Goal: Communication & Community: Answer question/provide support

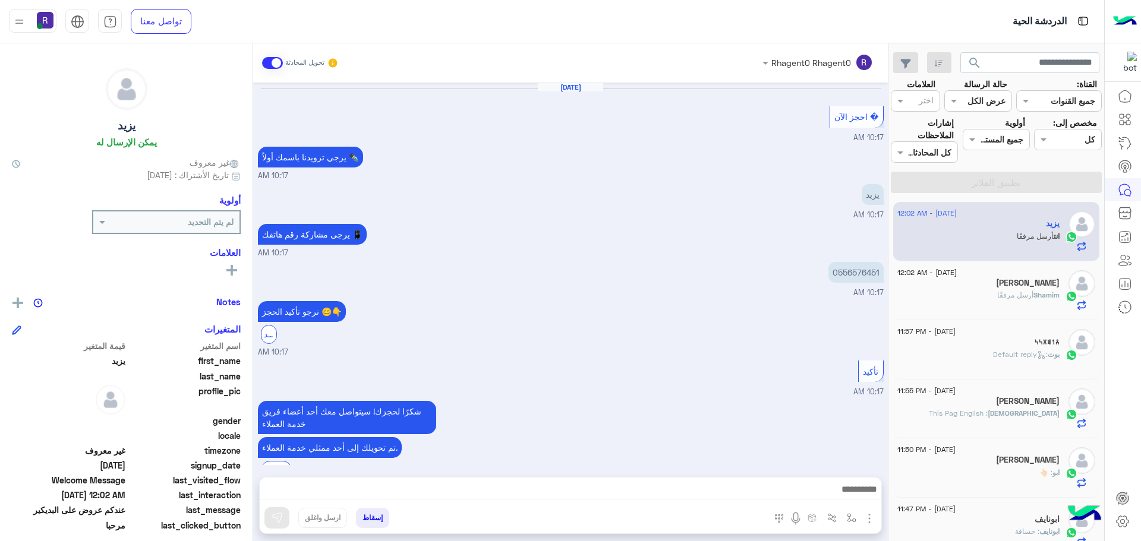
scroll to position [725, 0]
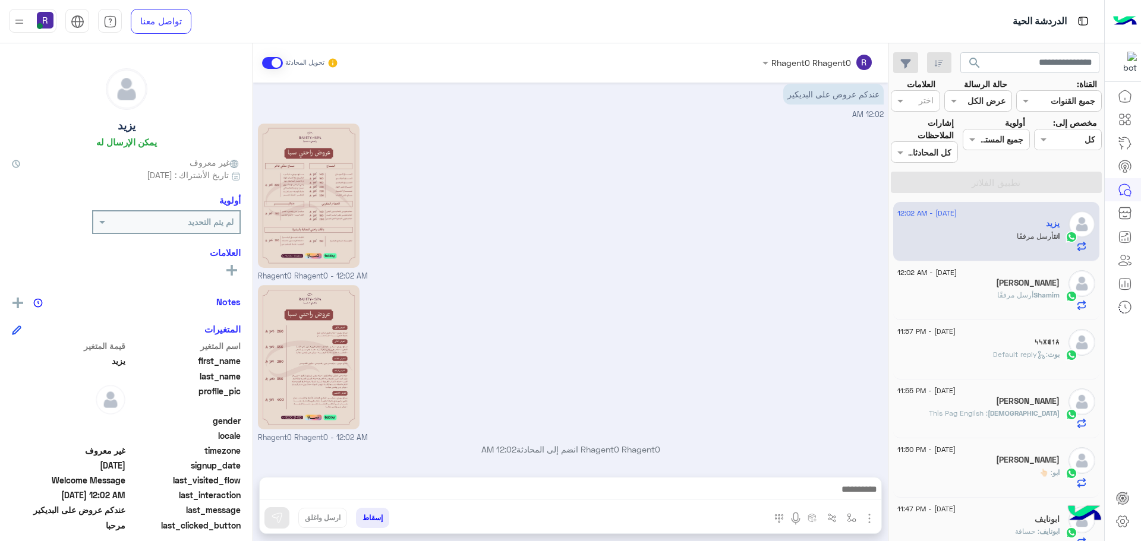
click at [1030, 290] on p "Shamim أرسل مرفقًا" at bounding box center [1028, 295] width 62 height 11
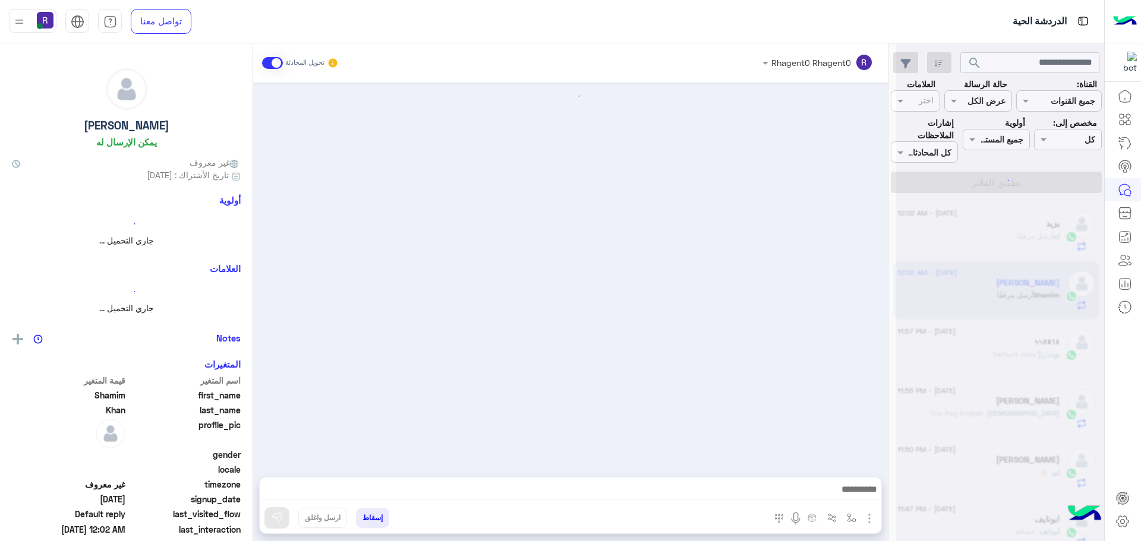
scroll to position [621, 0]
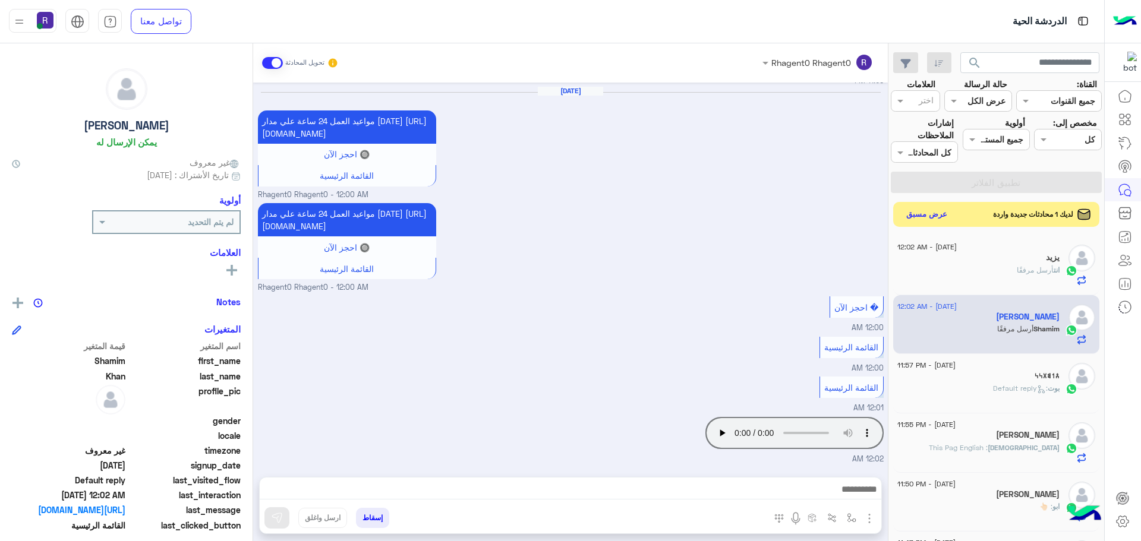
click at [942, 217] on button "عرض مسبق" at bounding box center [927, 215] width 50 height 16
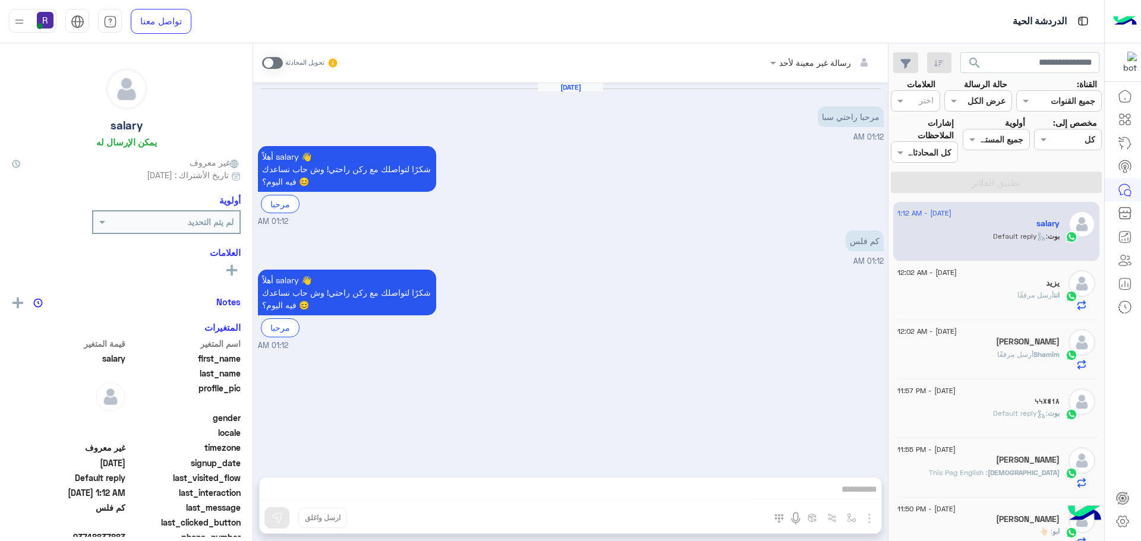
click at [1019, 296] on span "أرسل مرفقًا" at bounding box center [1036, 295] width 36 height 9
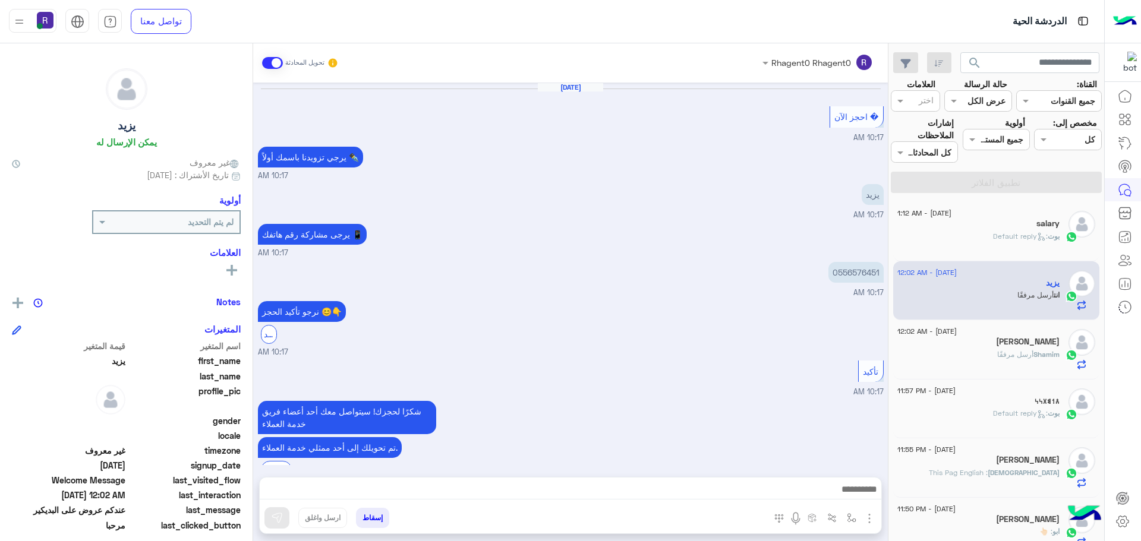
scroll to position [725, 0]
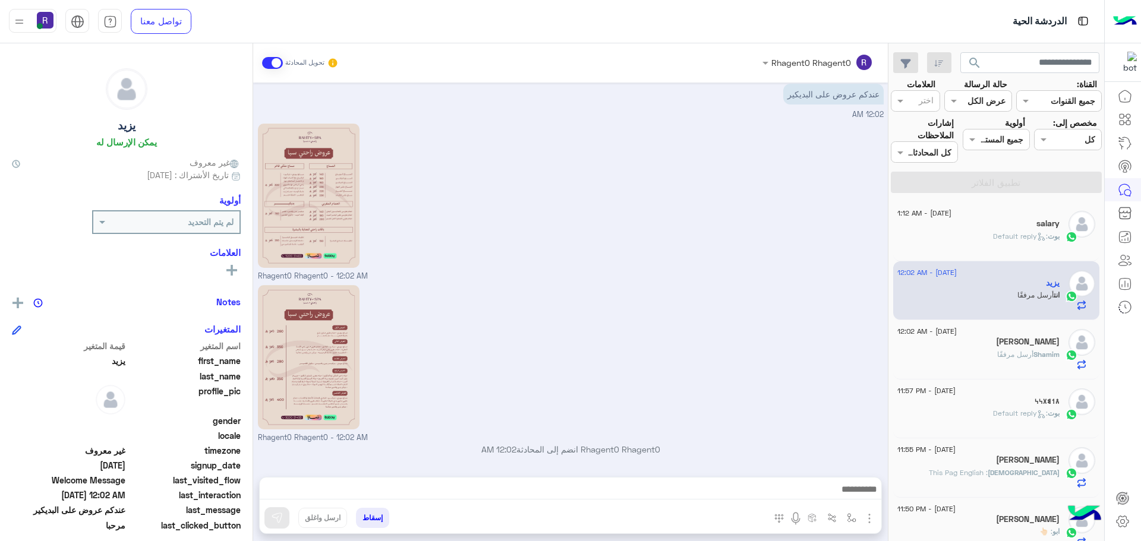
click at [1029, 235] on span ": Default reply" at bounding box center [1020, 236] width 55 height 9
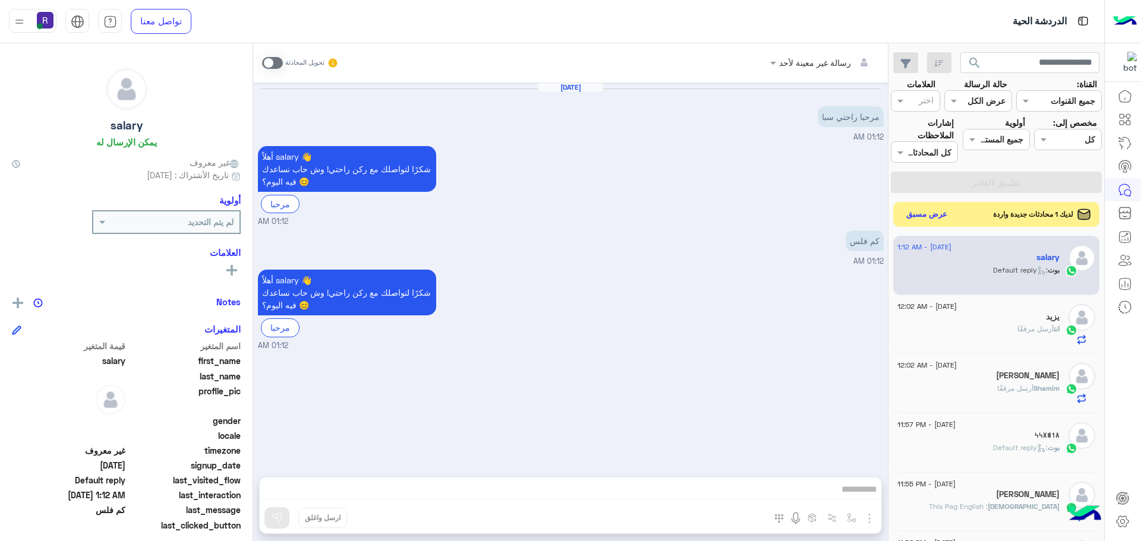
click at [932, 216] on button "عرض مسبق" at bounding box center [927, 215] width 50 height 16
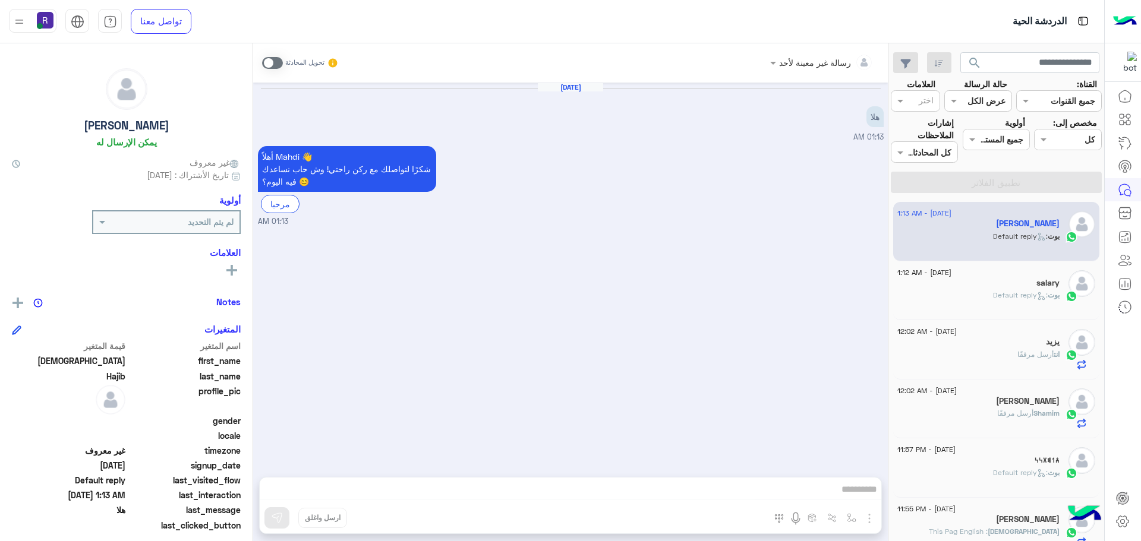
click at [1018, 296] on span ": Default reply" at bounding box center [1020, 295] width 55 height 9
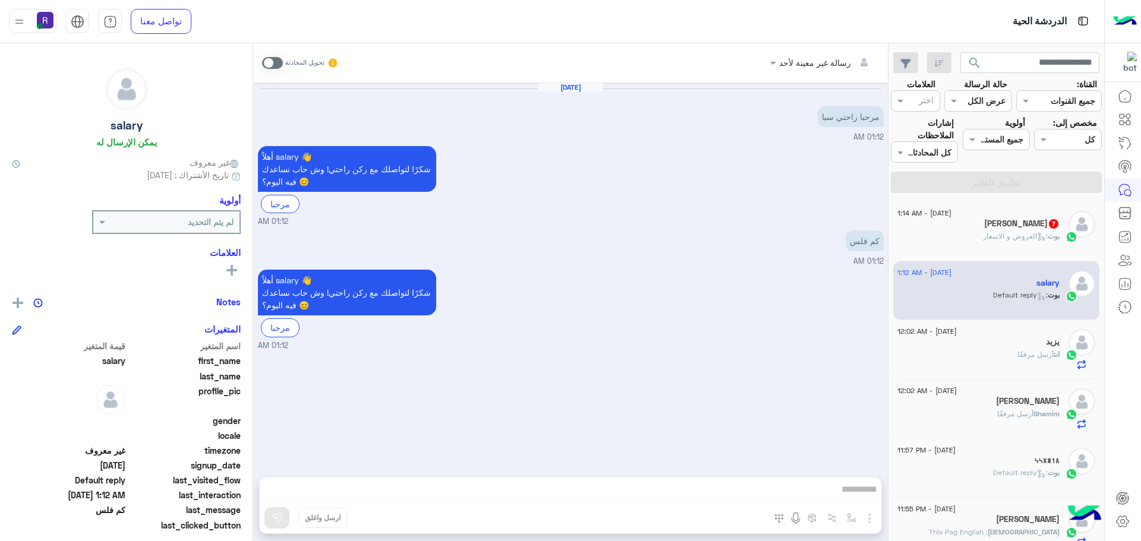
click at [985, 227] on div "Mahdi Hajib 7" at bounding box center [979, 225] width 162 height 12
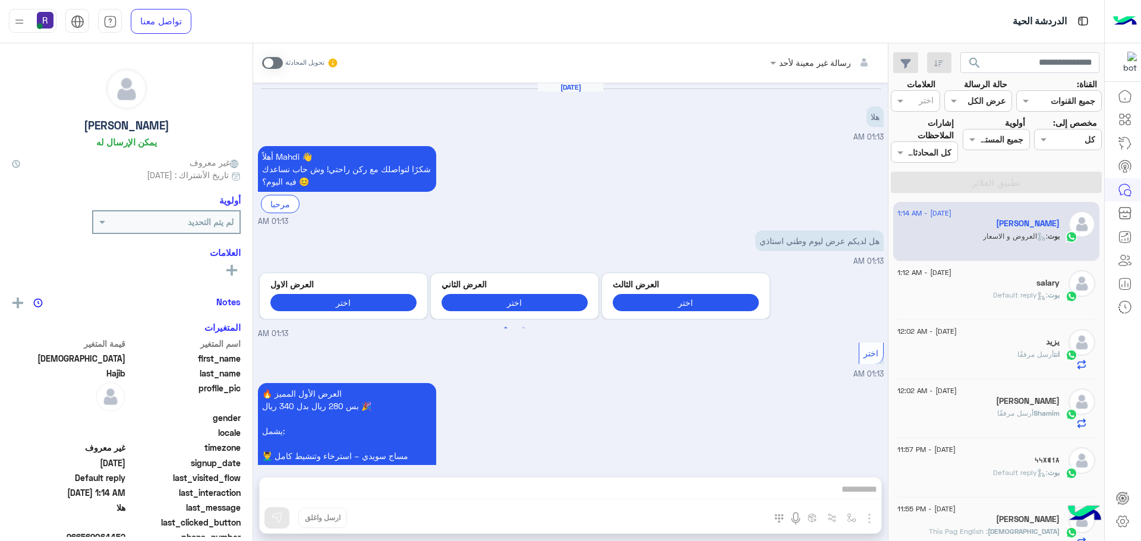
scroll to position [1491, 0]
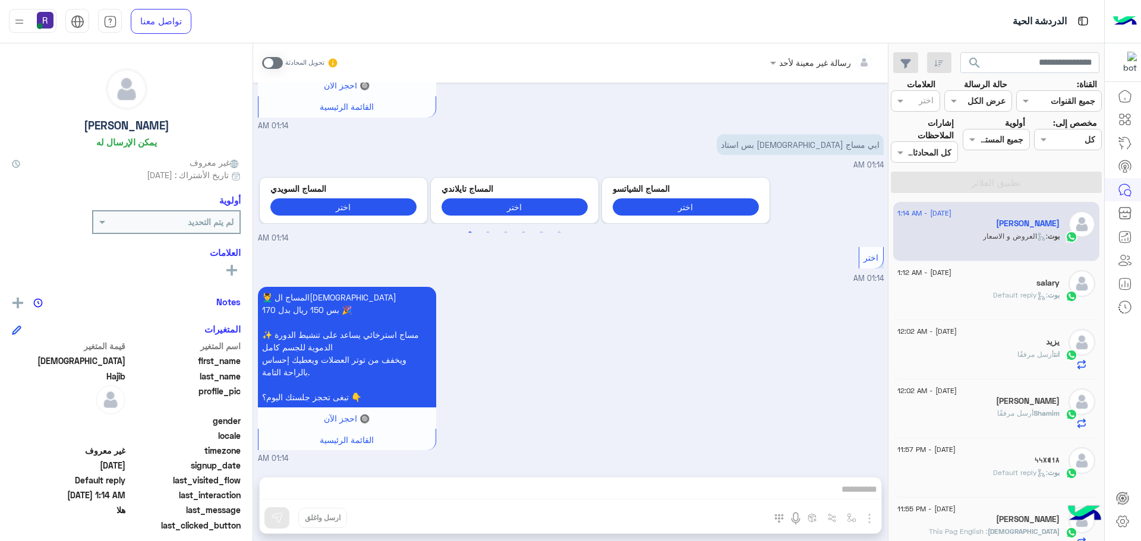
click at [991, 275] on div "6 September - 1:12 AM" at bounding box center [979, 274] width 162 height 8
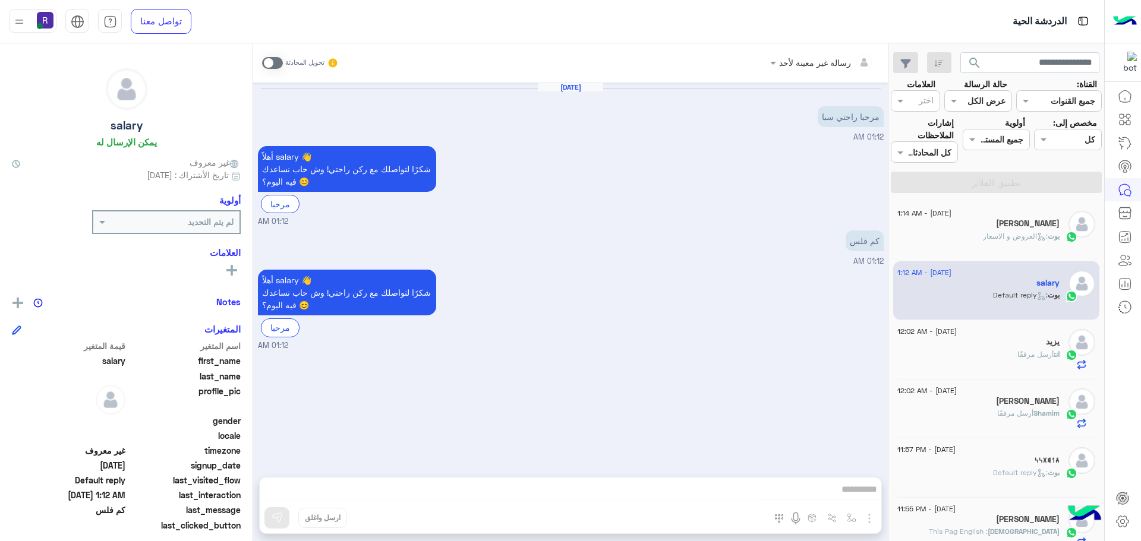
click at [986, 238] on span ": العروض و الاسعار" at bounding box center [1015, 236] width 65 height 9
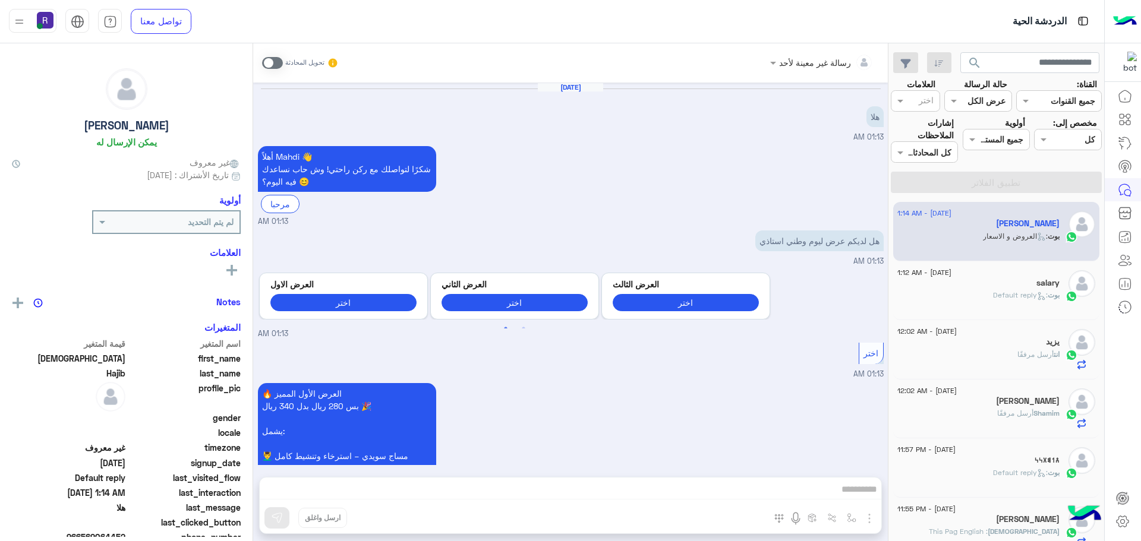
scroll to position [1491, 0]
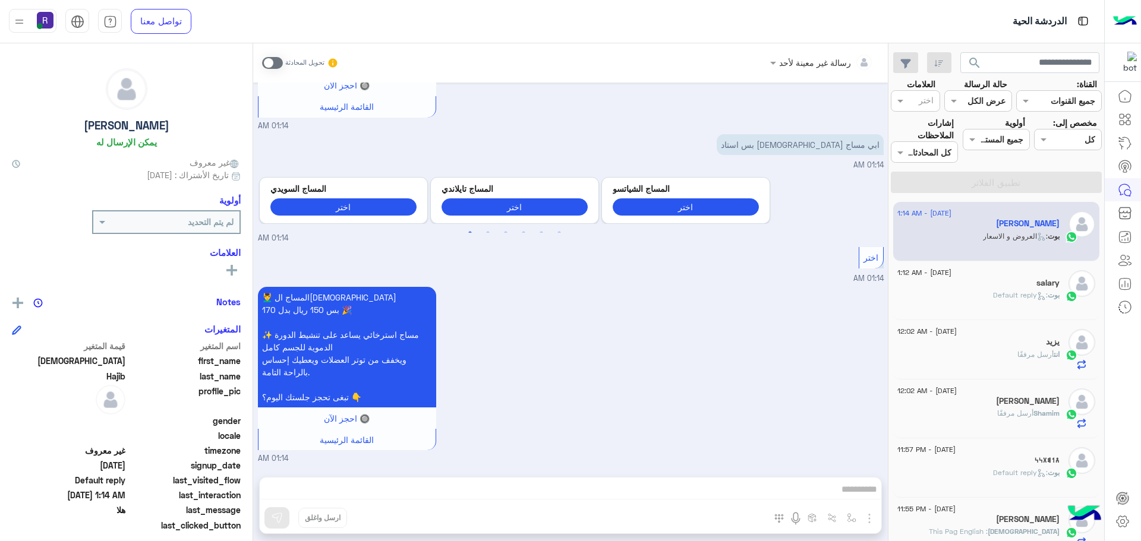
click at [1025, 295] on span ": Default reply" at bounding box center [1020, 295] width 55 height 9
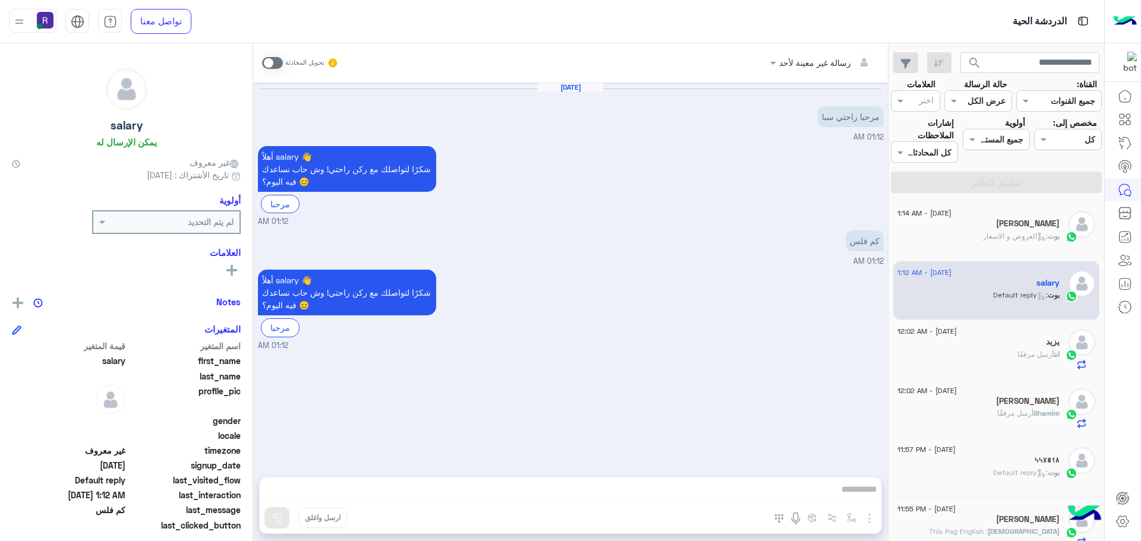
click at [979, 234] on div "بوت : العروض و الاسعار" at bounding box center [979, 241] width 162 height 21
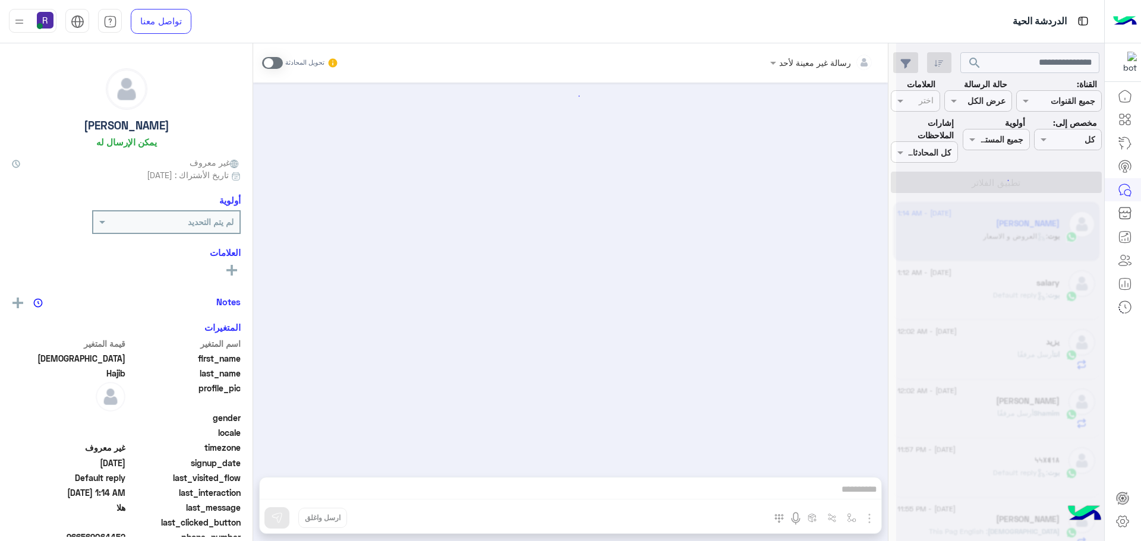
scroll to position [1491, 0]
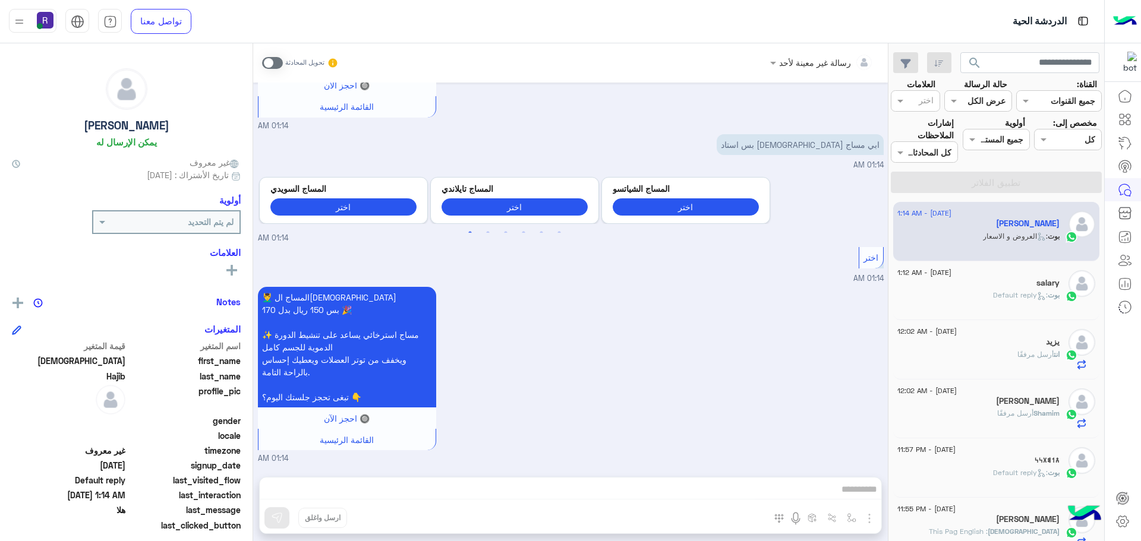
click at [1037, 293] on icon at bounding box center [1041, 296] width 9 height 9
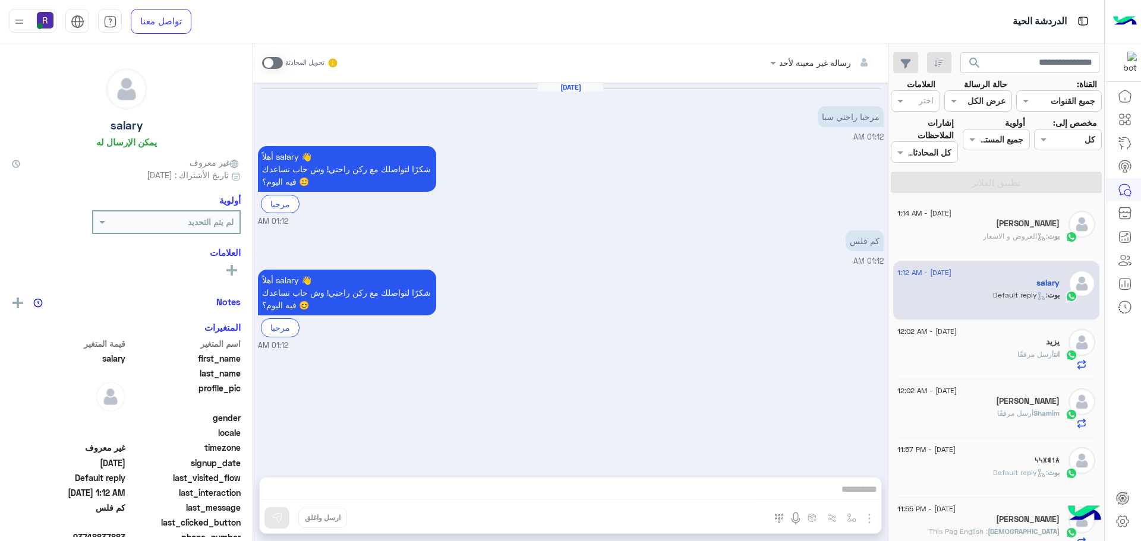
click at [985, 361] on div "انت أرسل مرفقًا" at bounding box center [979, 359] width 162 height 21
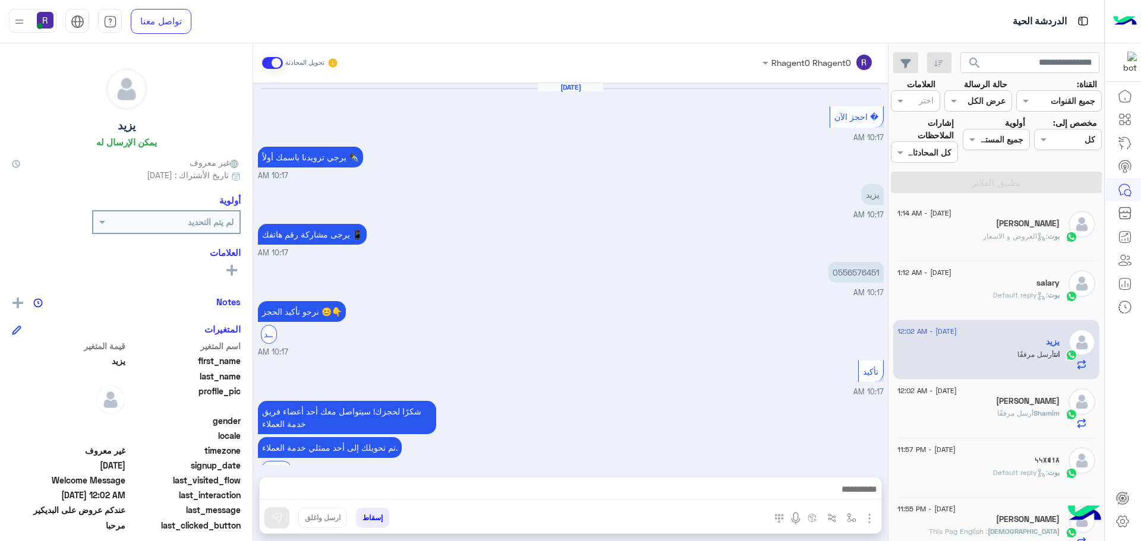
scroll to position [725, 0]
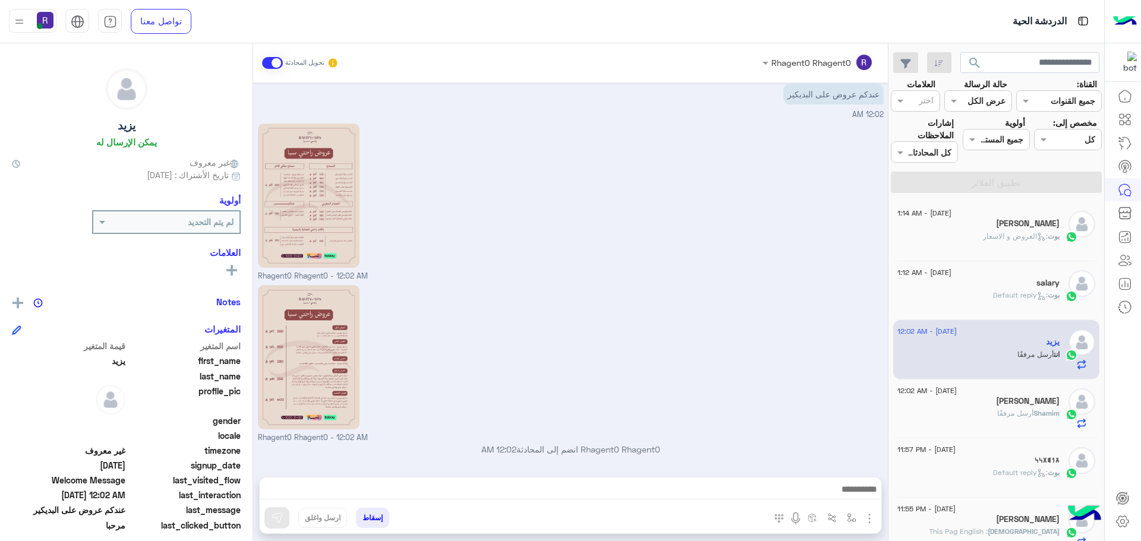
click at [1002, 227] on div "Mahdi Hajib" at bounding box center [979, 225] width 162 height 12
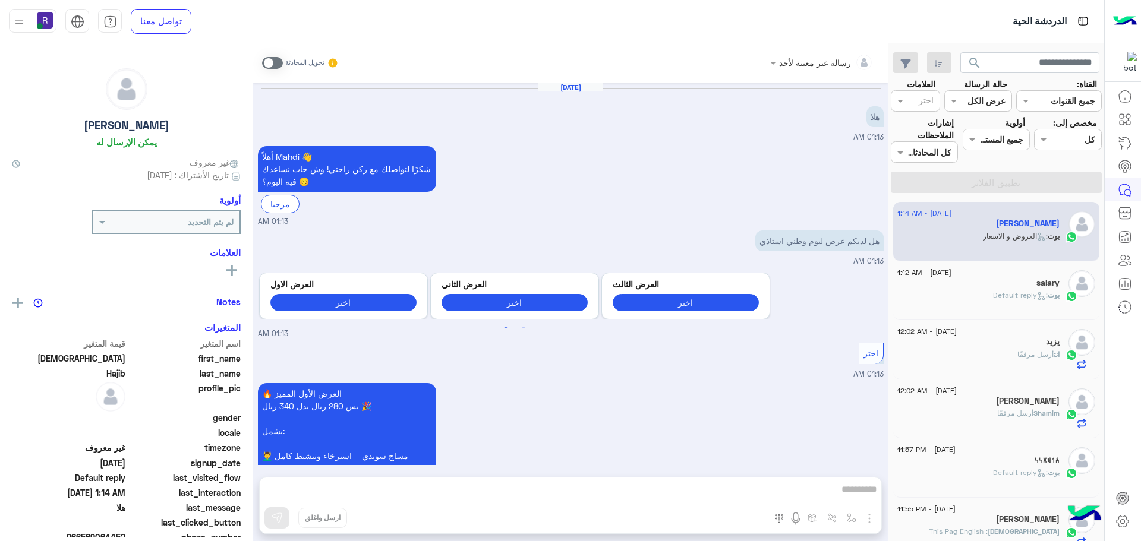
scroll to position [1491, 0]
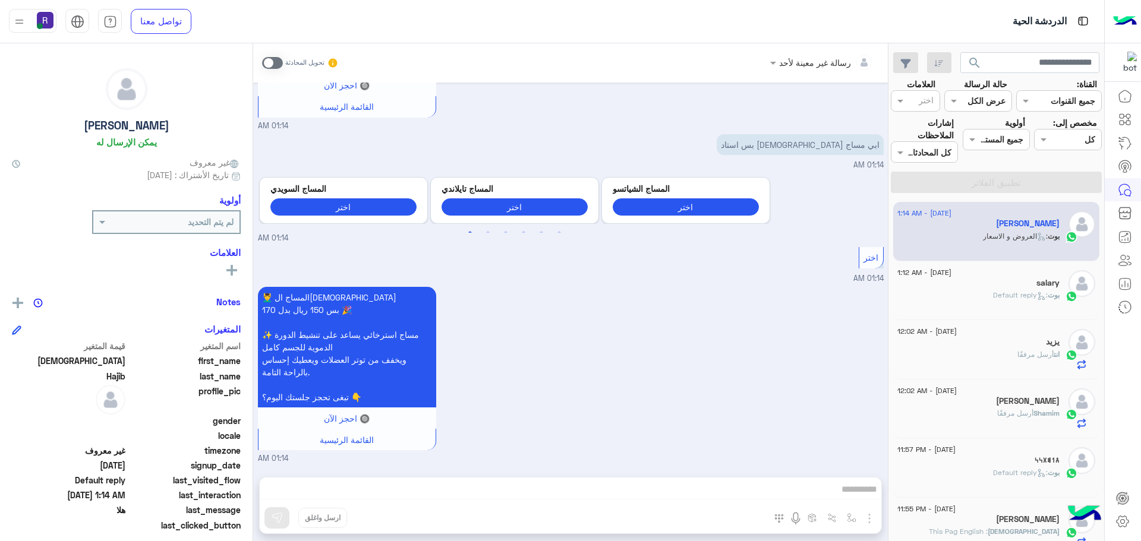
click at [1025, 314] on div "6 September - 1:12 AM salary بوت : Default reply" at bounding box center [996, 291] width 207 height 59
click at [1030, 289] on div "salary" at bounding box center [979, 284] width 162 height 12
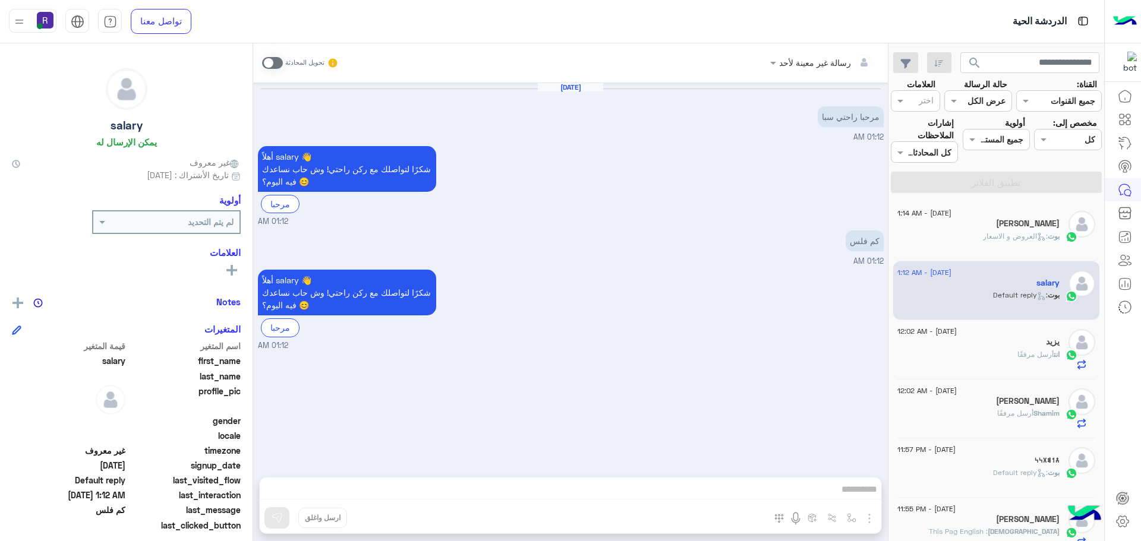
click at [1016, 238] on span ": العروض و الاسعار" at bounding box center [1015, 236] width 65 height 9
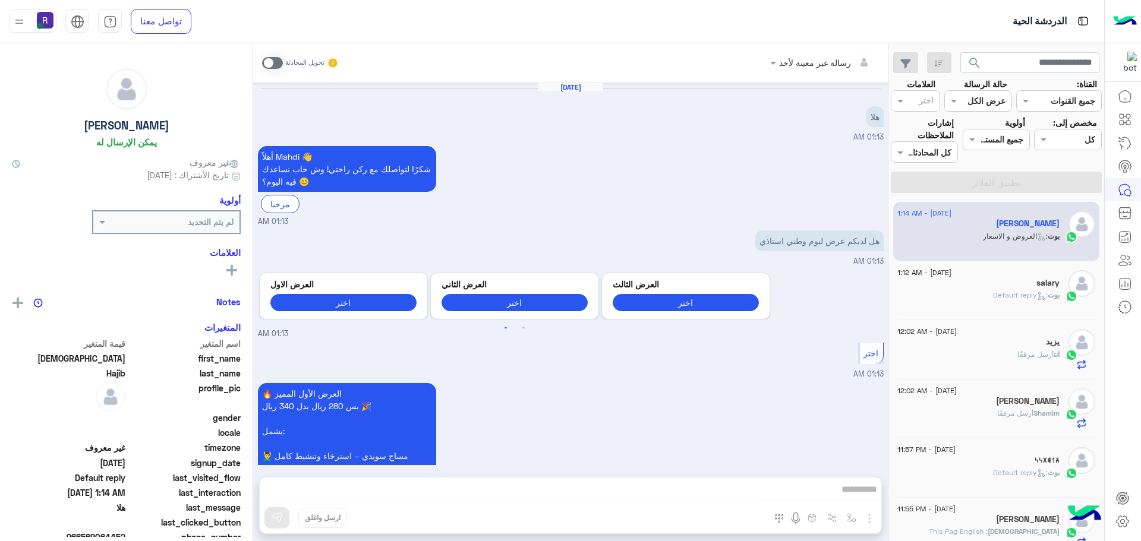
scroll to position [1491, 0]
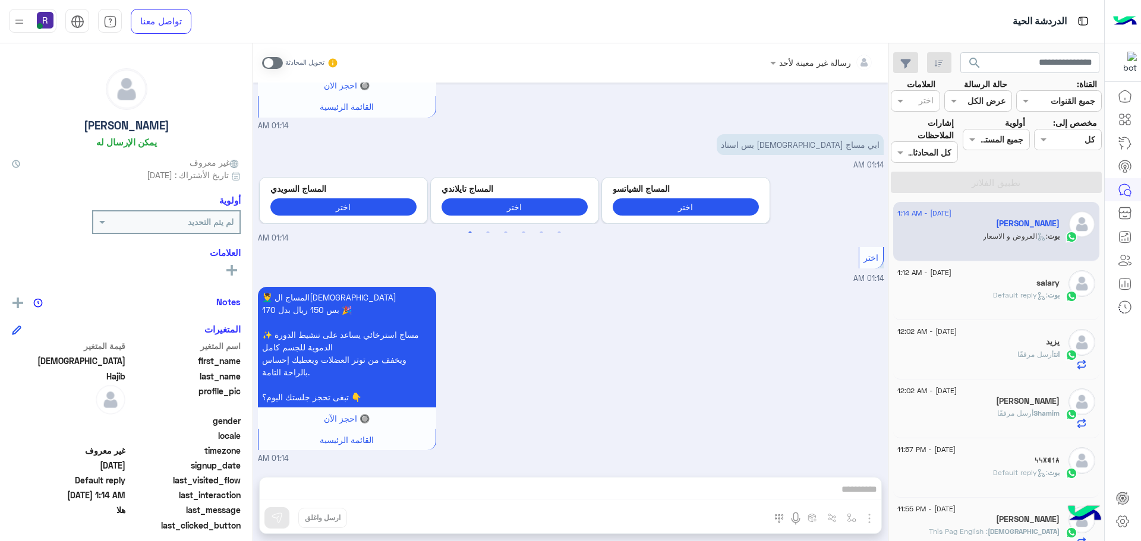
click at [1049, 292] on span "بوت" at bounding box center [1054, 295] width 12 height 9
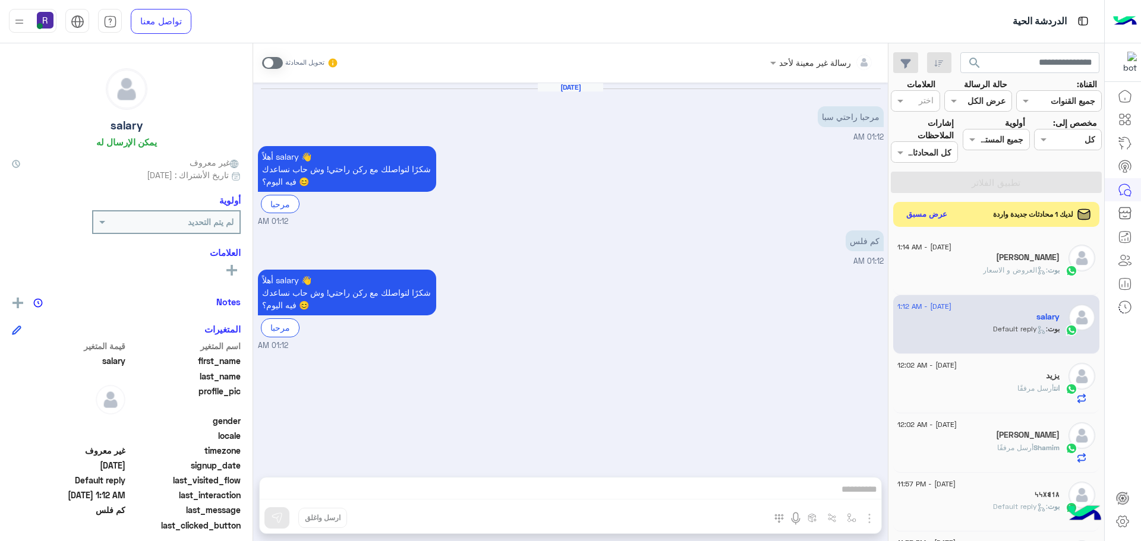
click at [938, 216] on button "عرض مسبق" at bounding box center [927, 215] width 50 height 16
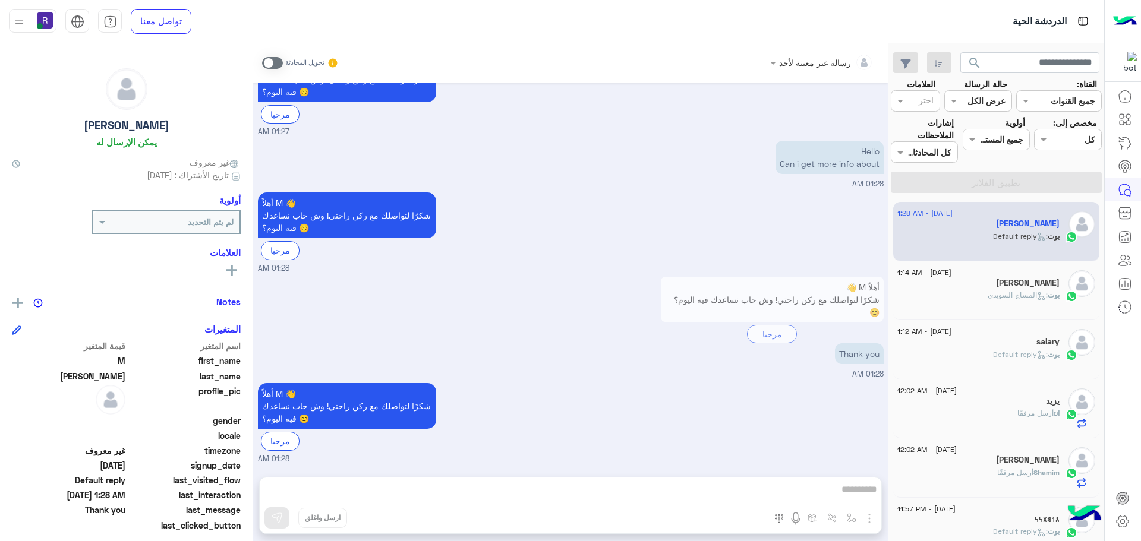
scroll to position [89, 0]
click at [986, 284] on div "Mahdi Hajib" at bounding box center [979, 284] width 162 height 12
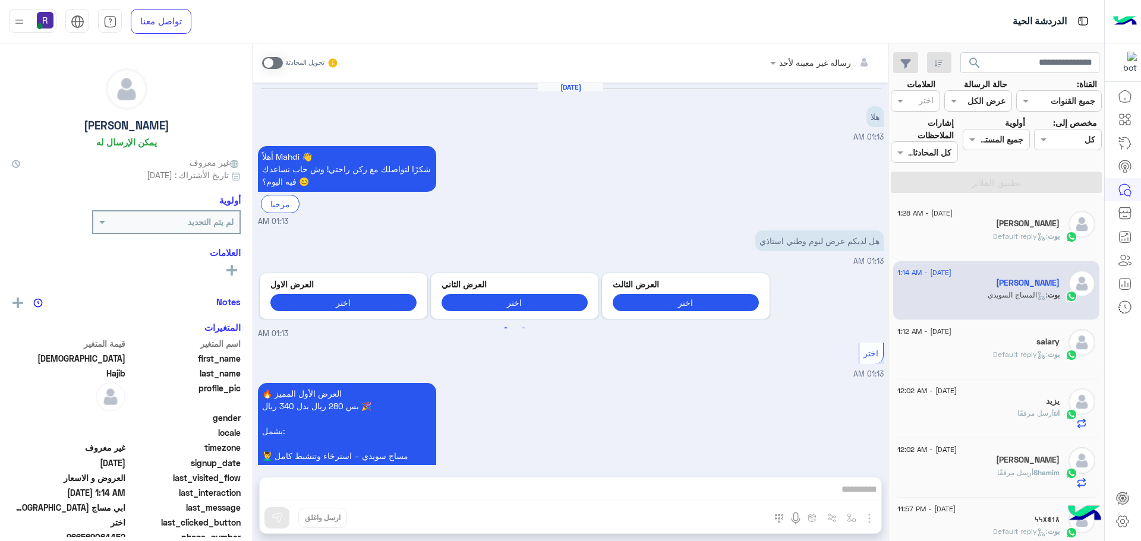
scroll to position [1491, 0]
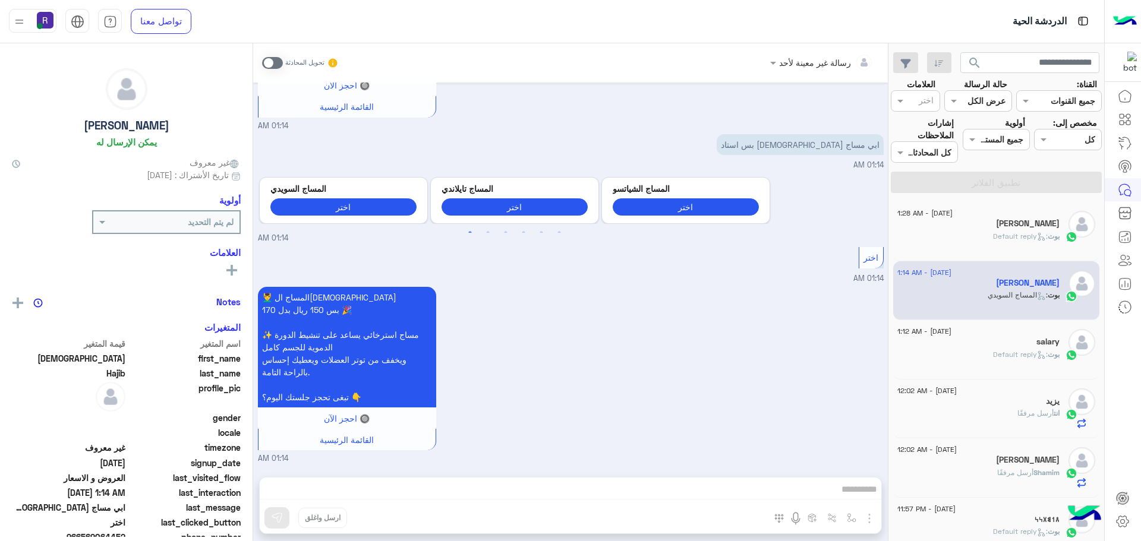
click at [1025, 339] on div "salary" at bounding box center [979, 343] width 162 height 12
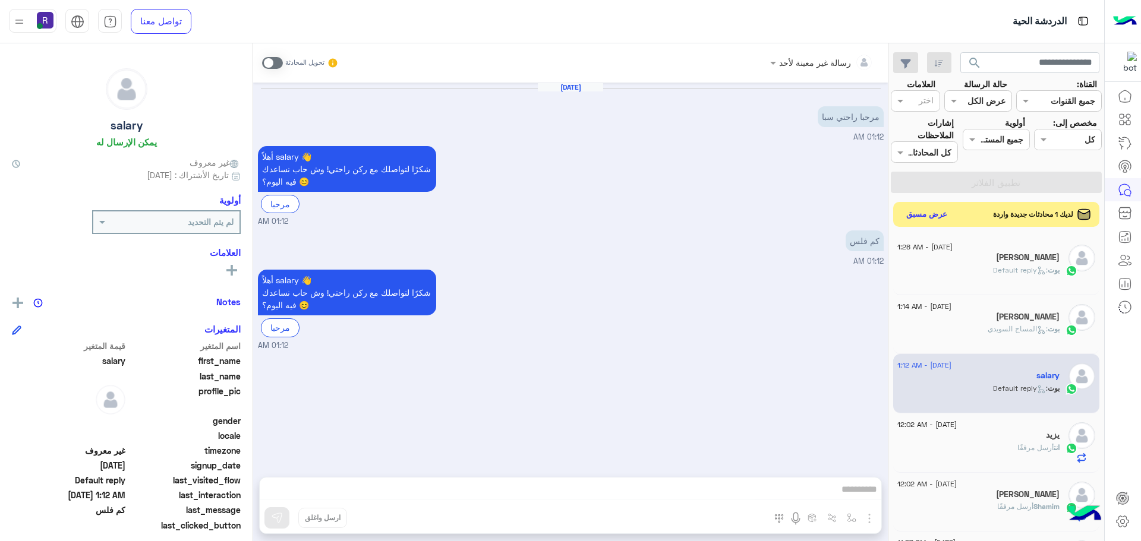
click at [933, 211] on button "عرض مسبق" at bounding box center [927, 215] width 50 height 16
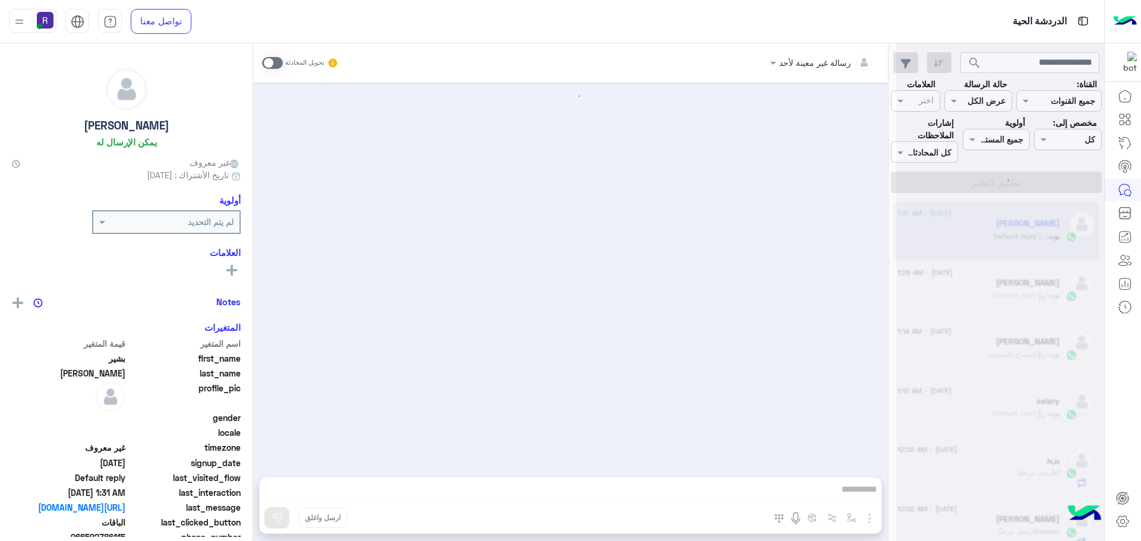
scroll to position [534, 0]
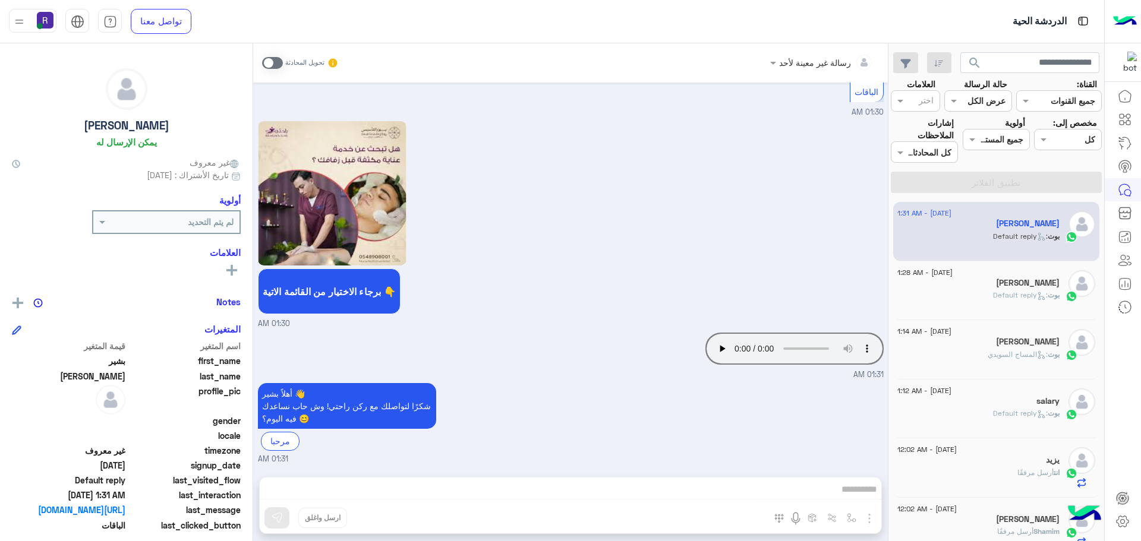
click at [1004, 297] on span ": Default reply" at bounding box center [1020, 295] width 55 height 9
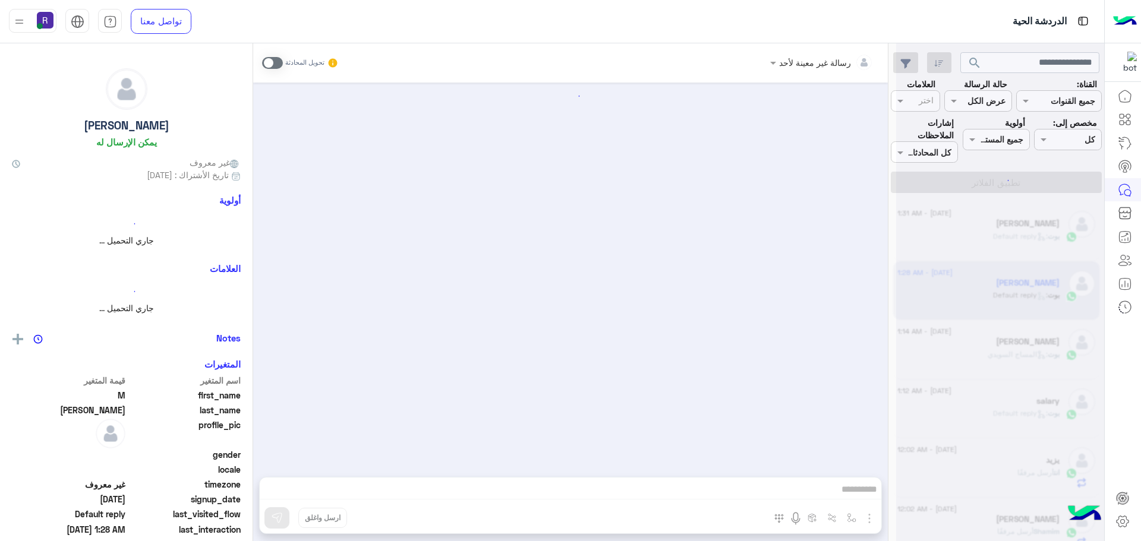
scroll to position [90, 0]
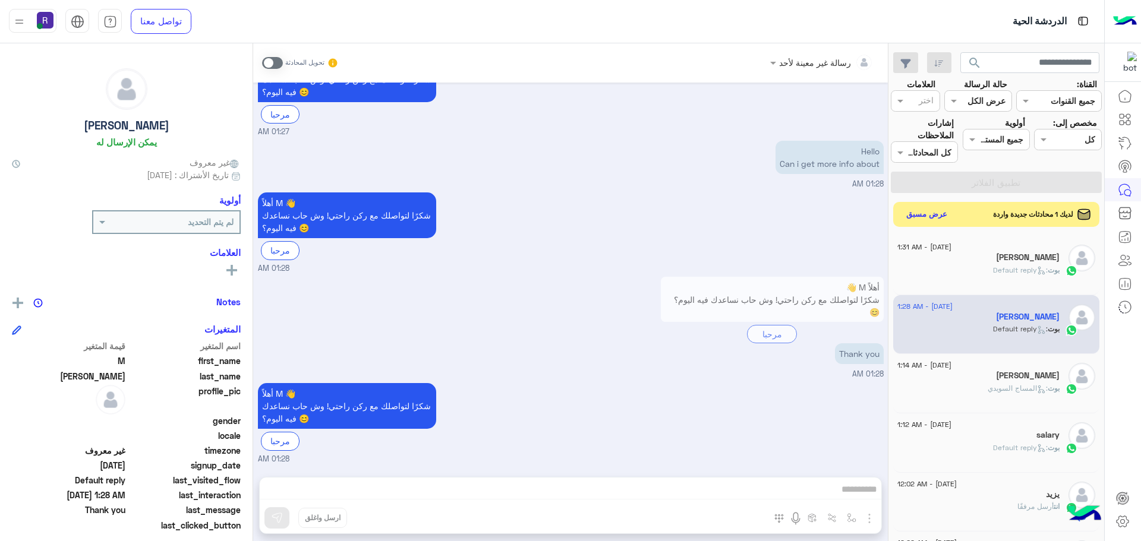
click at [940, 212] on button "عرض مسبق" at bounding box center [927, 215] width 50 height 16
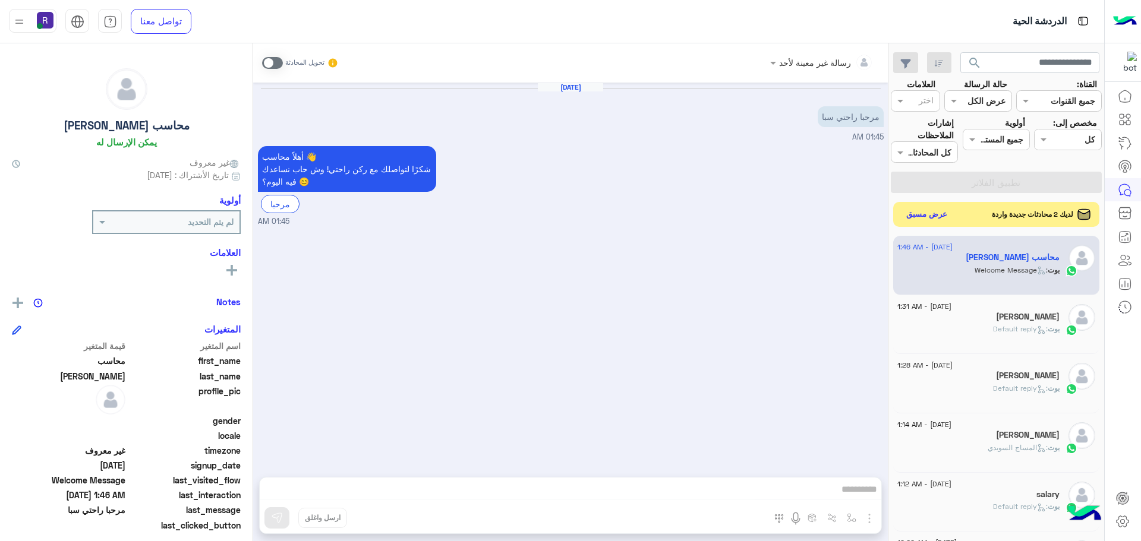
click at [925, 209] on button "عرض مسبق" at bounding box center [927, 215] width 50 height 16
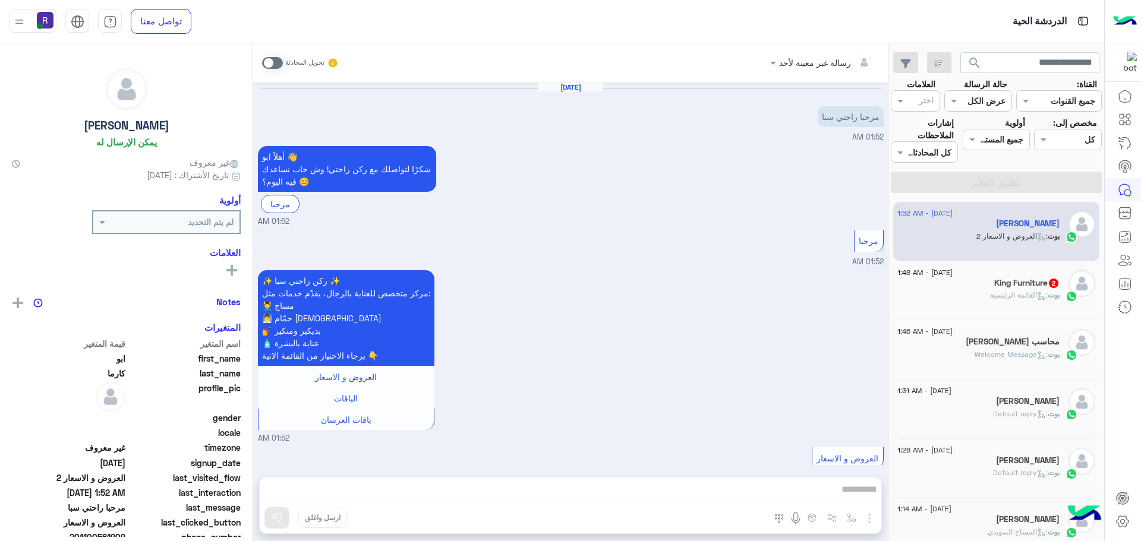
scroll to position [95, 0]
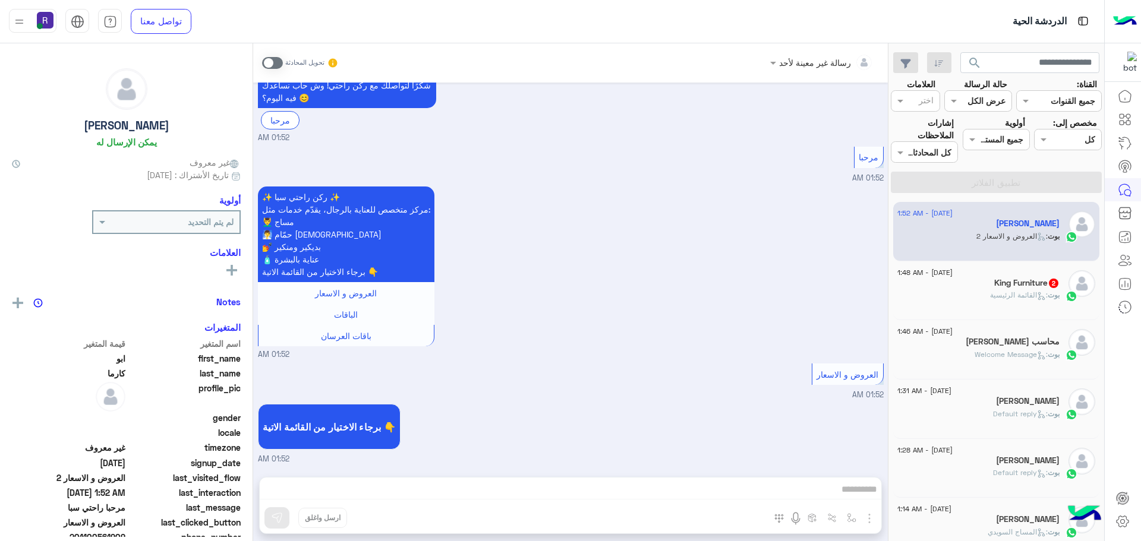
click at [1011, 295] on span ": القائمة الرئيسية" at bounding box center [1019, 295] width 58 height 9
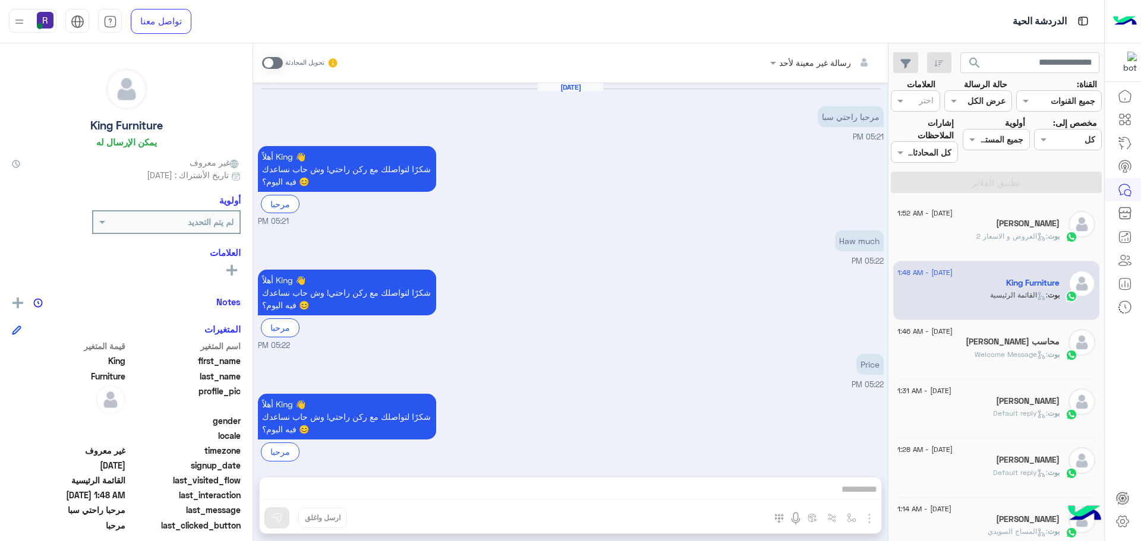
scroll to position [373, 0]
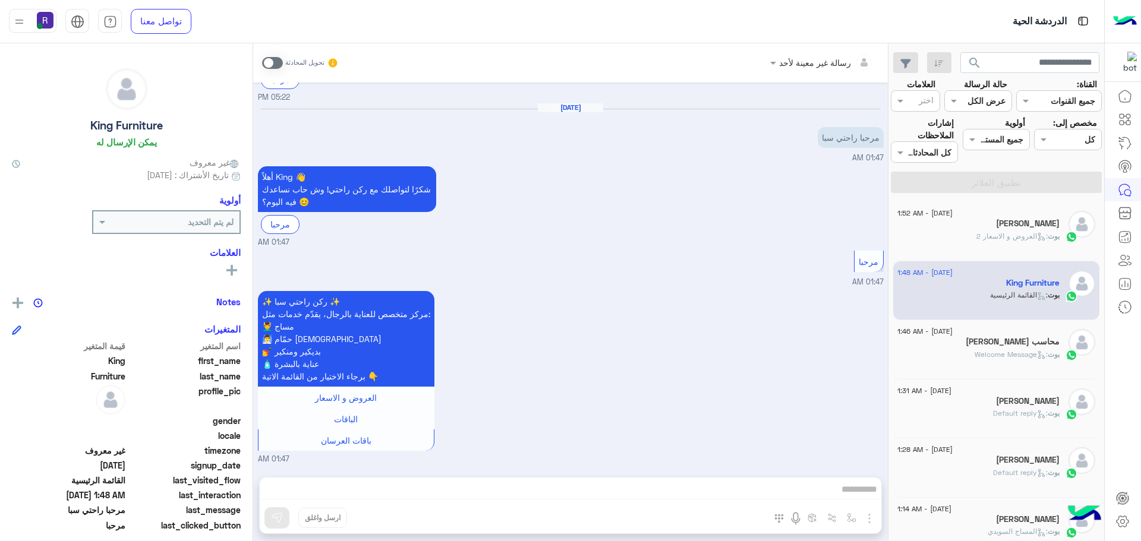
click at [279, 61] on span at bounding box center [272, 63] width 21 height 12
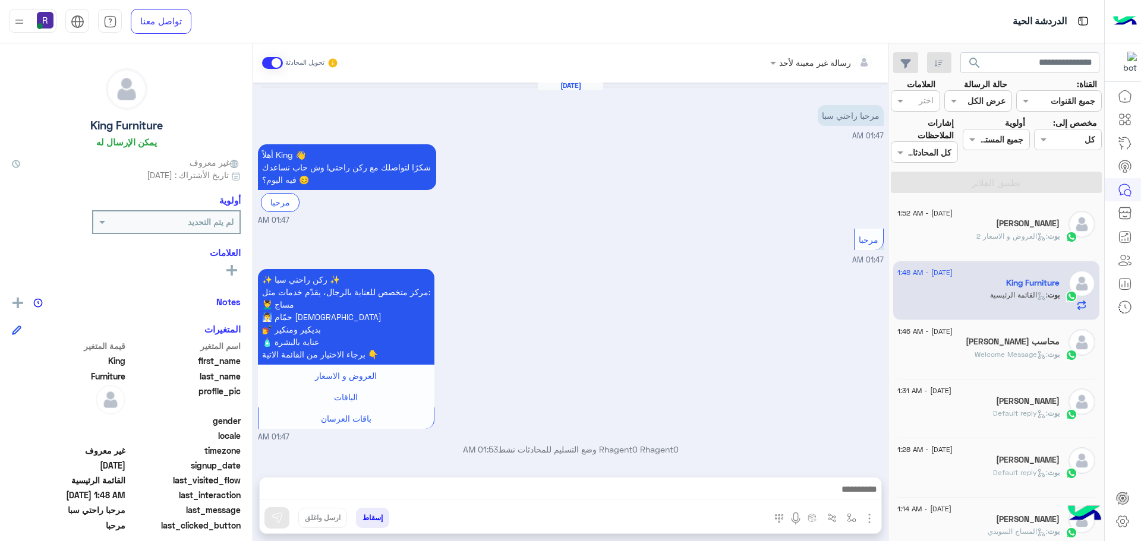
click at [867, 518] on img "button" at bounding box center [869, 519] width 14 height 14
click at [864, 499] on img at bounding box center [867, 493] width 10 height 14
click at [990, 244] on div "بوت : العروض و الاسعار 2" at bounding box center [979, 241] width 162 height 21
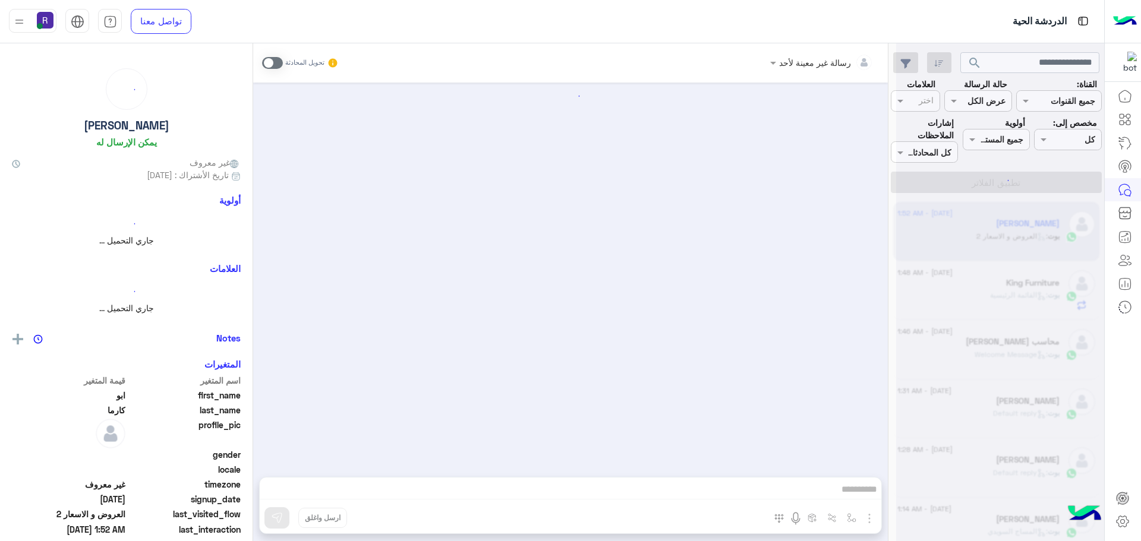
scroll to position [95, 0]
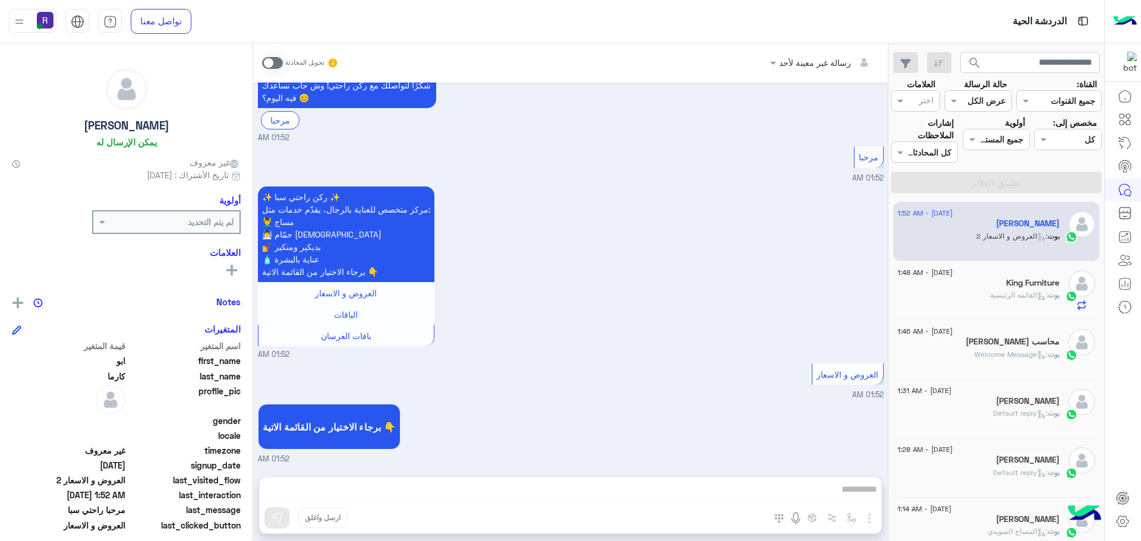
click at [276, 62] on span at bounding box center [272, 63] width 21 height 12
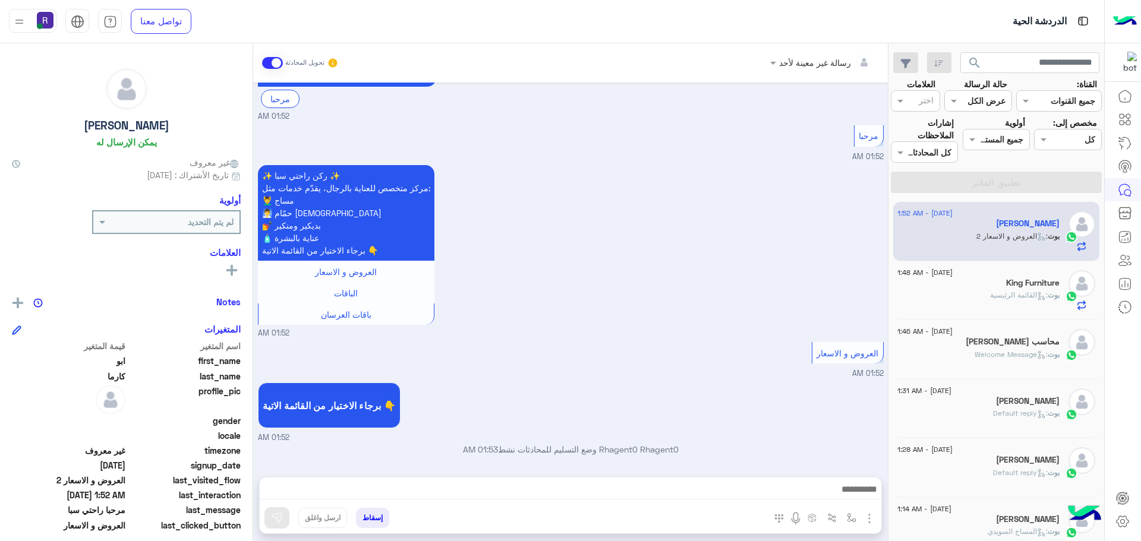
scroll to position [396, 0]
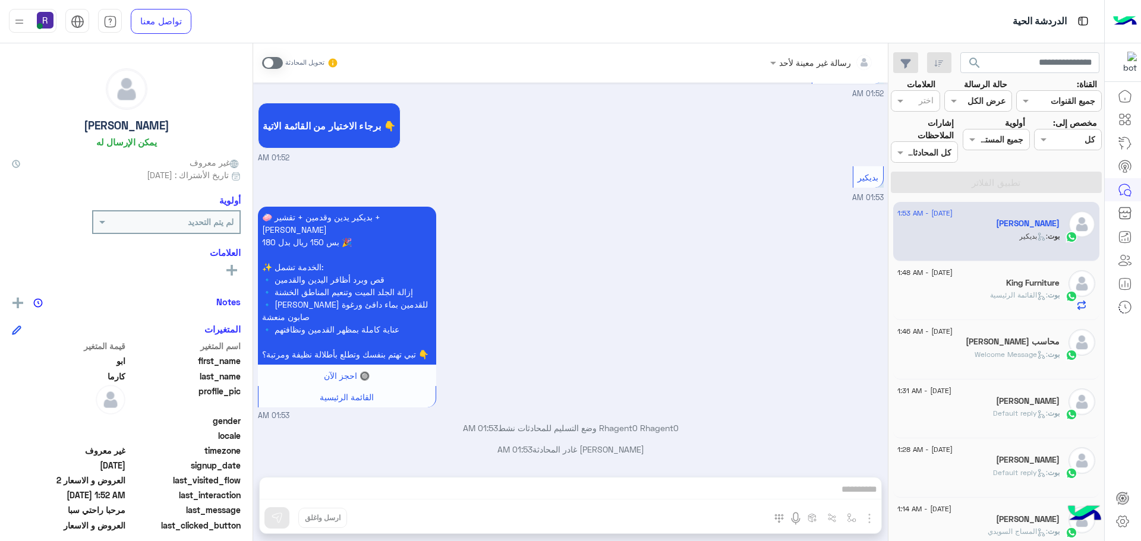
click at [867, 518] on div "رسالة غير معينة لأحد تحويل المحادثة Sep 6, 2025 مرحبا راحتي سبا 01:52 AM أهلاً …" at bounding box center [570, 294] width 635 height 503
click at [280, 64] on span at bounding box center [272, 63] width 21 height 12
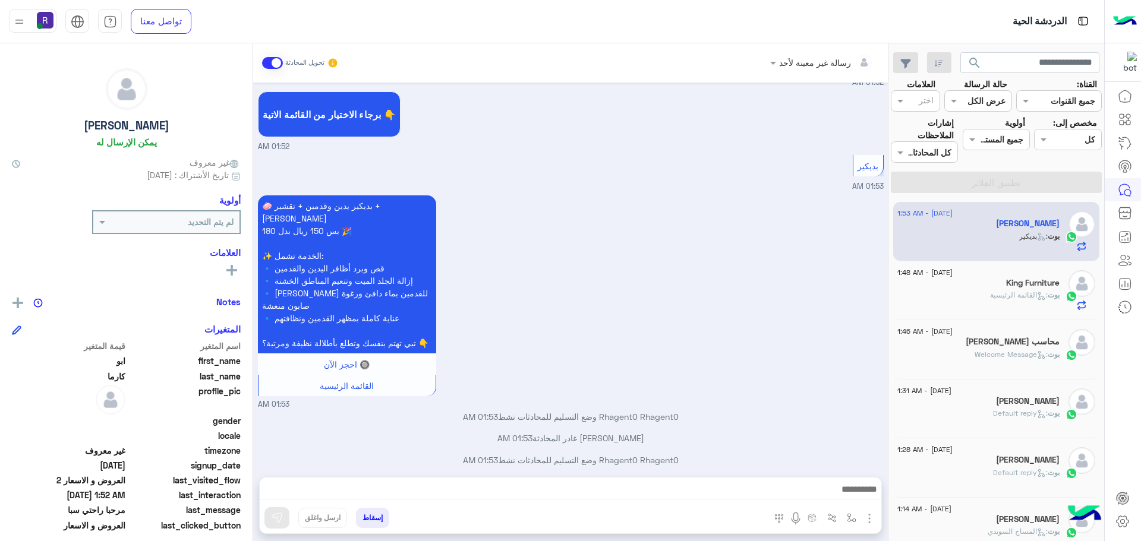
scroll to position [418, 0]
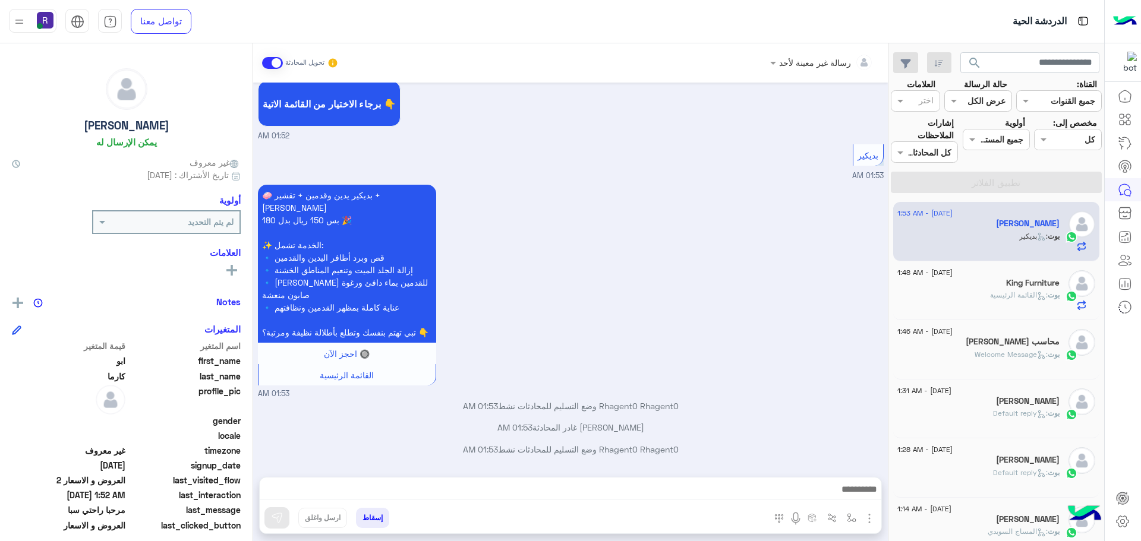
click at [873, 519] on img "button" at bounding box center [869, 519] width 14 height 14
click at [850, 500] on button "الصور" at bounding box center [851, 493] width 51 height 24
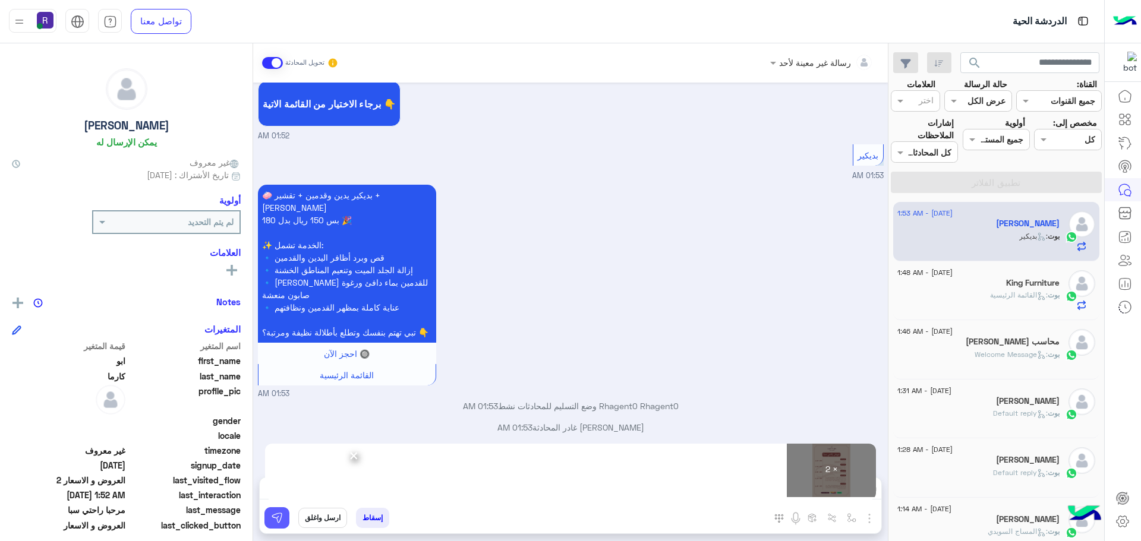
click at [275, 515] on img at bounding box center [277, 518] width 12 height 12
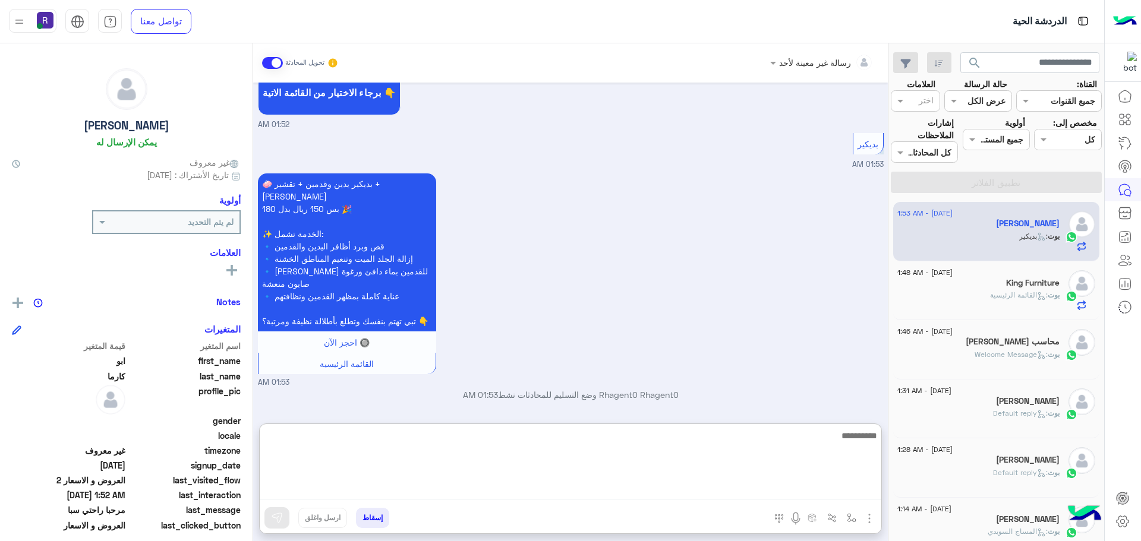
paste textarea "**********"
type textarea "**********"
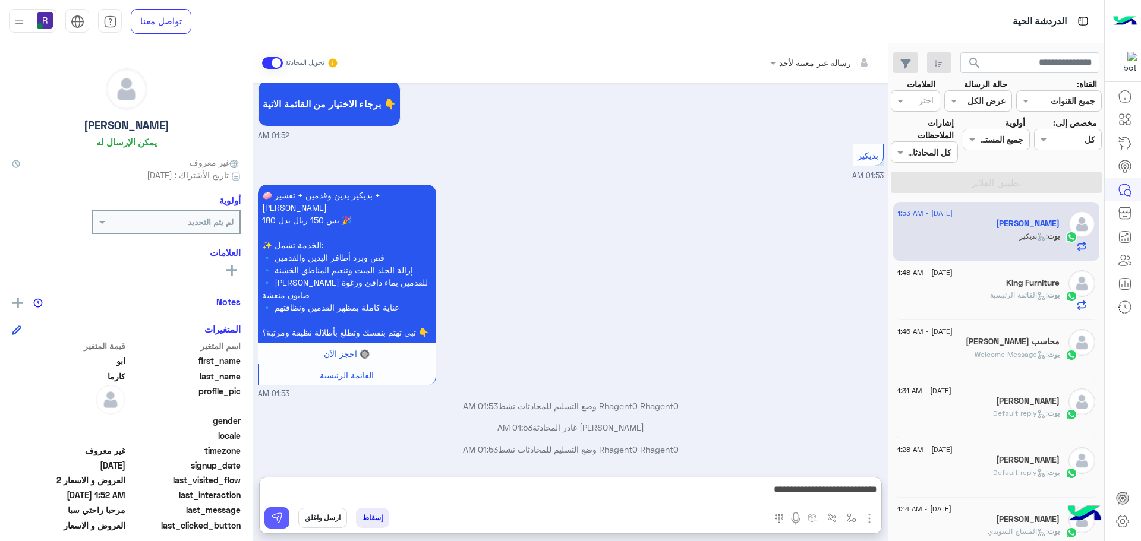
click at [282, 520] on img at bounding box center [277, 518] width 12 height 12
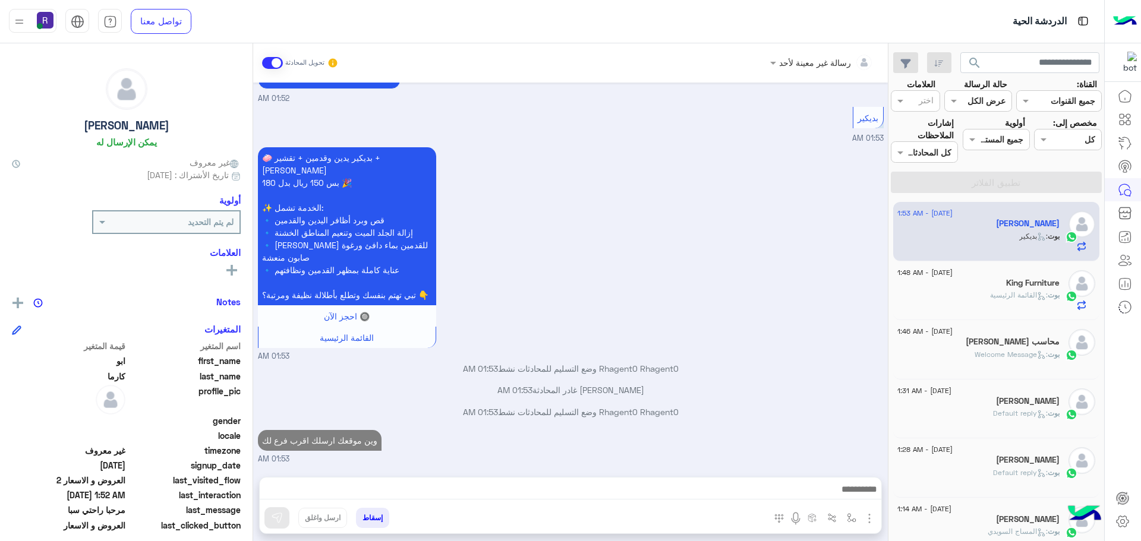
click at [1019, 291] on span ": القائمة الرئيسية" at bounding box center [1019, 295] width 58 height 9
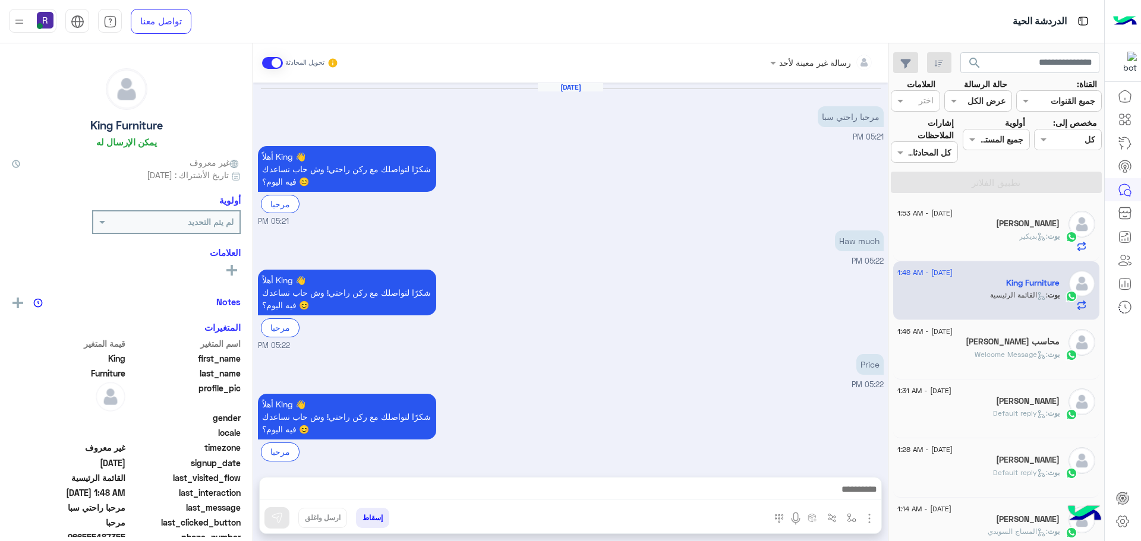
scroll to position [395, 0]
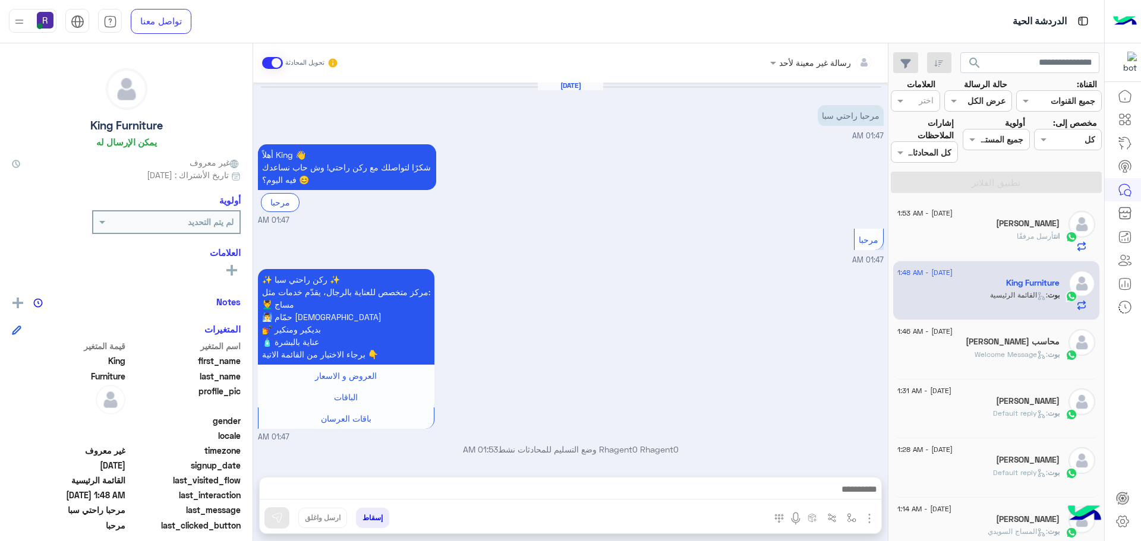
click at [1048, 223] on h5 "ابو كارما" at bounding box center [1028, 224] width 64 height 10
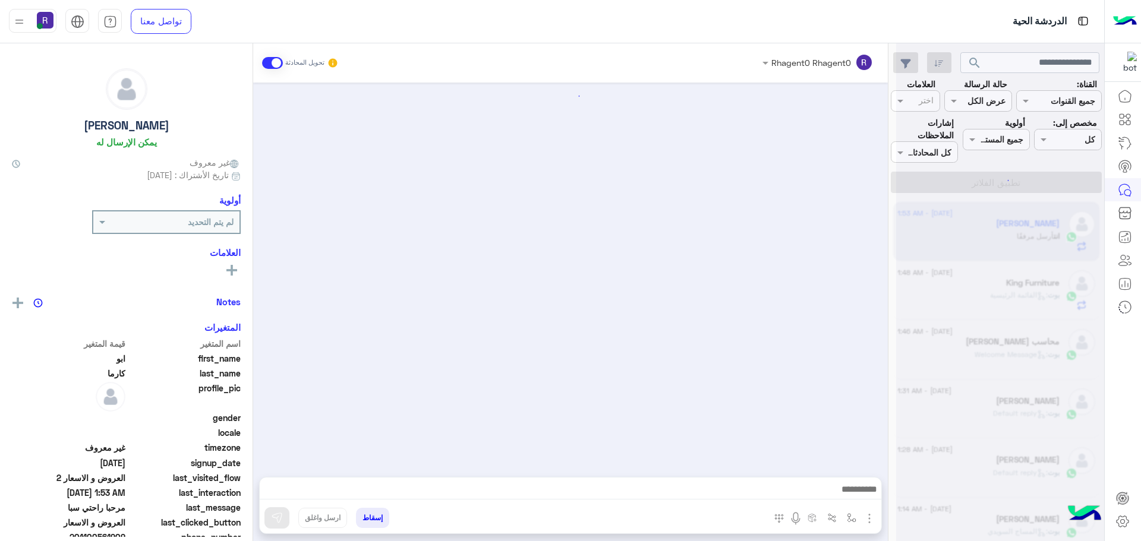
scroll to position [801, 0]
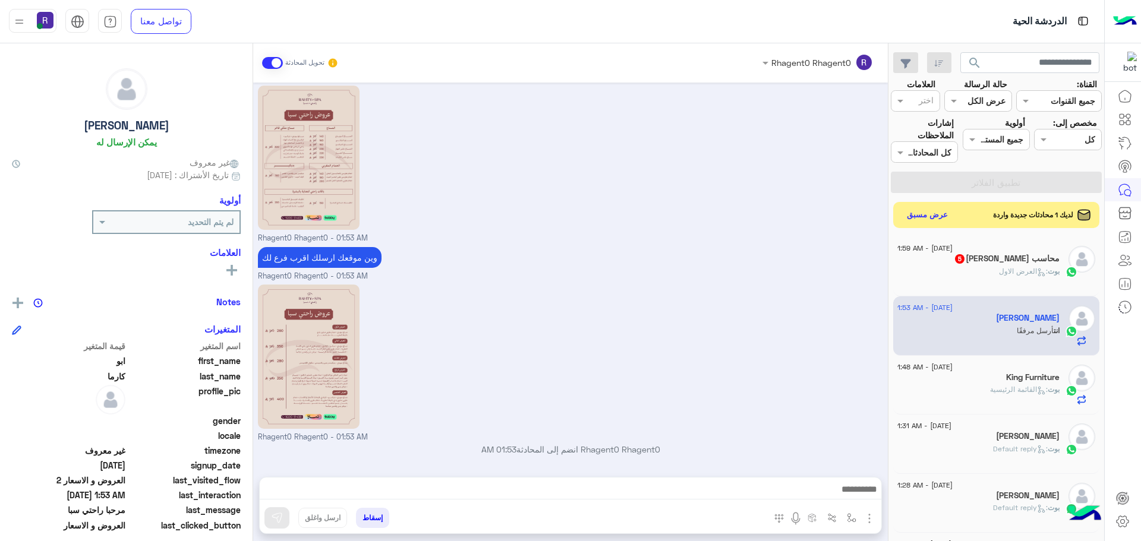
click at [971, 272] on div "بوت : العرض الاول" at bounding box center [979, 276] width 162 height 21
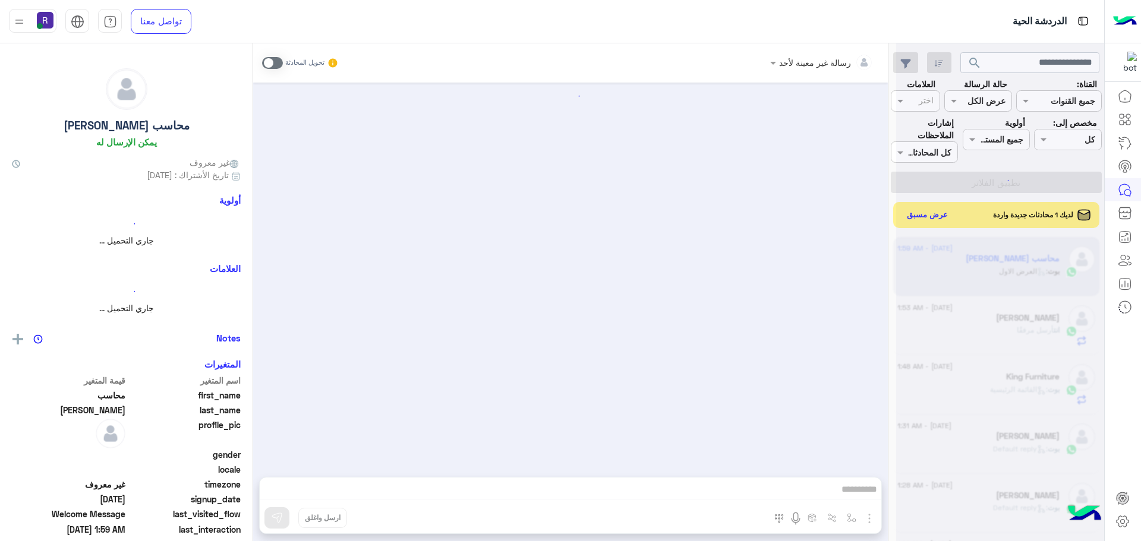
scroll to position [892, 0]
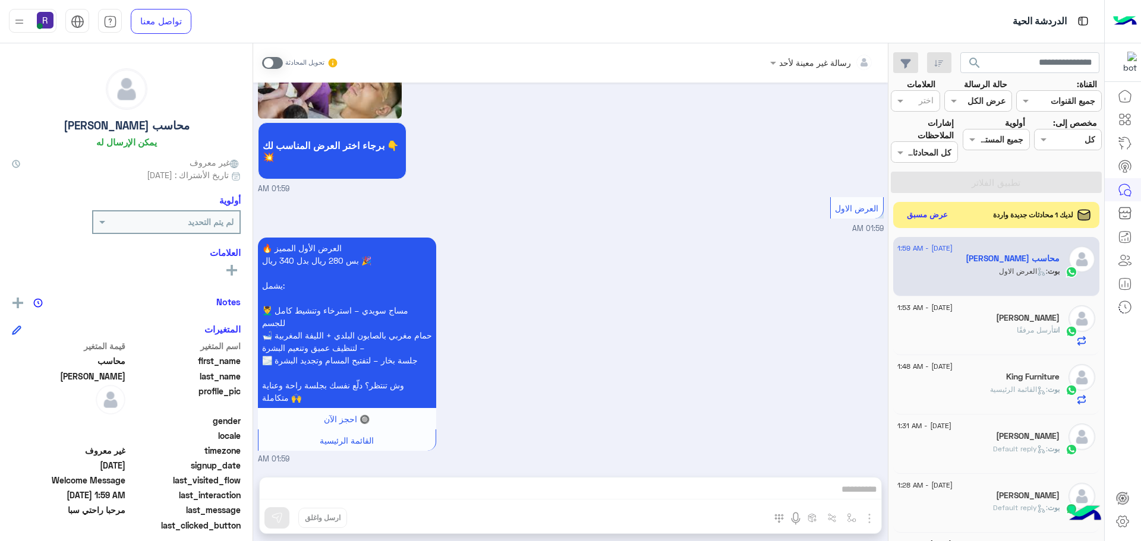
click at [280, 63] on span at bounding box center [272, 63] width 21 height 12
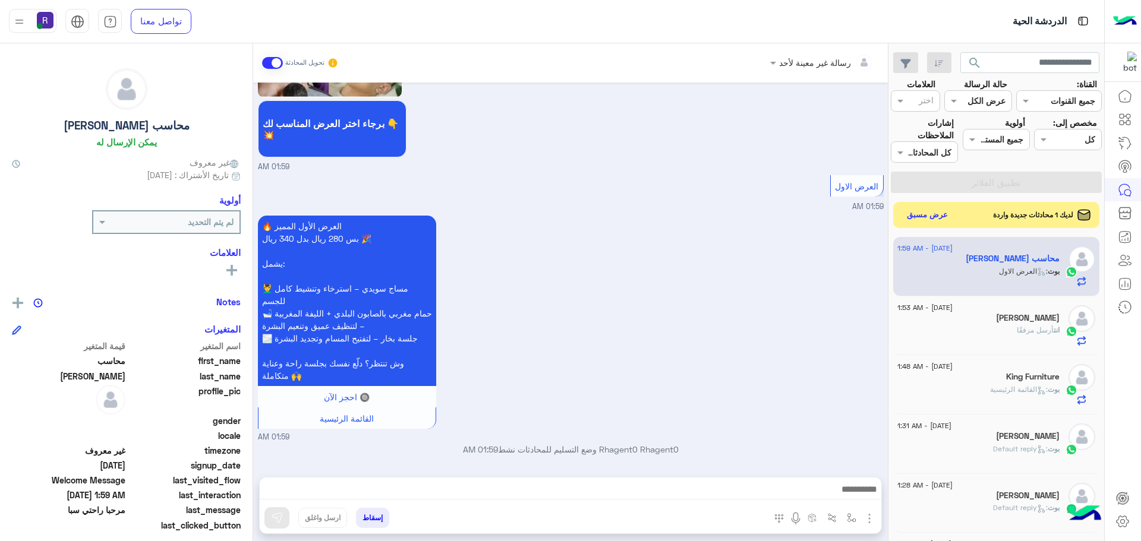
scroll to position [914, 0]
click at [871, 519] on img "button" at bounding box center [869, 519] width 14 height 14
click at [839, 497] on span "الصور" at bounding box center [847, 493] width 22 height 14
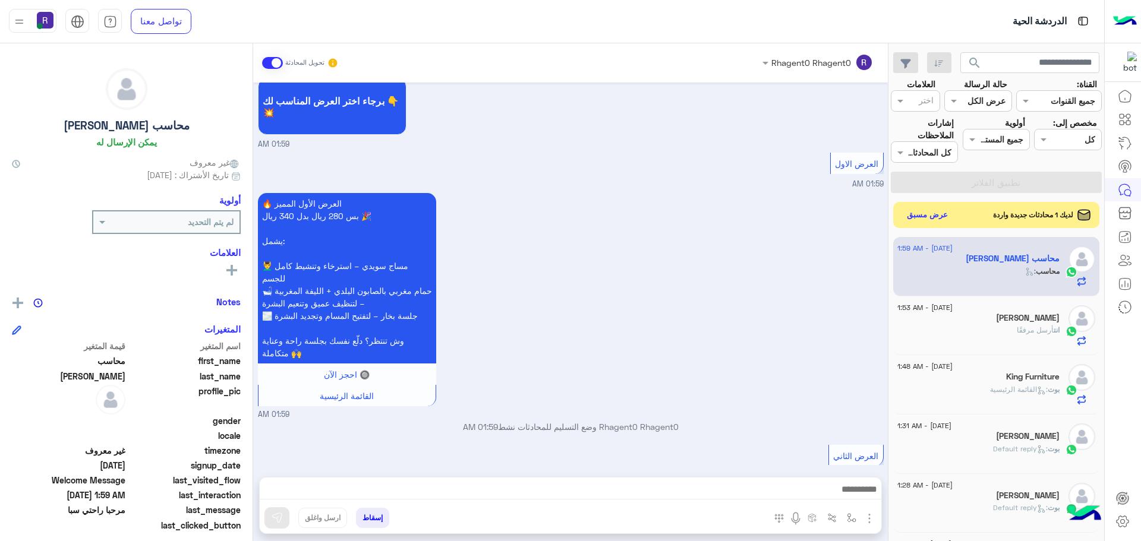
scroll to position [953, 0]
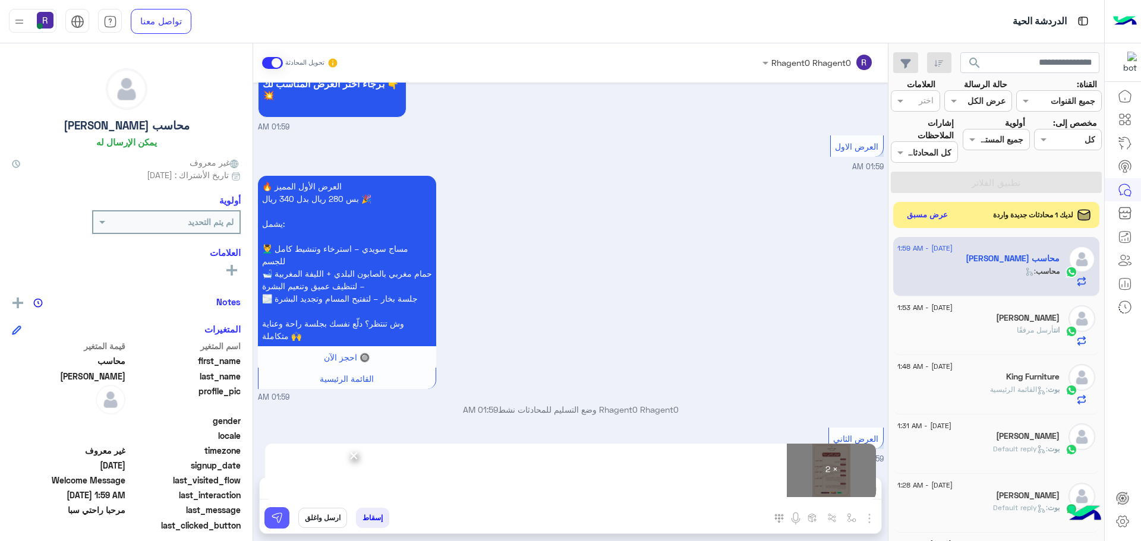
click at [281, 519] on img at bounding box center [277, 518] width 12 height 12
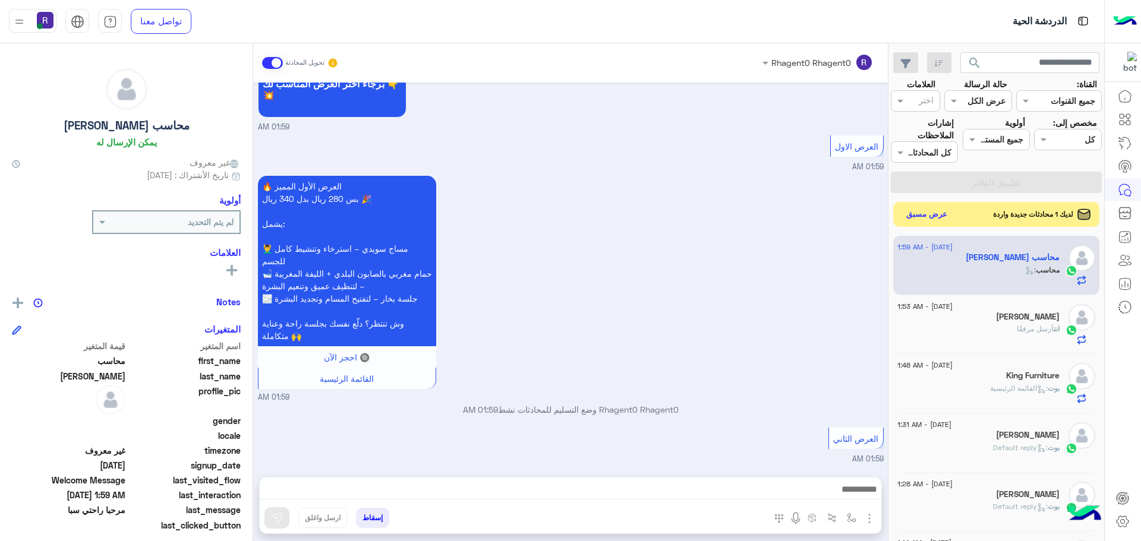
click at [919, 215] on button "عرض مسبق" at bounding box center [927, 215] width 50 height 16
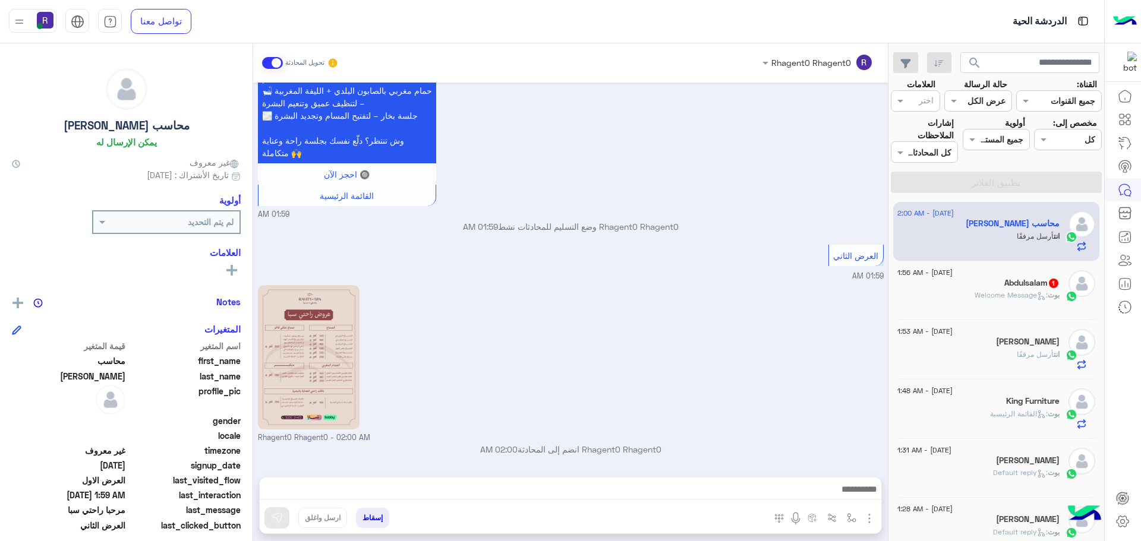
scroll to position [1298, 0]
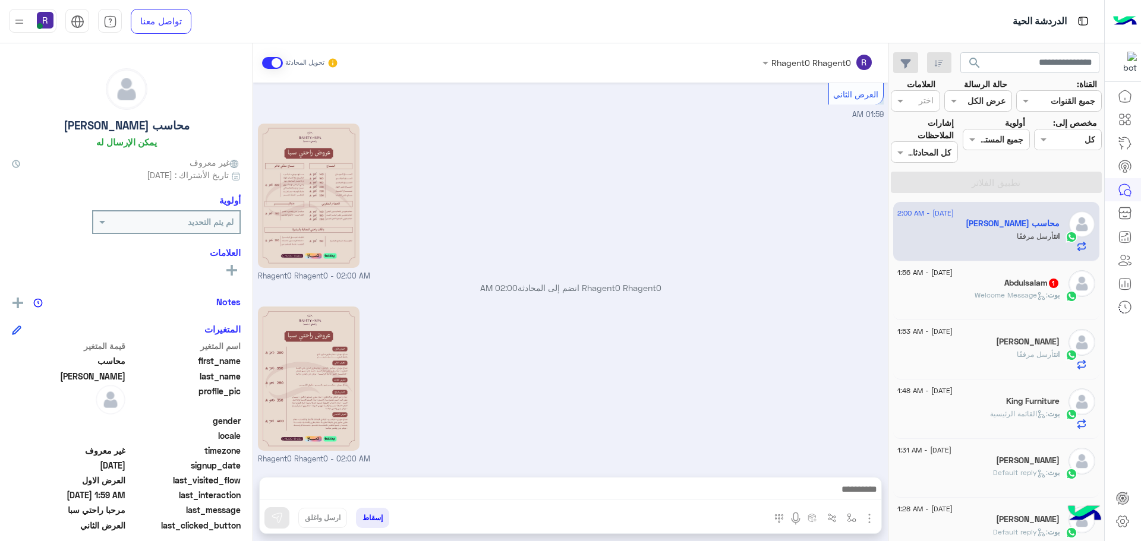
click at [985, 288] on div "Abdulsalam 1" at bounding box center [979, 284] width 162 height 12
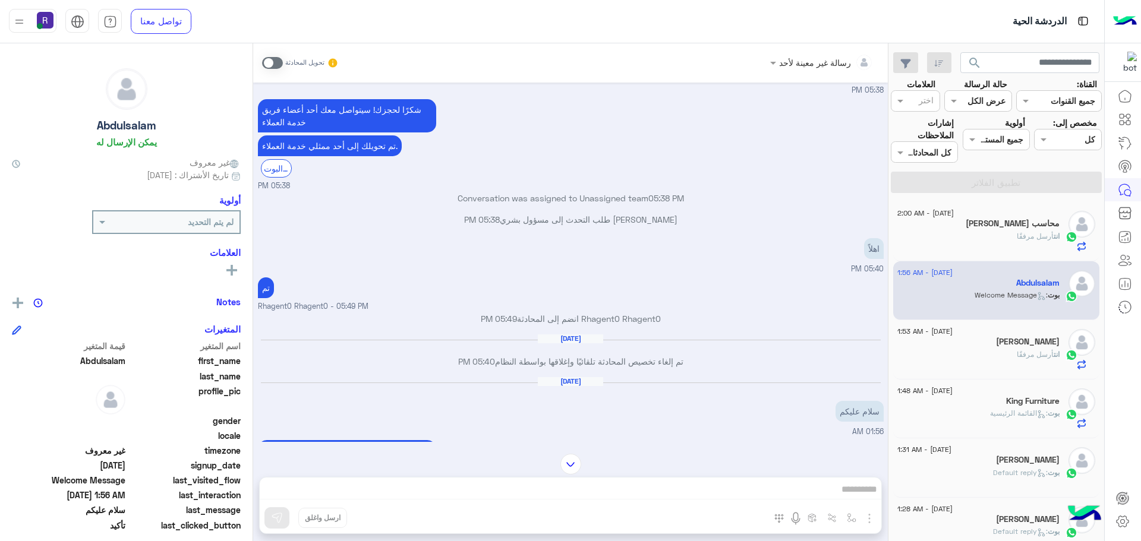
scroll to position [1357, 0]
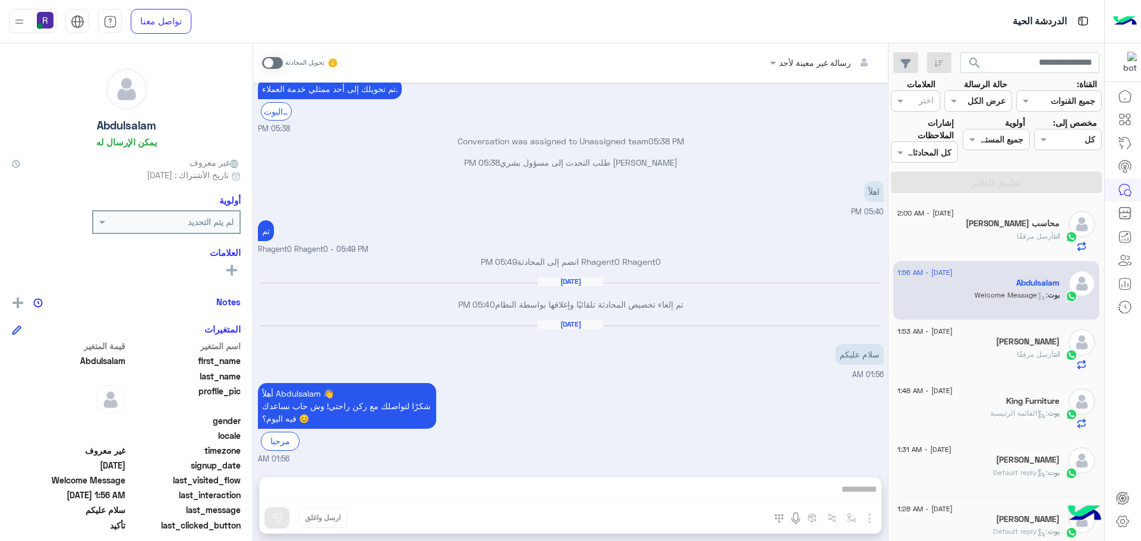
click at [983, 346] on div "ابو كارما" at bounding box center [979, 343] width 162 height 12
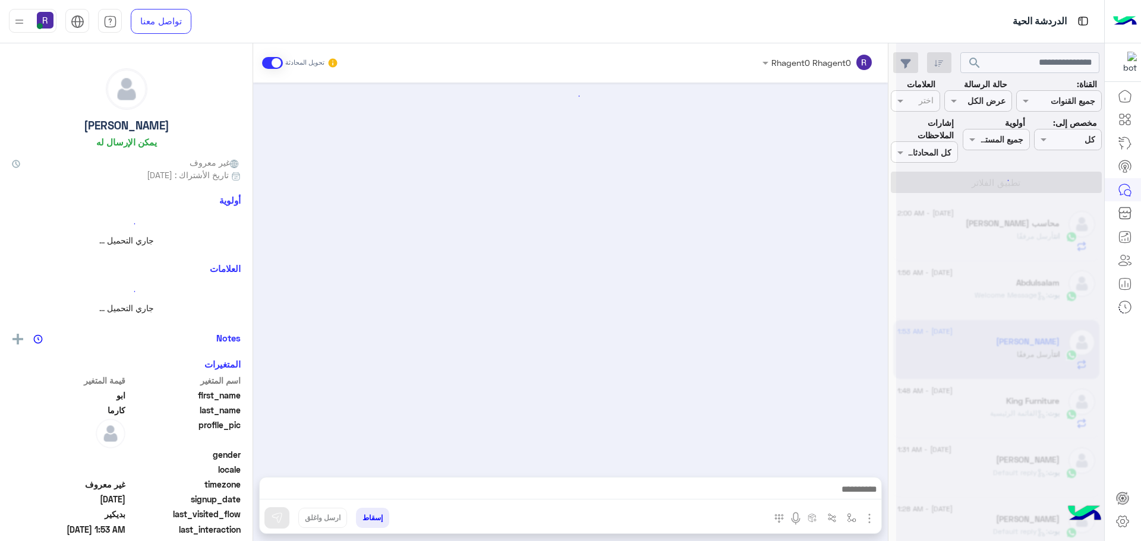
scroll to position [801, 0]
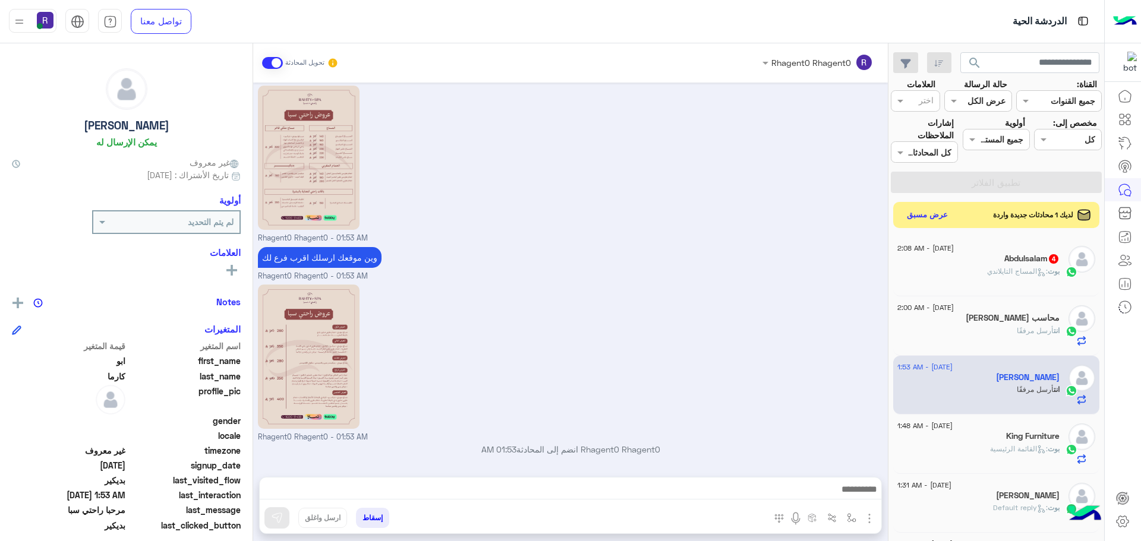
click at [1007, 272] on span ": المساج التايلاندي" at bounding box center [1017, 271] width 61 height 9
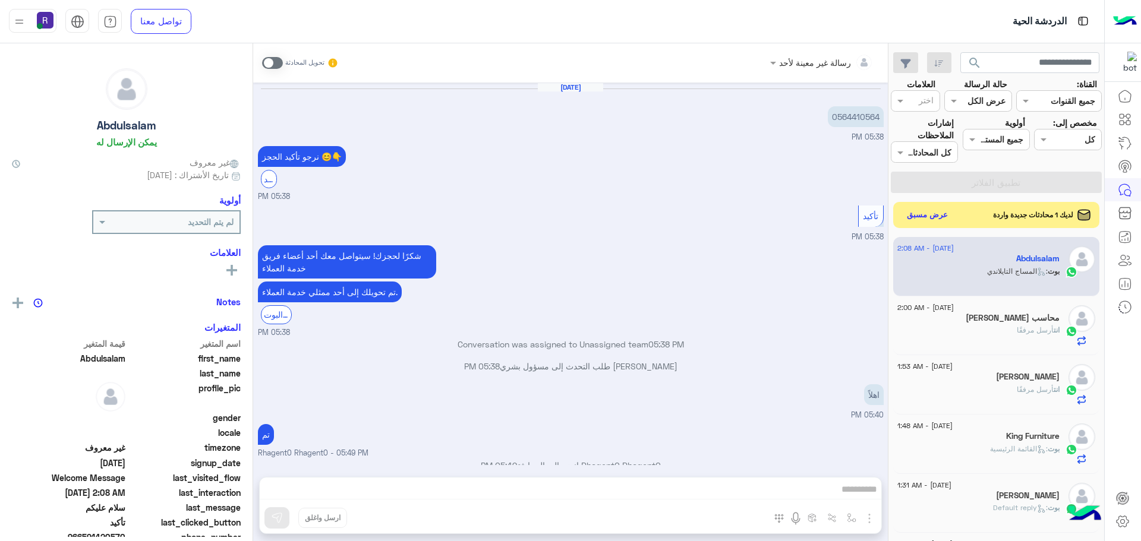
scroll to position [881, 0]
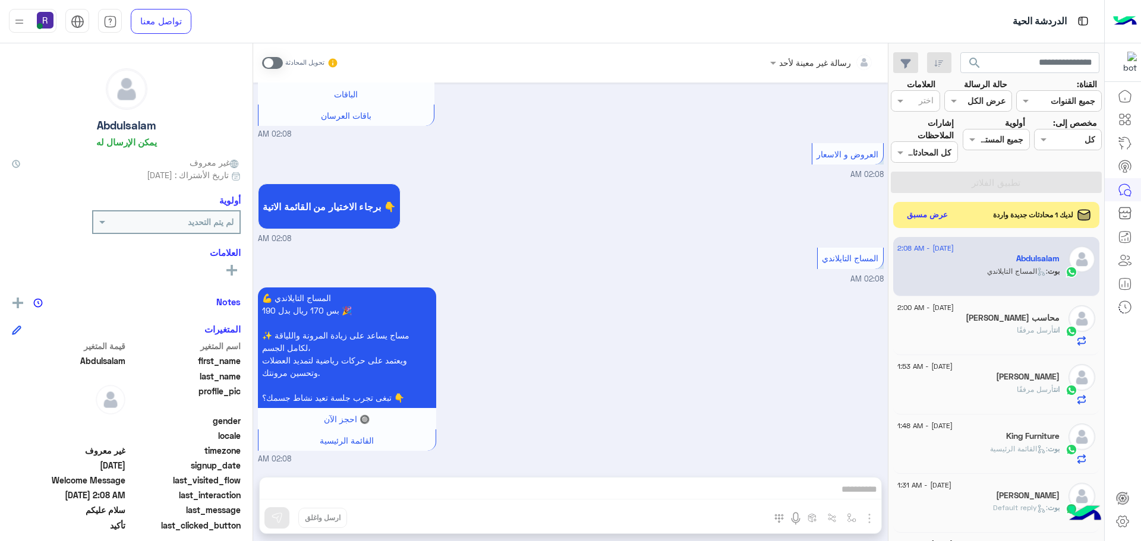
click at [278, 62] on span at bounding box center [272, 63] width 21 height 12
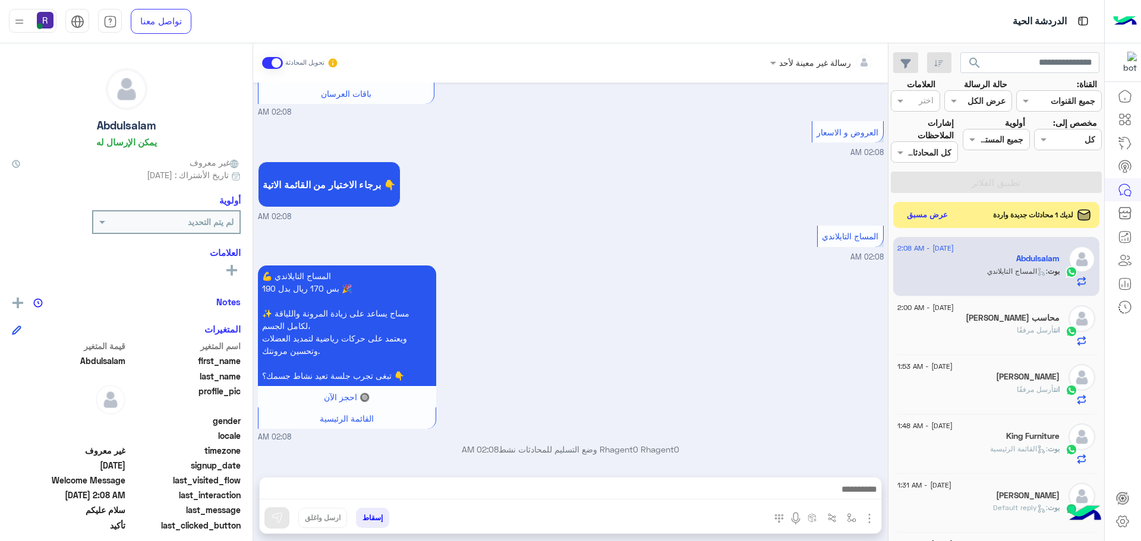
click at [868, 514] on img "button" at bounding box center [869, 519] width 14 height 14
click at [856, 496] on span "الصور" at bounding box center [847, 493] width 22 height 14
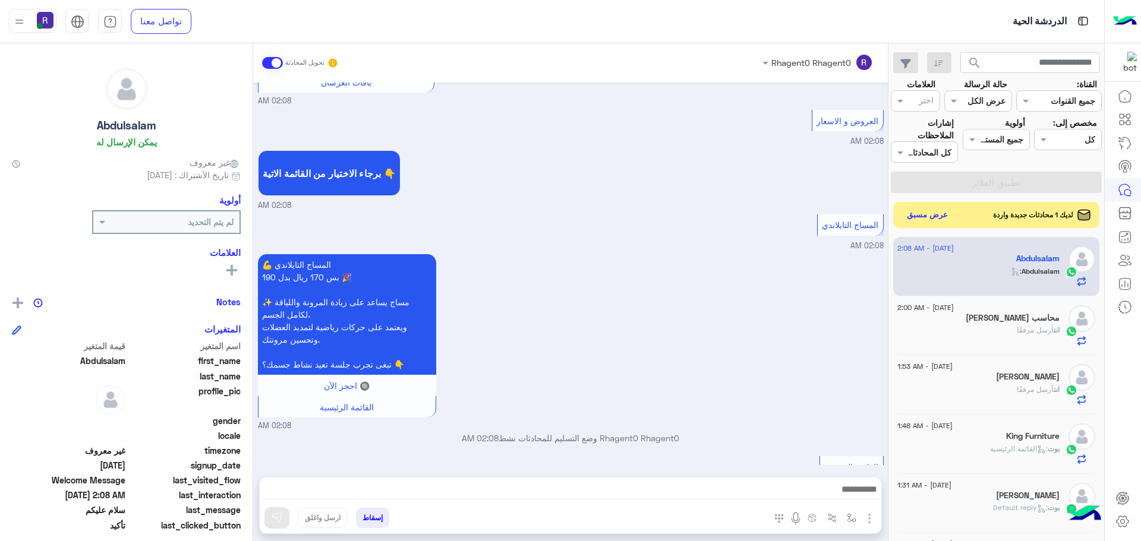
scroll to position [943, 0]
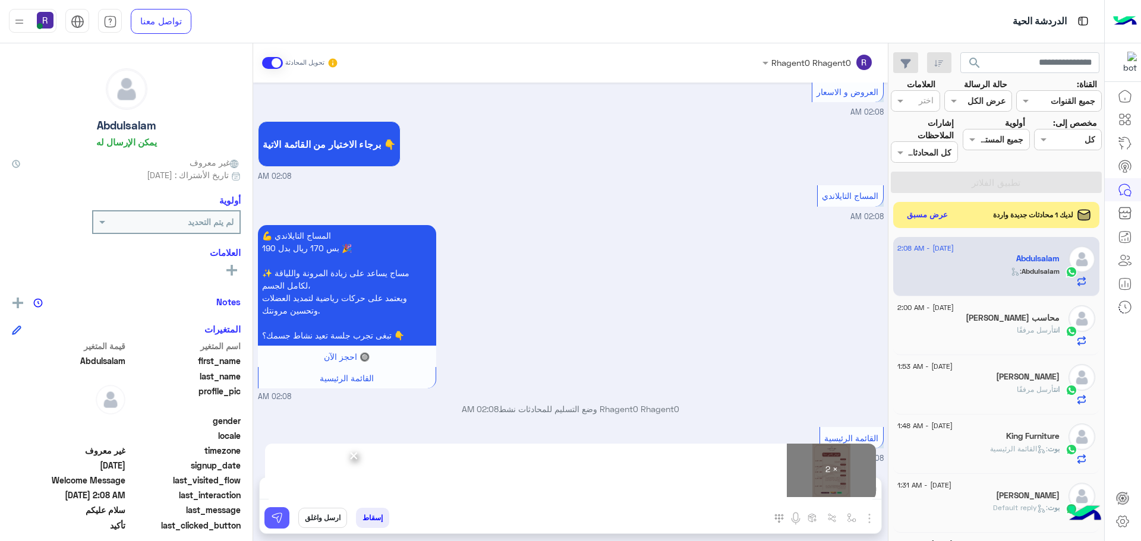
click at [281, 522] on img at bounding box center [277, 518] width 12 height 12
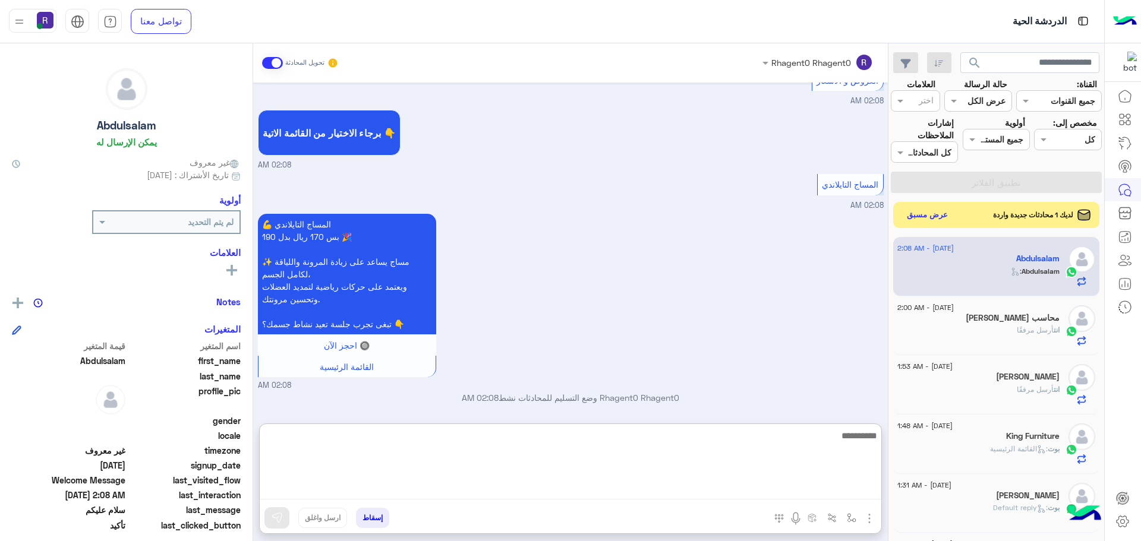
paste textarea "**********"
type textarea "**********"
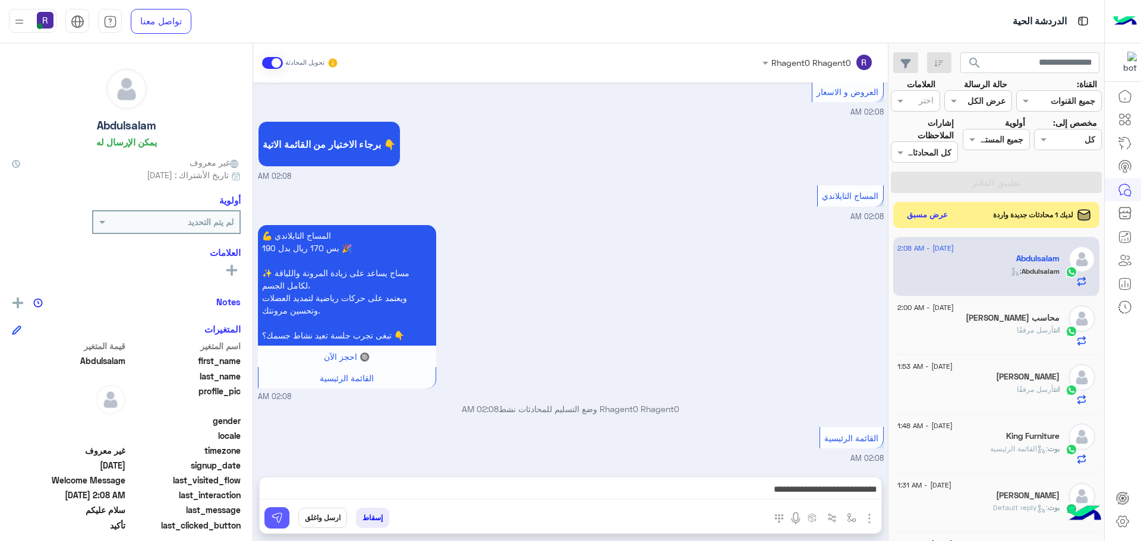
click at [285, 519] on button at bounding box center [276, 518] width 25 height 21
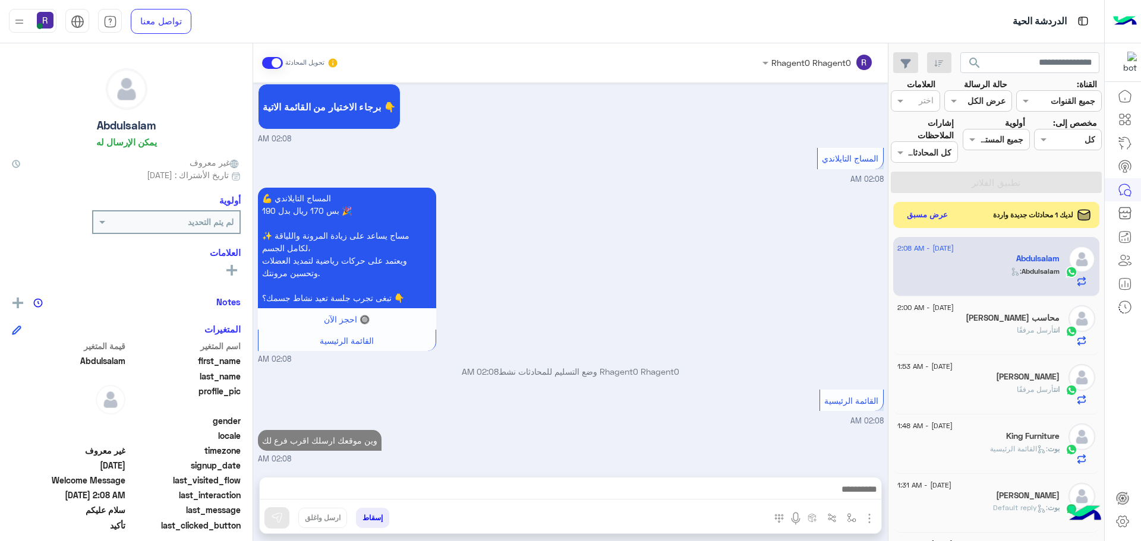
scroll to position [981, 0]
click at [923, 218] on button "عرض مسبق" at bounding box center [927, 215] width 50 height 16
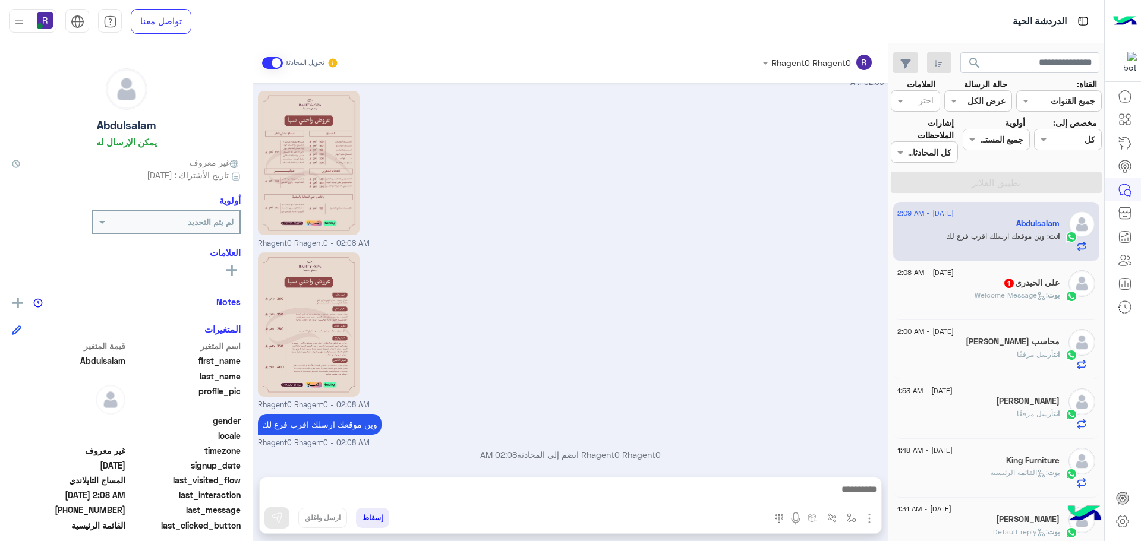
scroll to position [1248, 0]
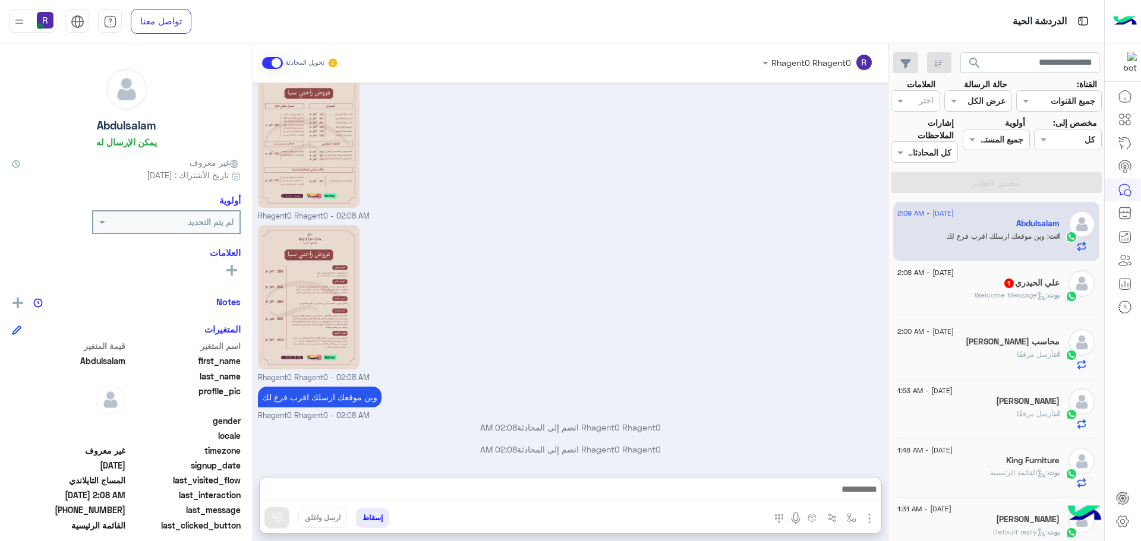
drag, startPoint x: 502, startPoint y: 492, endPoint x: 885, endPoint y: 299, distance: 428.8
click at [782, 291] on div "Rhagent0 Rhagent0 - 02:08 AM" at bounding box center [571, 303] width 626 height 162
click at [988, 291] on span ": Welcome Message" at bounding box center [1011, 295] width 73 height 9
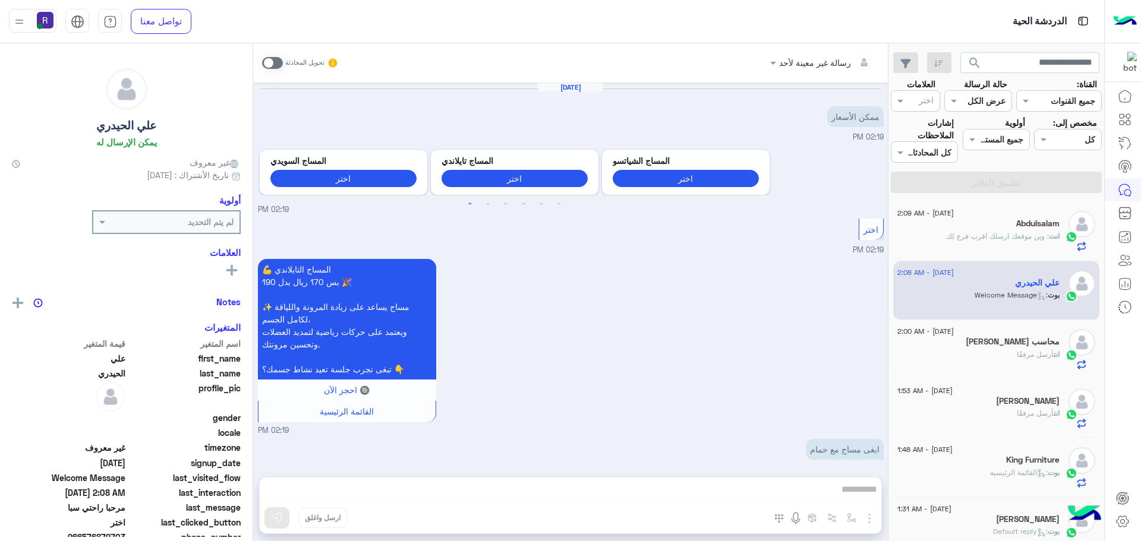
scroll to position [1716, 0]
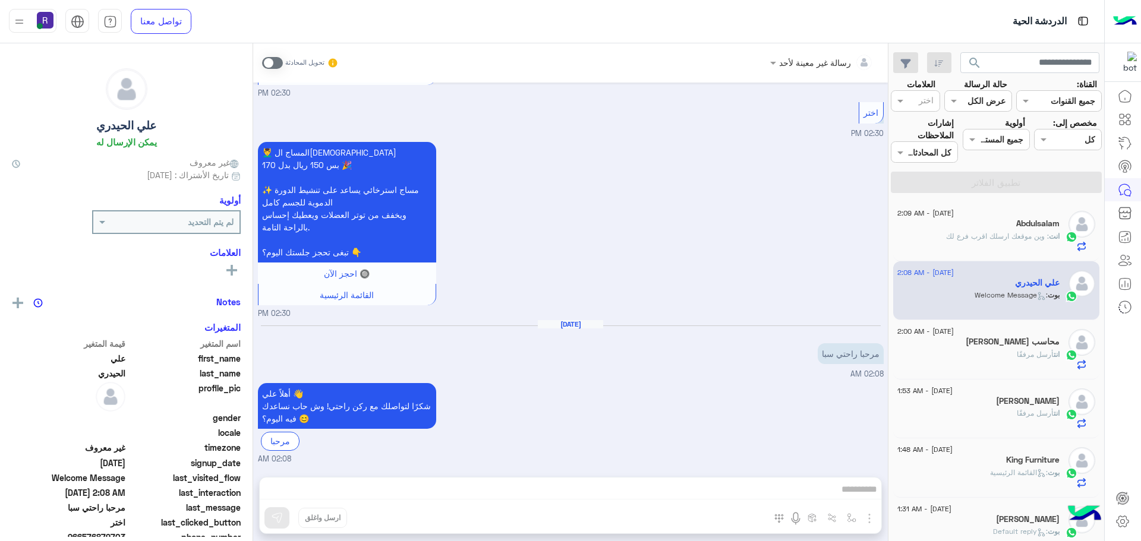
click at [276, 62] on span at bounding box center [272, 63] width 21 height 12
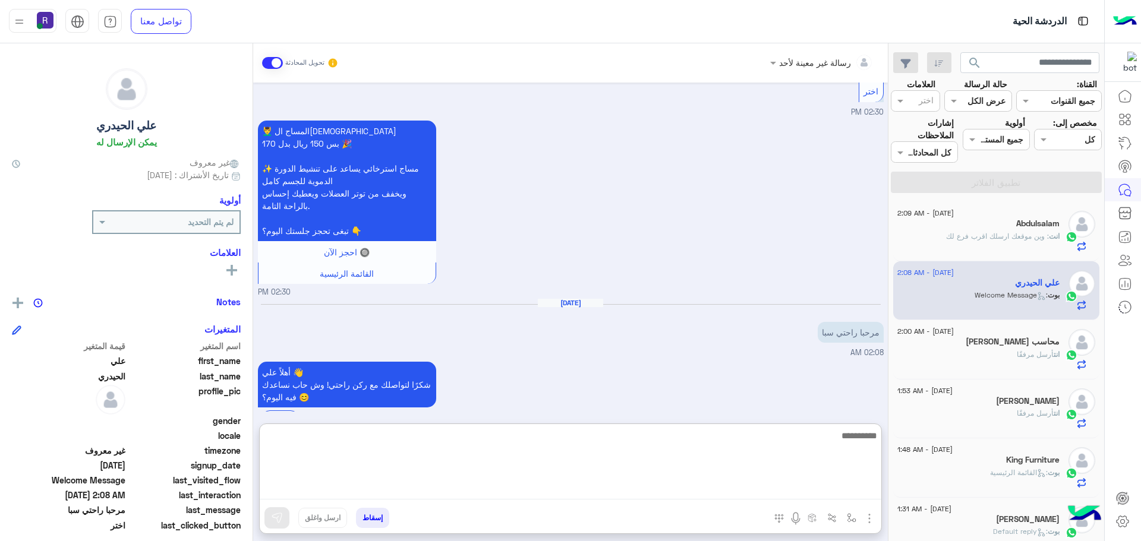
paste textarea "**********"
type textarea "**********"
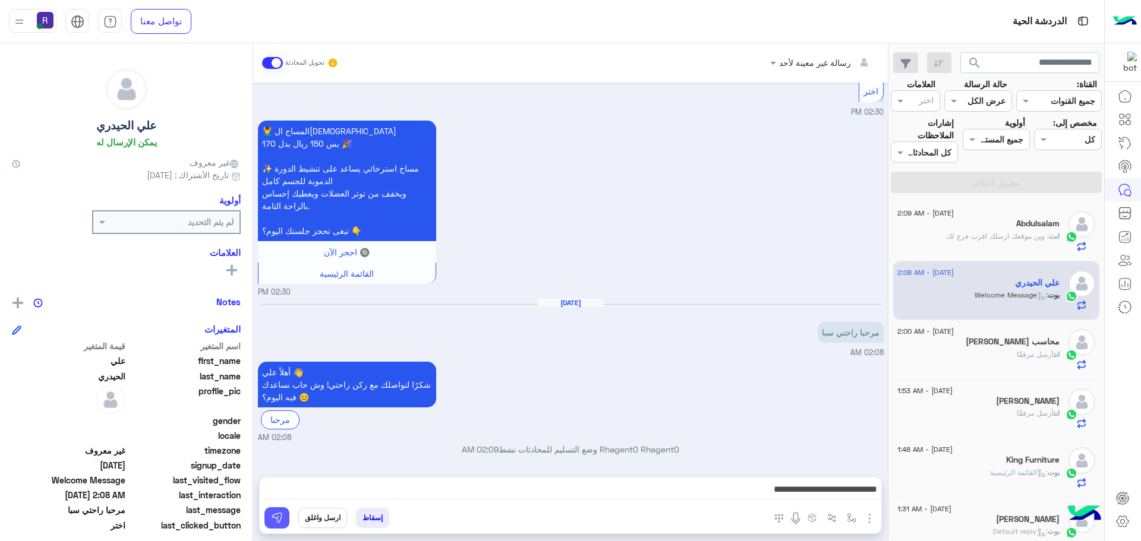
click at [281, 518] on img at bounding box center [277, 518] width 12 height 12
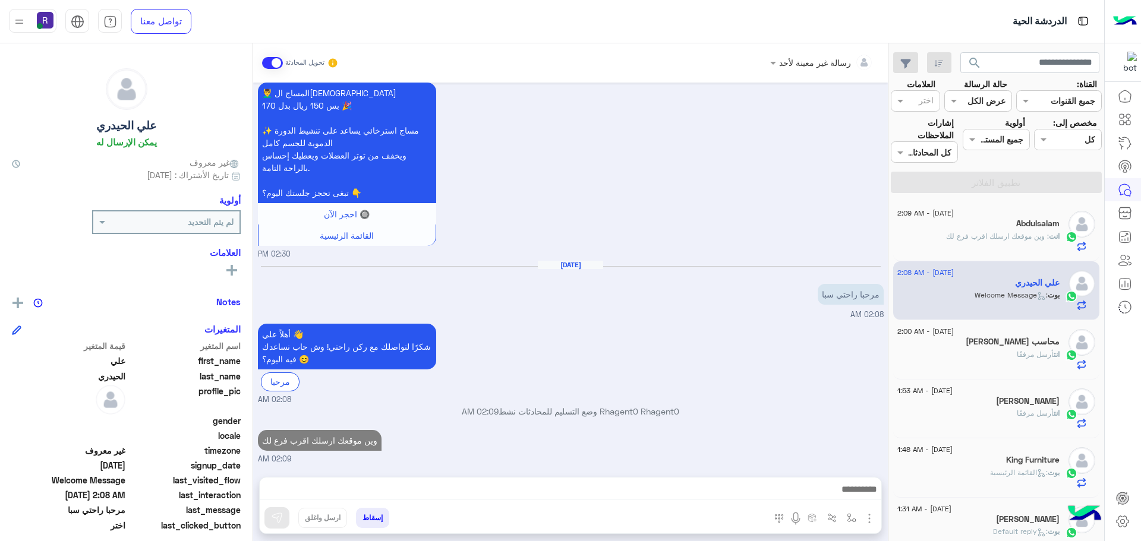
click at [969, 360] on div "انت أرسل مرفقًا" at bounding box center [979, 359] width 162 height 21
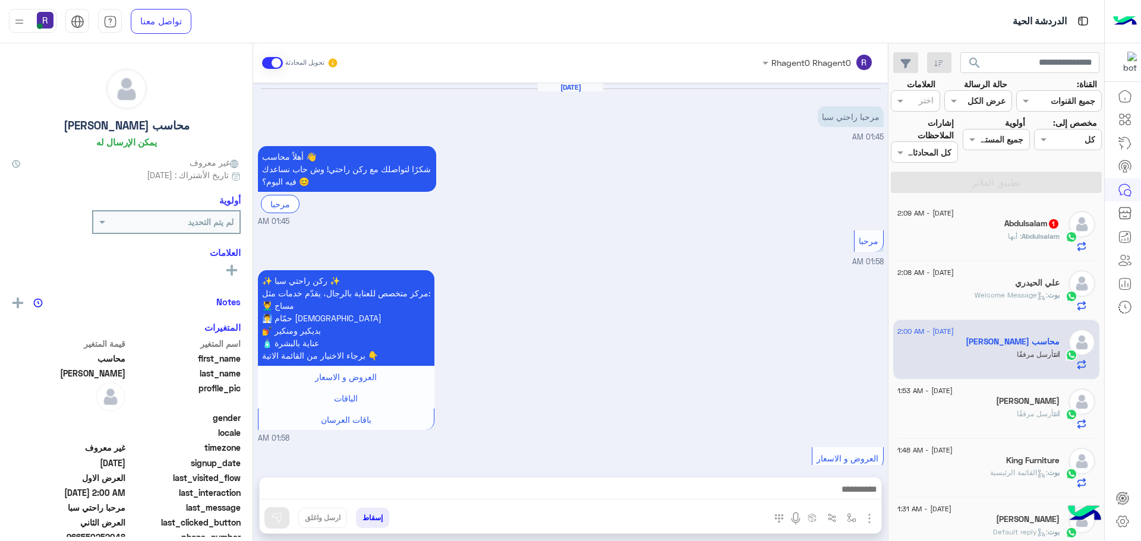
scroll to position [1298, 0]
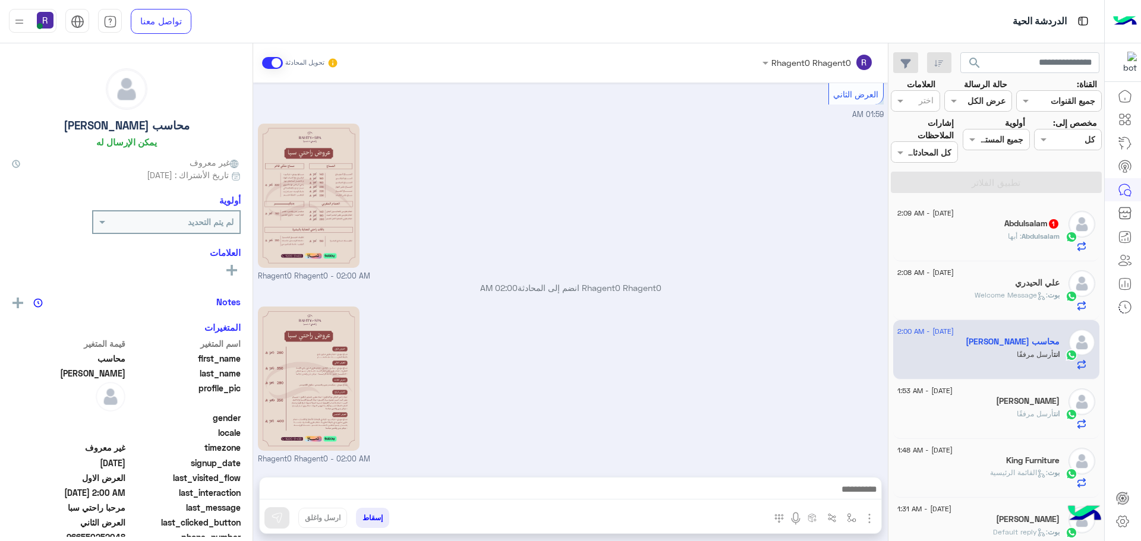
click at [1022, 232] on span "Abdulsalam" at bounding box center [1041, 236] width 38 height 9
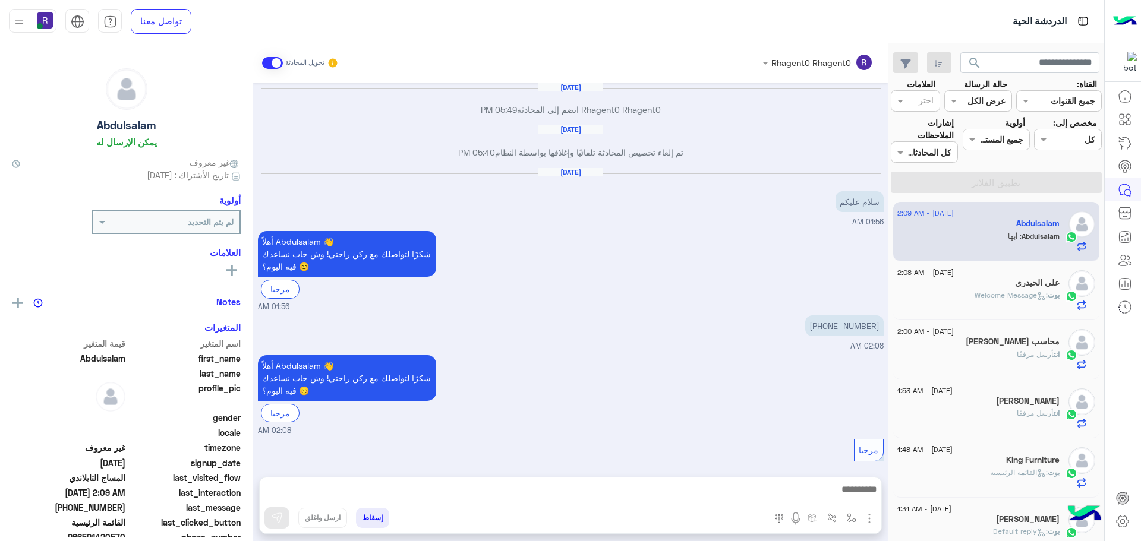
scroll to position [1031, 0]
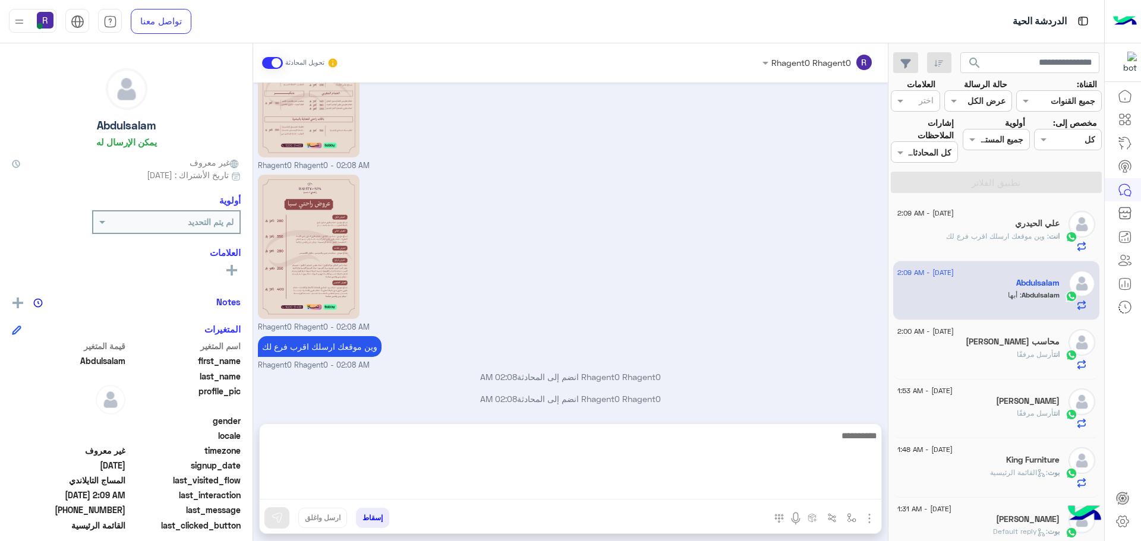
click at [568, 489] on textarea at bounding box center [571, 464] width 622 height 71
type textarea "**********"
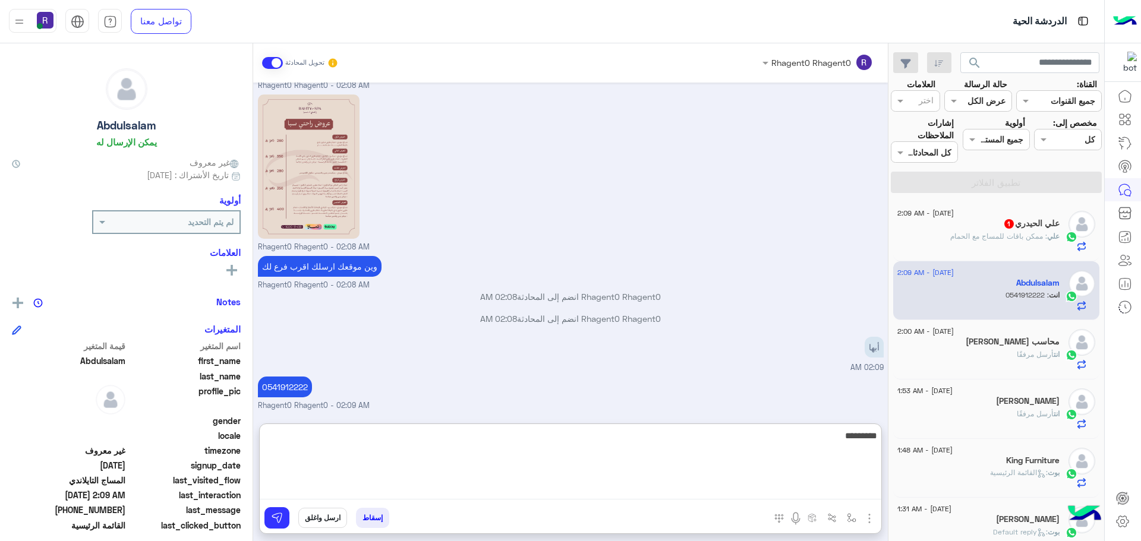
type textarea "*********"
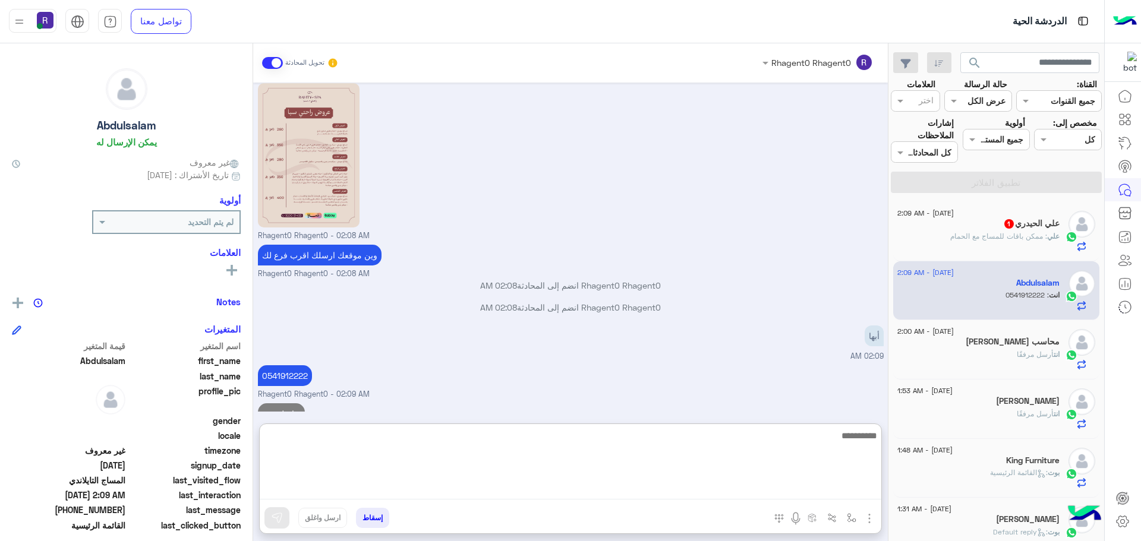
scroll to position [1160, 0]
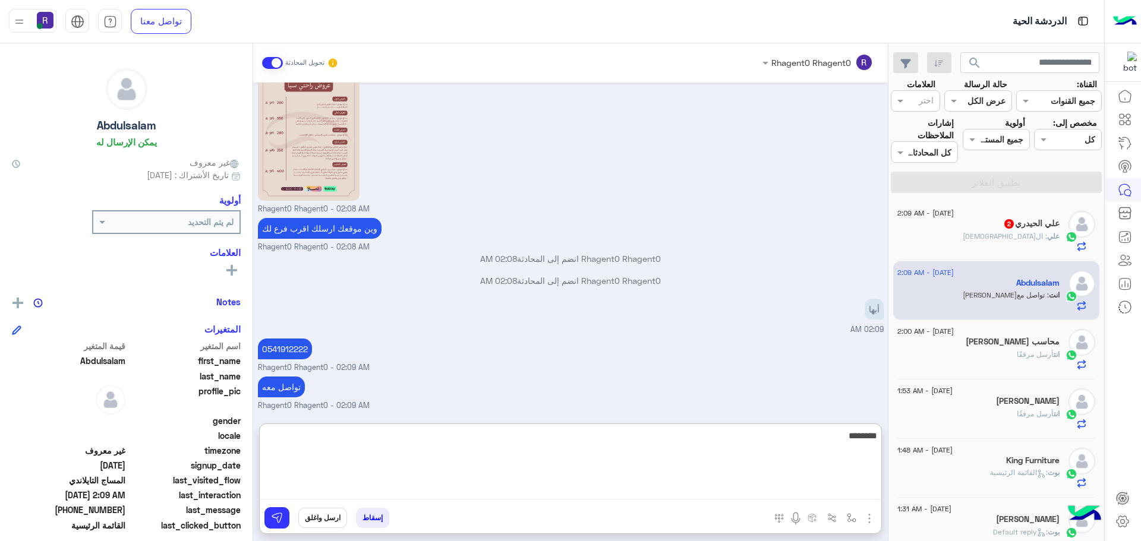
type textarea "*********"
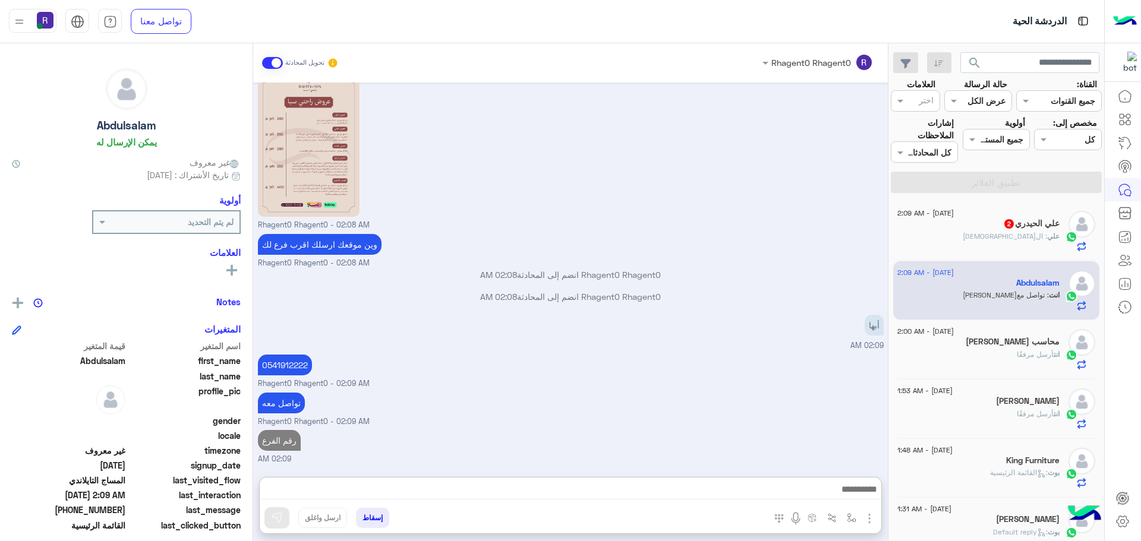
click at [1037, 213] on div "6 September - 2:09 AM" at bounding box center [979, 215] width 162 height 8
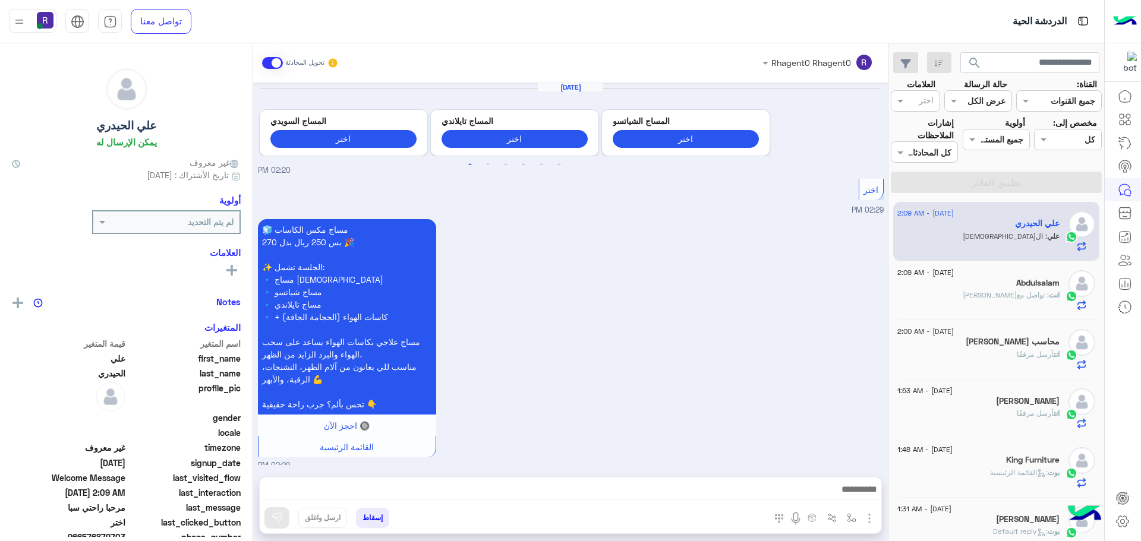
scroll to position [1503, 0]
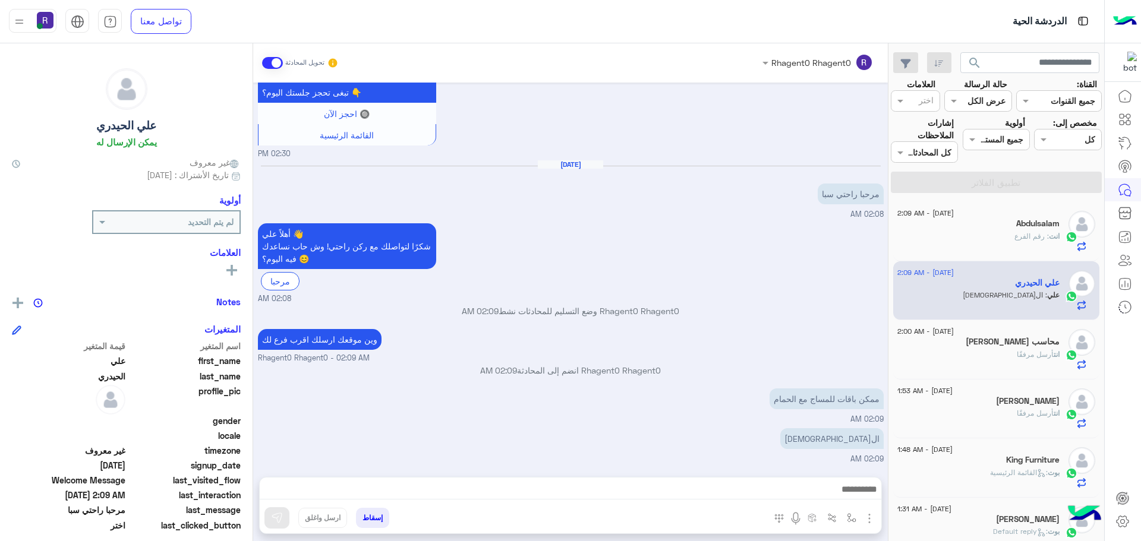
click at [870, 522] on img "button" at bounding box center [869, 519] width 14 height 14
click at [845, 497] on span "الصور" at bounding box center [847, 493] width 22 height 14
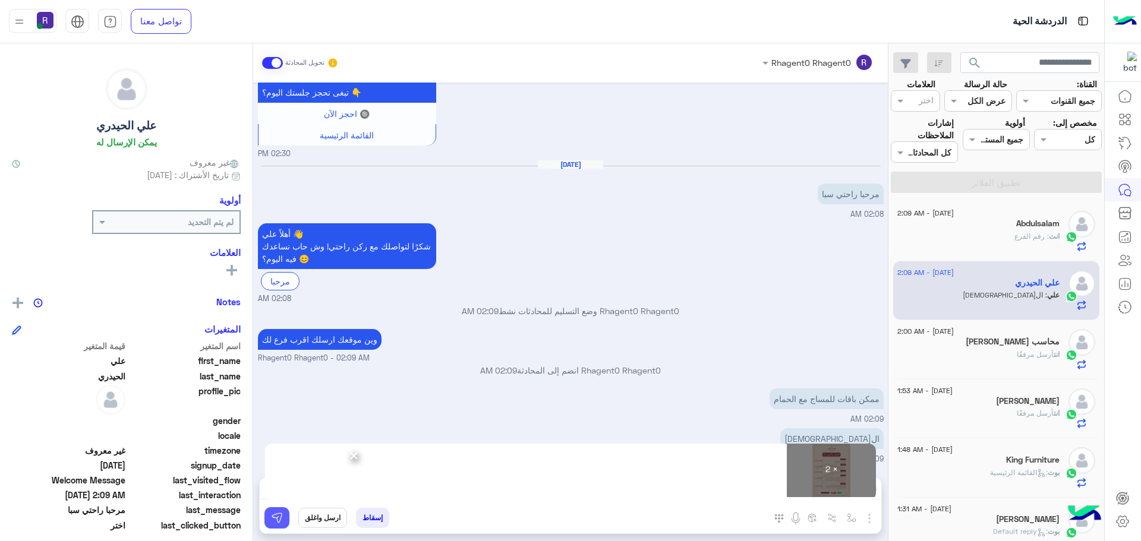
click at [285, 518] on button at bounding box center [276, 518] width 25 height 21
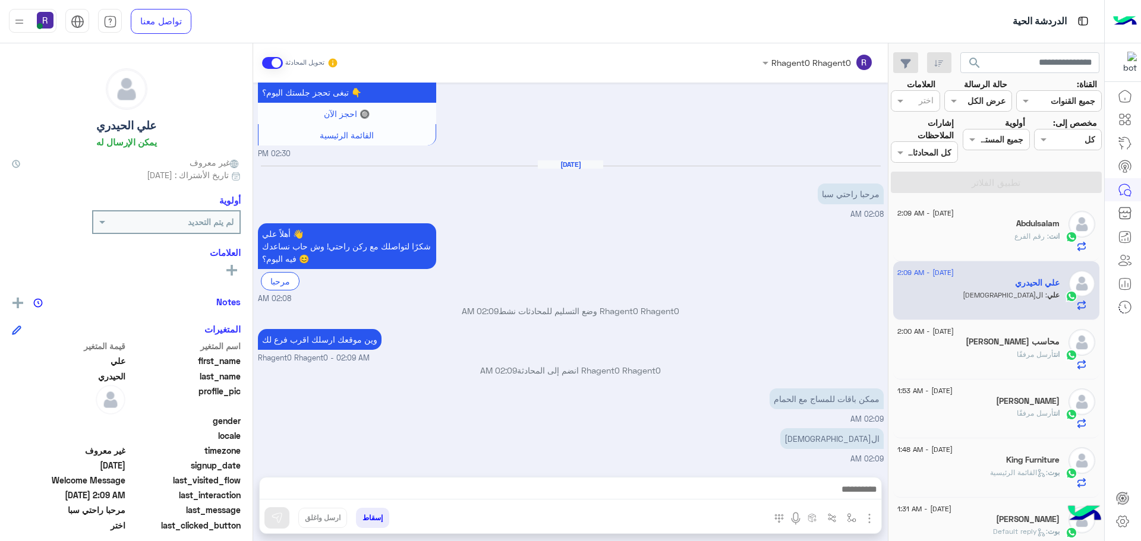
click at [976, 348] on div "محاسب صابر بسيوني" at bounding box center [979, 343] width 162 height 12
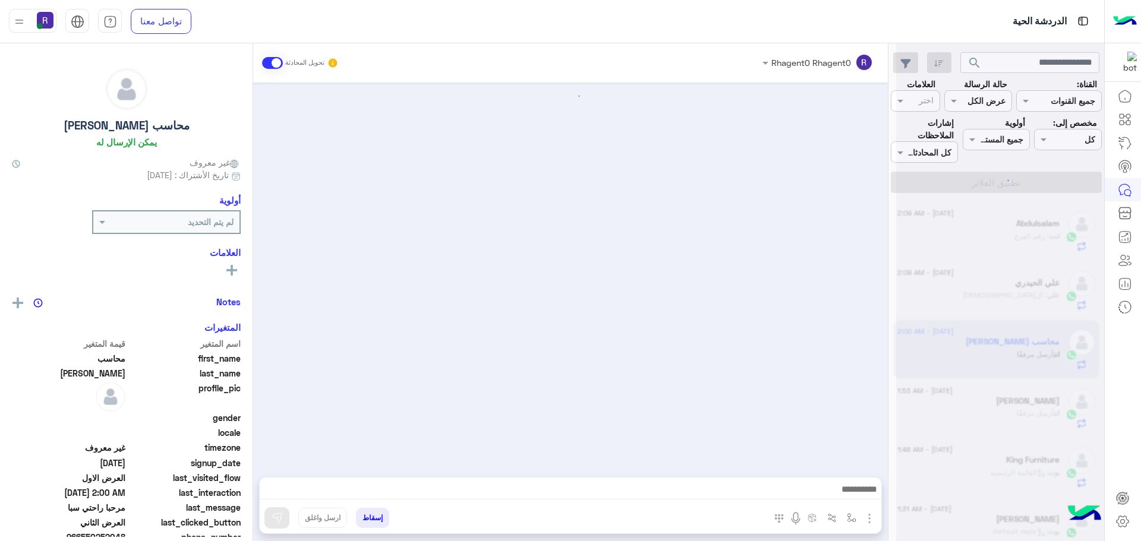
scroll to position [1298, 0]
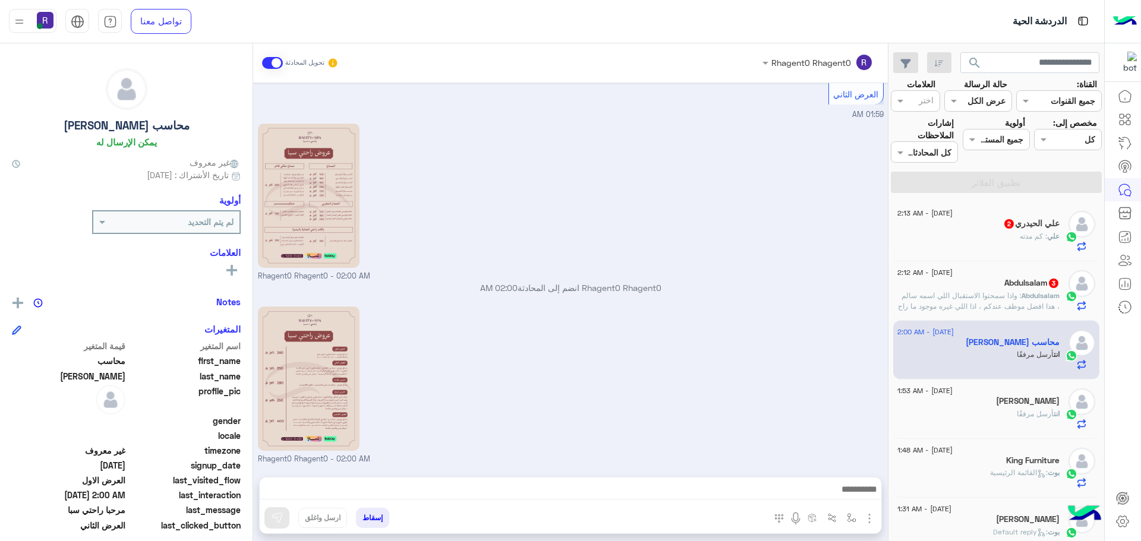
click at [984, 308] on span ": واذا سمحتوا الاستقبال اللي اسمه سالم ، هذا افضل موظف عندكم ، اذا اللي غيره مو…" at bounding box center [979, 306] width 162 height 30
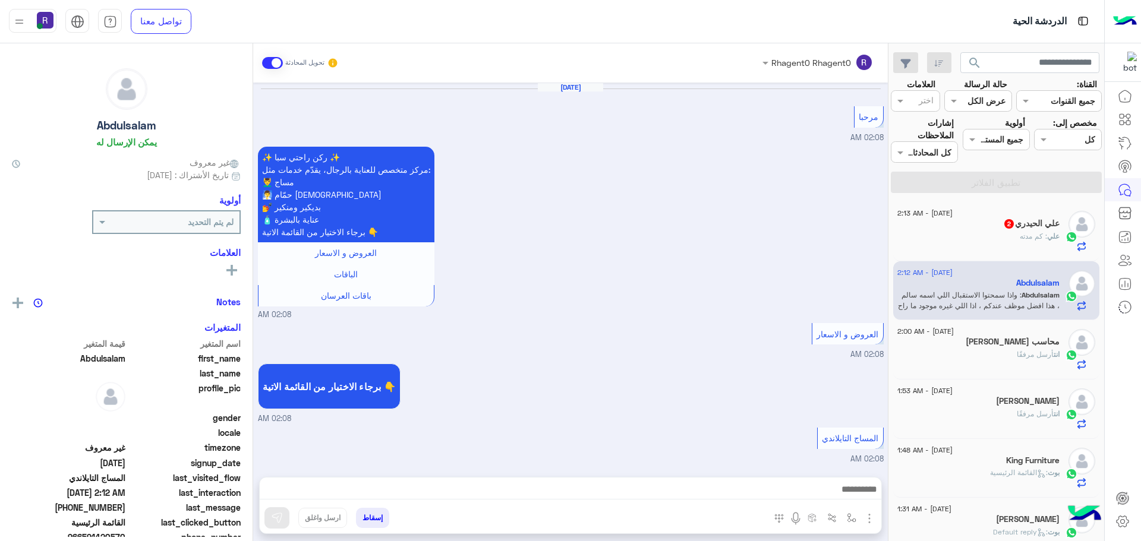
scroll to position [967, 0]
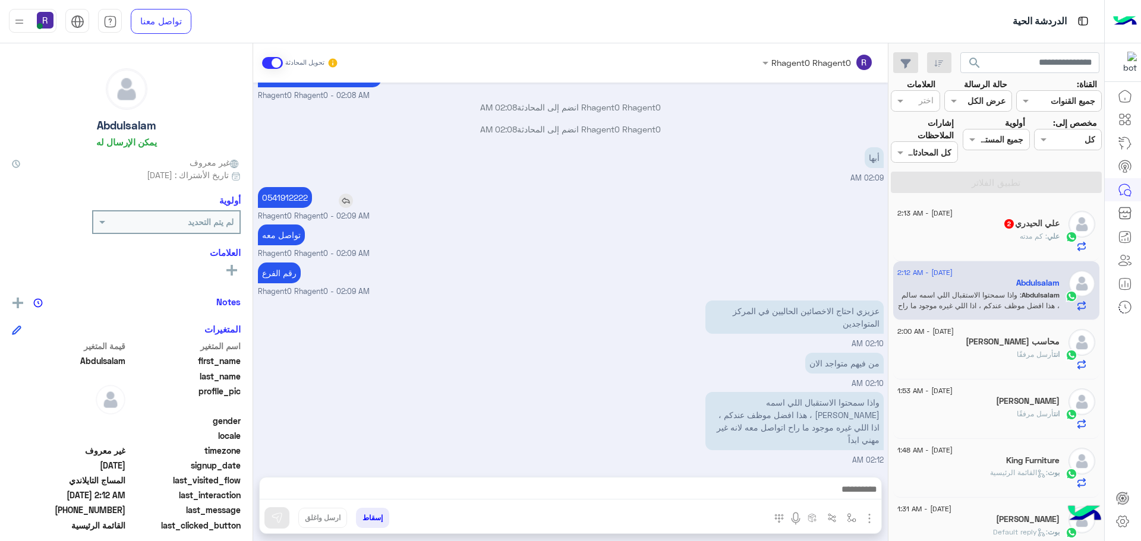
click at [348, 208] on img at bounding box center [346, 201] width 14 height 14
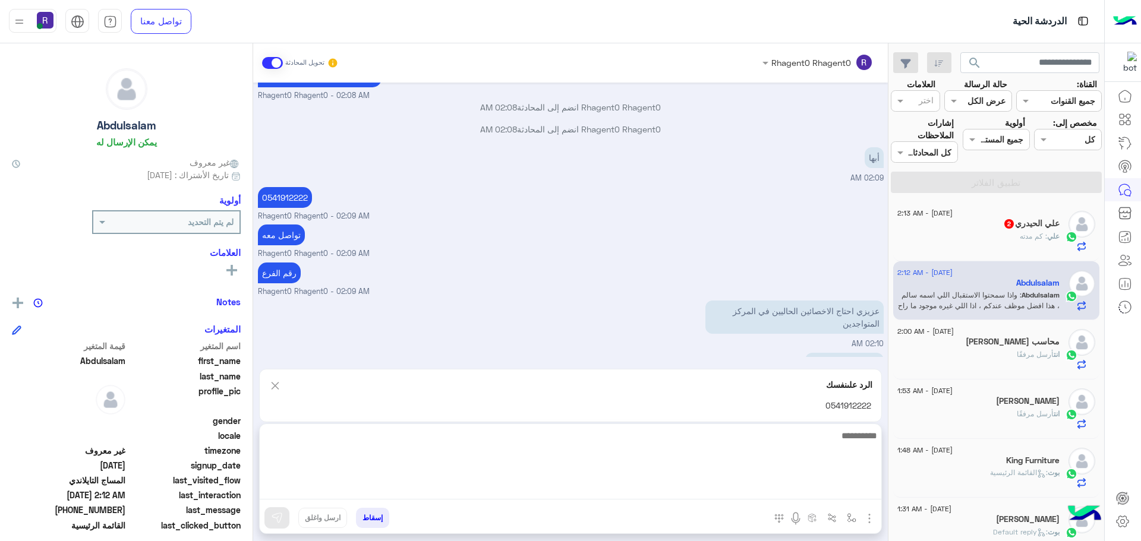
click at [459, 488] on textarea at bounding box center [571, 464] width 622 height 71
type textarea "*********"
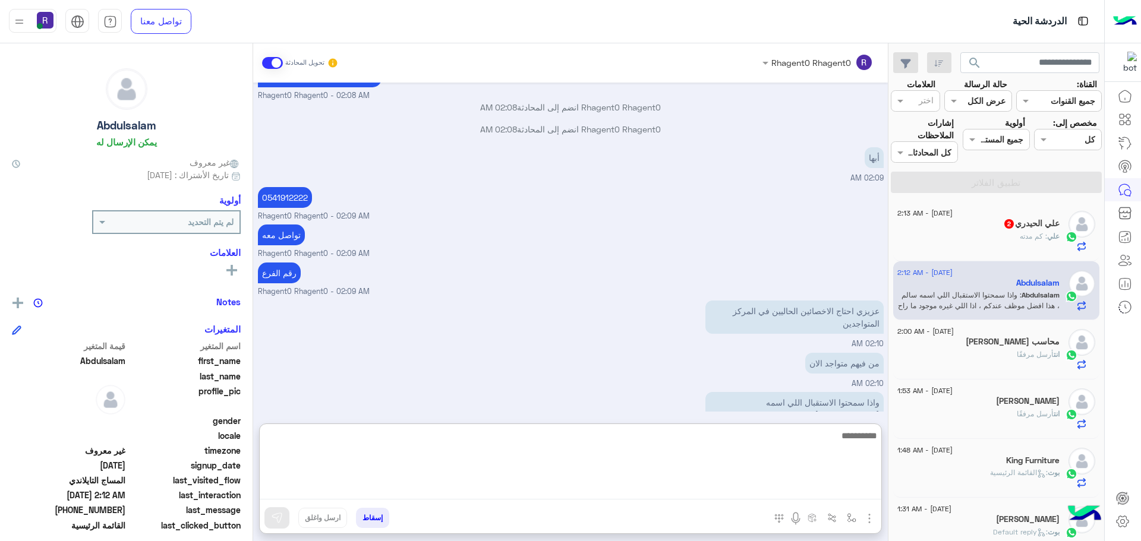
scroll to position [1079, 0]
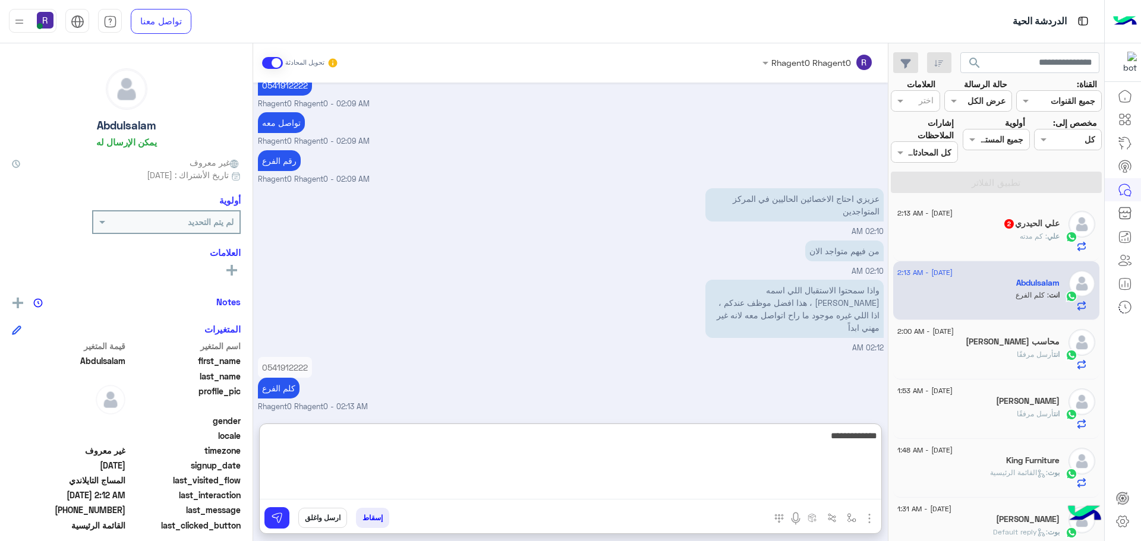
type textarea "**********"
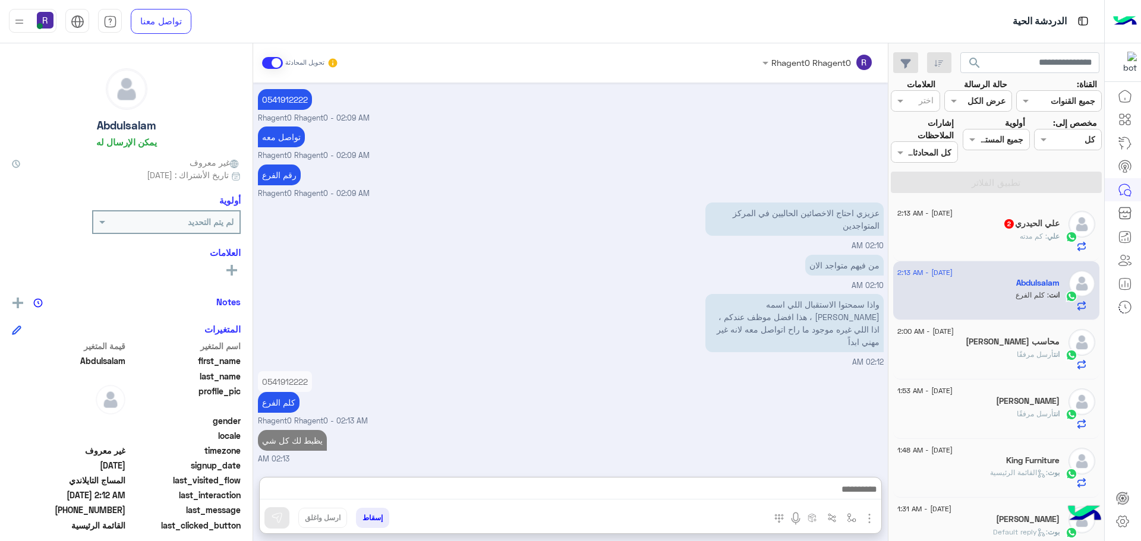
click at [1012, 247] on div "علي : كم مدته" at bounding box center [979, 241] width 162 height 21
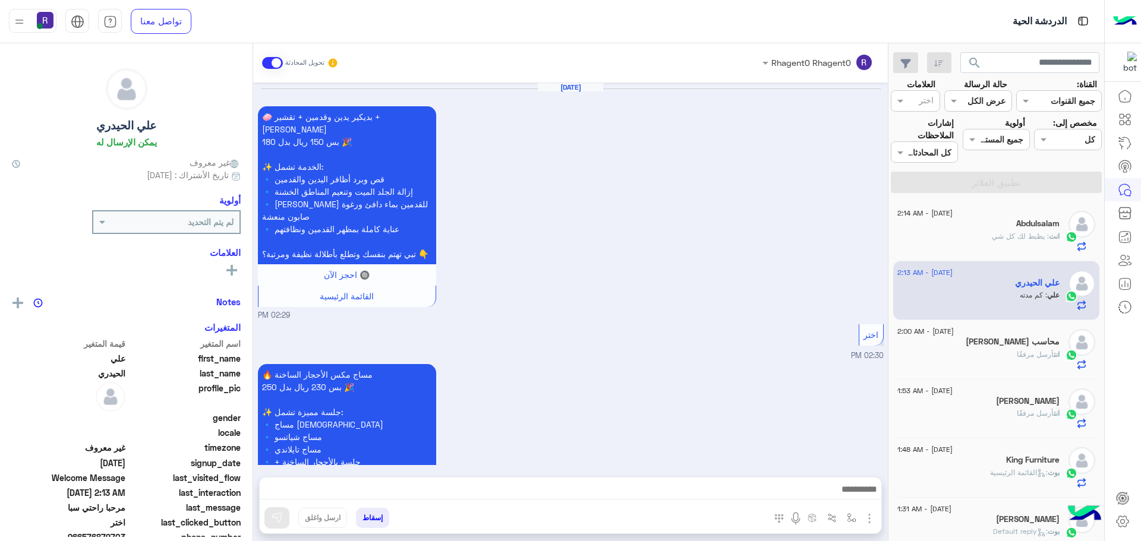
scroll to position [1648, 0]
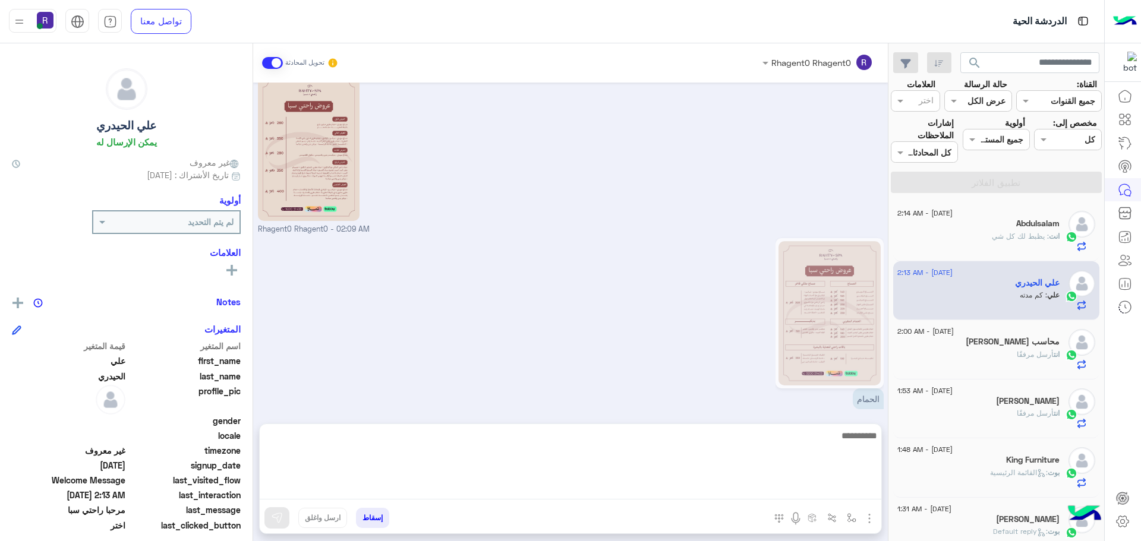
click at [587, 487] on textarea at bounding box center [571, 464] width 622 height 71
type textarea "**********"
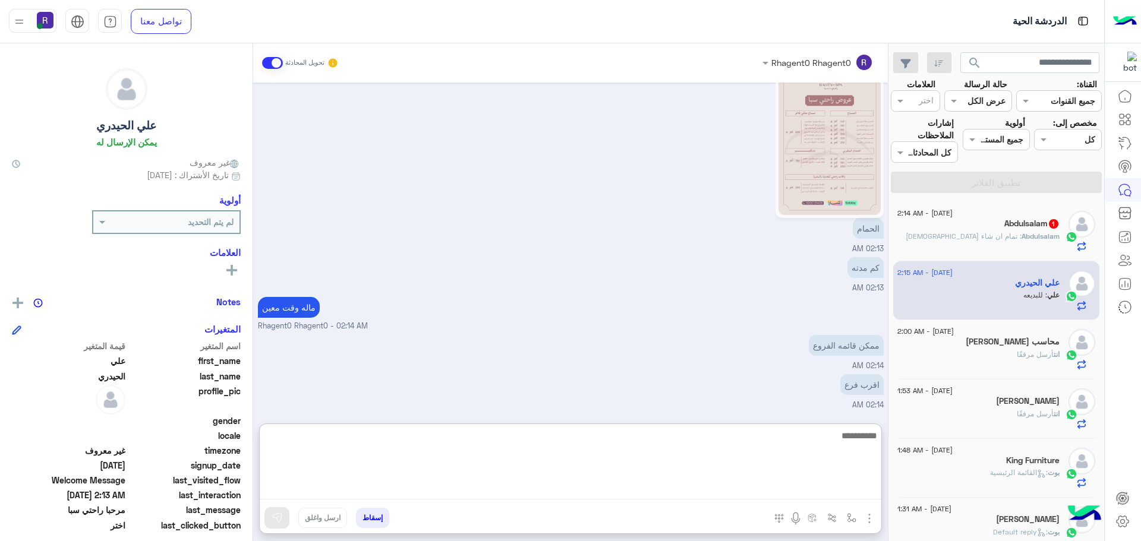
scroll to position [1857, 0]
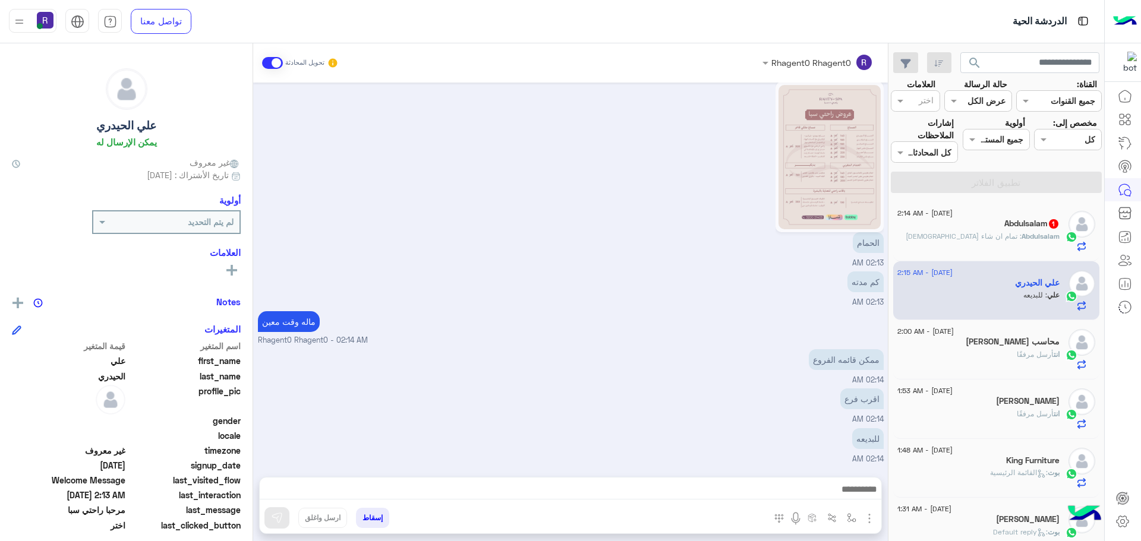
click at [872, 518] on img "button" at bounding box center [869, 519] width 14 height 14
click at [847, 518] on img "button" at bounding box center [852, 519] width 10 height 10
click at [836, 492] on input "text" at bounding box center [815, 493] width 80 height 14
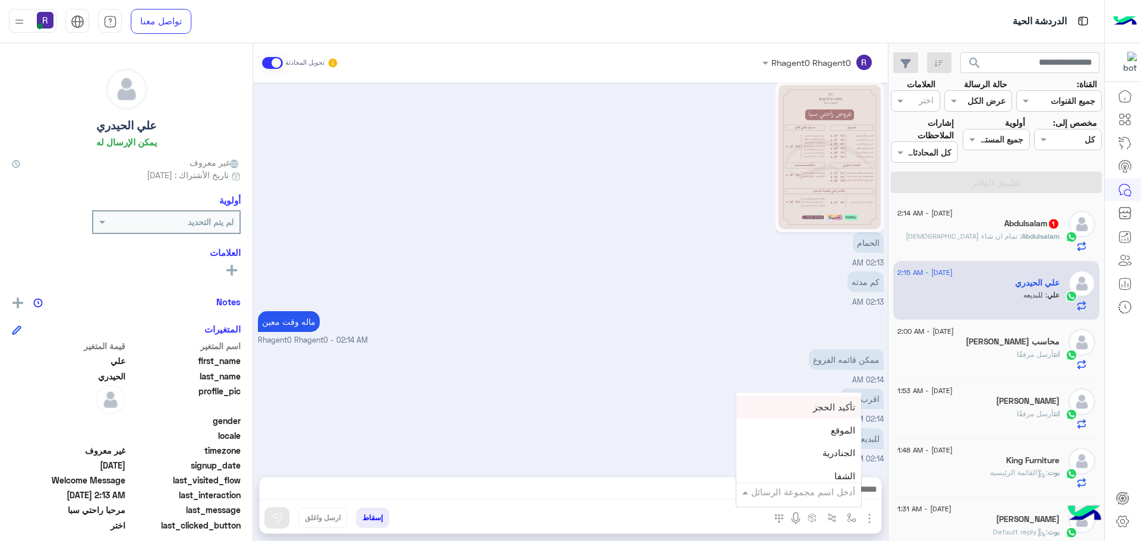
scroll to position [773, 0]
click at [820, 479] on div "لبن" at bounding box center [798, 478] width 125 height 23
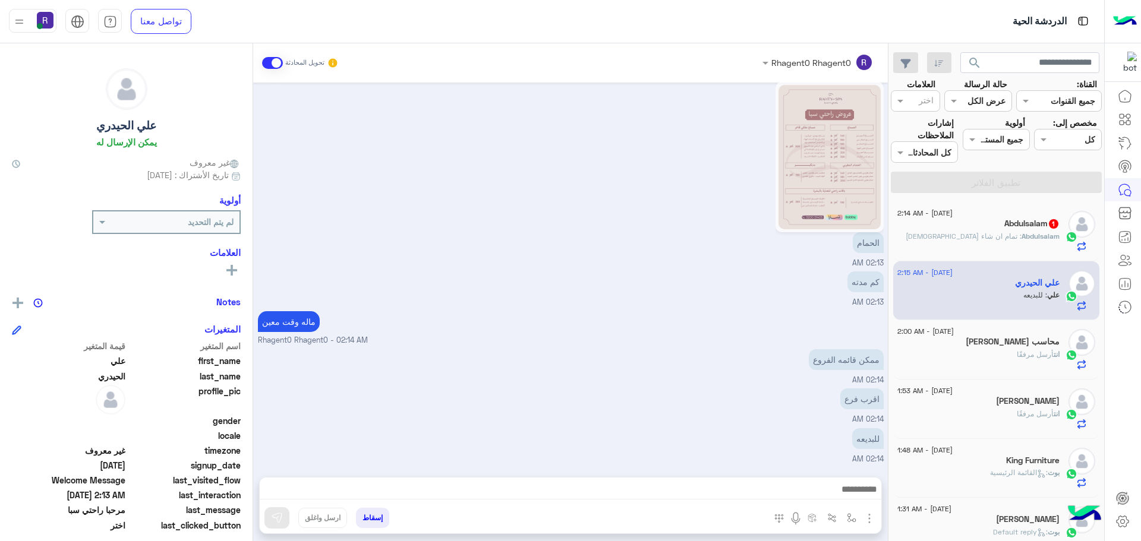
type textarea "***"
click at [276, 521] on img at bounding box center [277, 518] width 12 height 12
click at [976, 240] on span ": تمام ان شاء الله" at bounding box center [964, 236] width 116 height 9
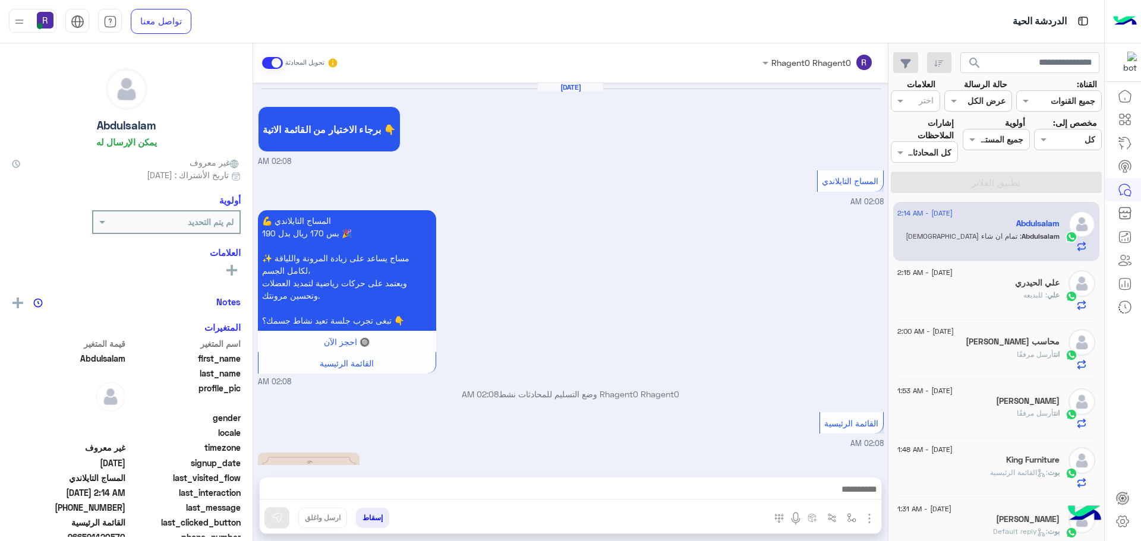
scroll to position [846, 0]
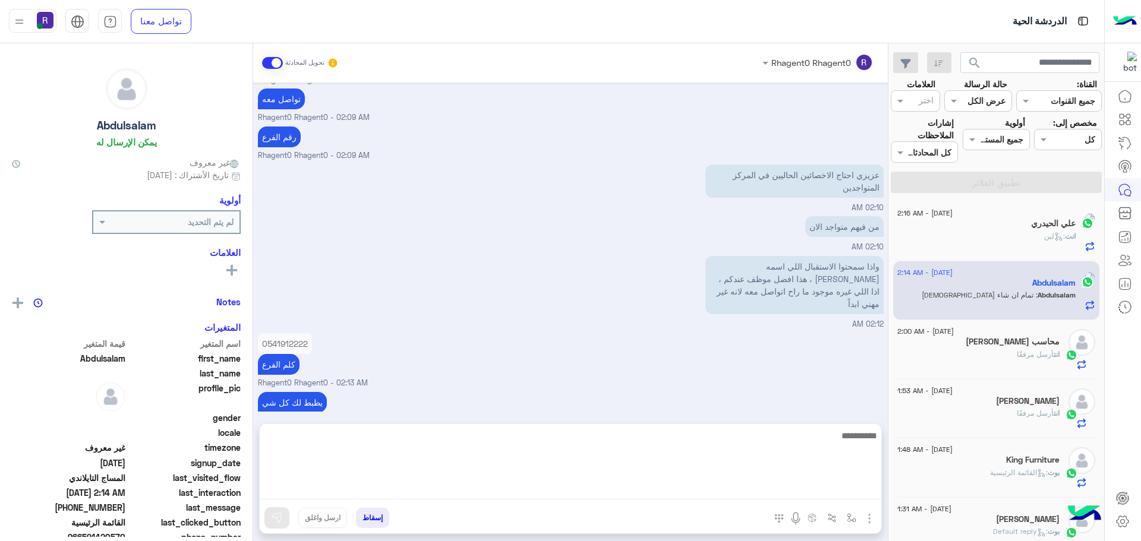
click at [549, 486] on textarea at bounding box center [571, 464] width 622 height 71
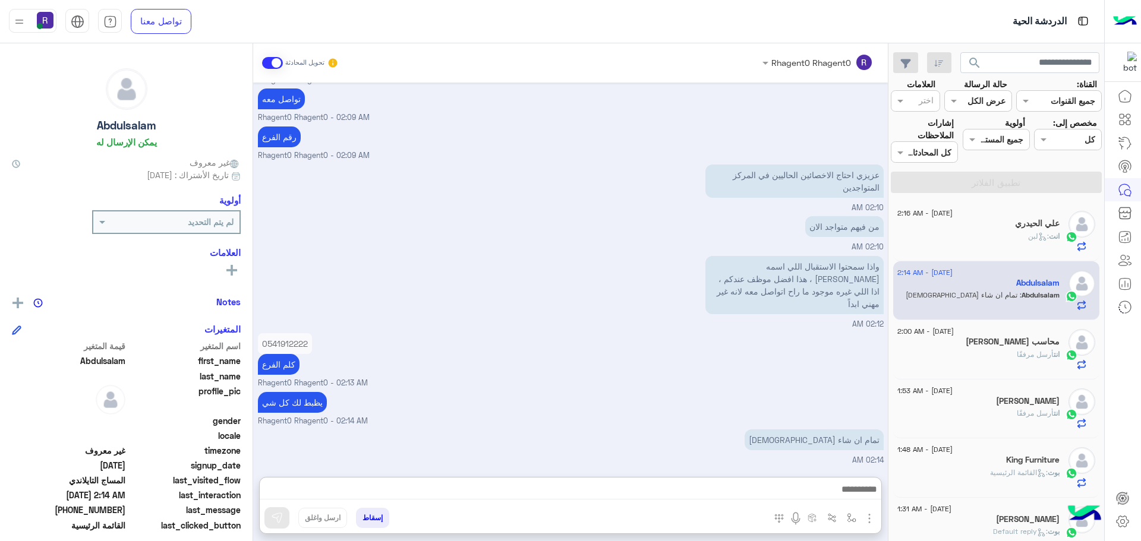
click at [549, 372] on div "0541912222 كلم الفرع Rhagent0 Rhagent0 - 02:13 AM" at bounding box center [571, 359] width 626 height 59
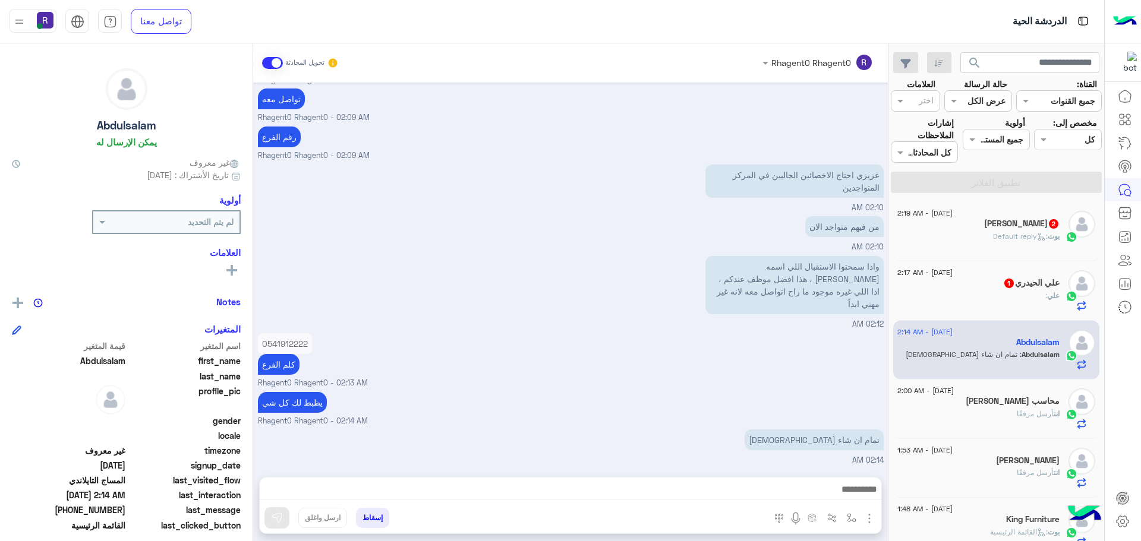
click at [1035, 303] on div "علي :" at bounding box center [979, 301] width 162 height 21
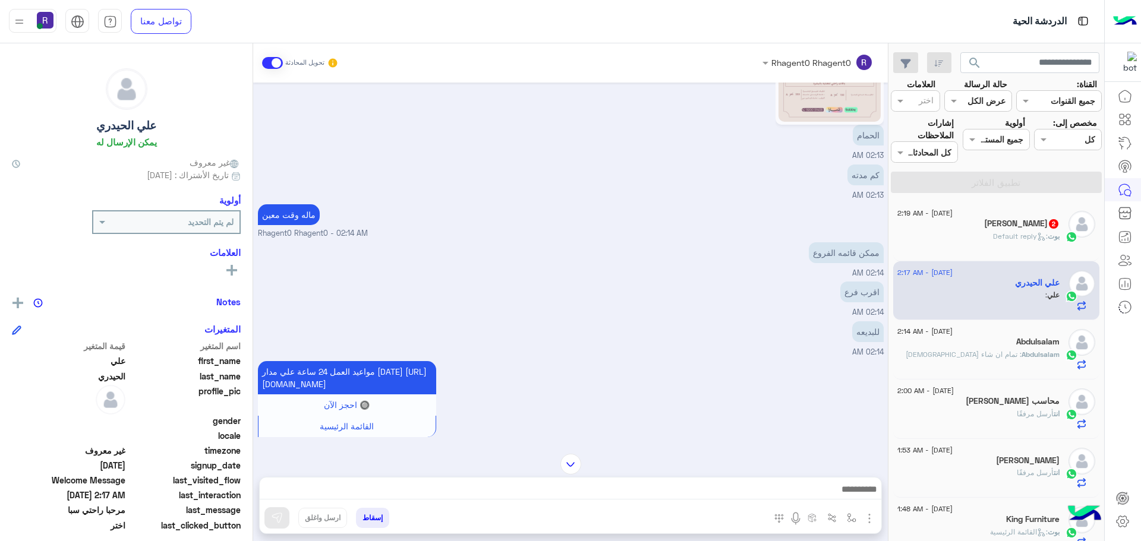
scroll to position [1200, 0]
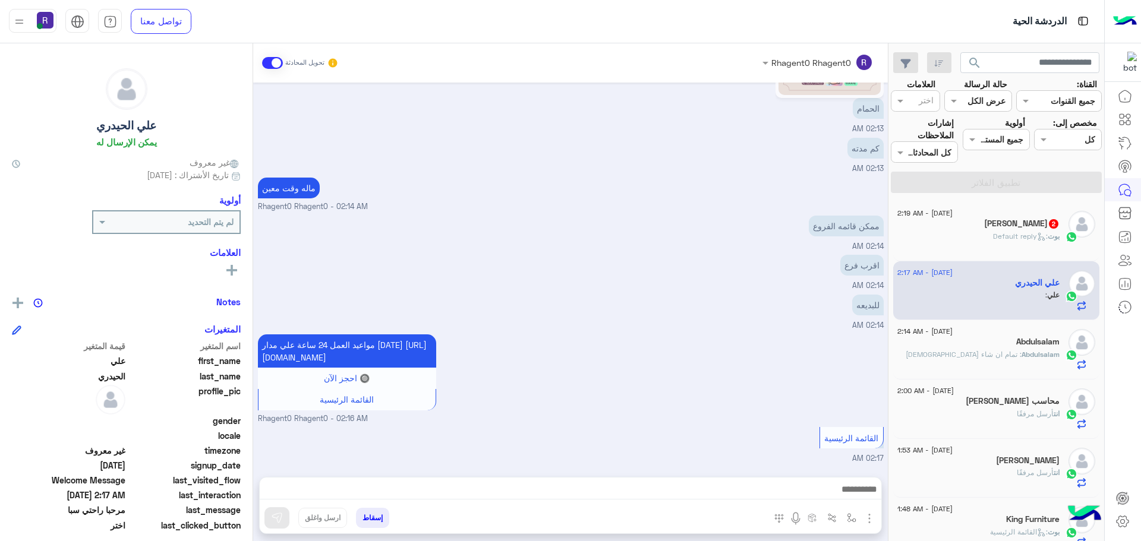
click at [1040, 233] on icon at bounding box center [1041, 236] width 9 height 9
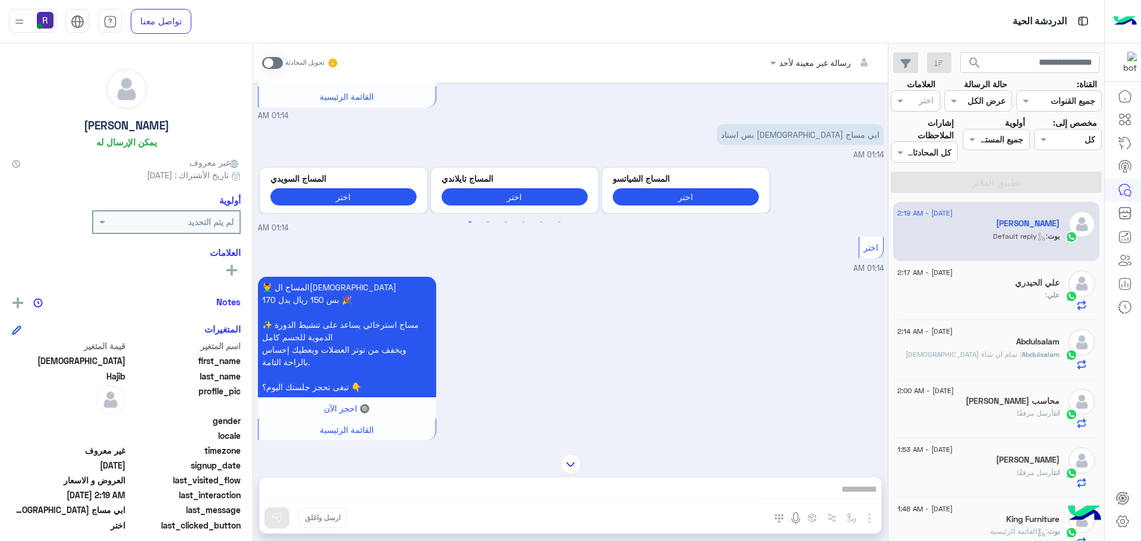
scroll to position [1739, 0]
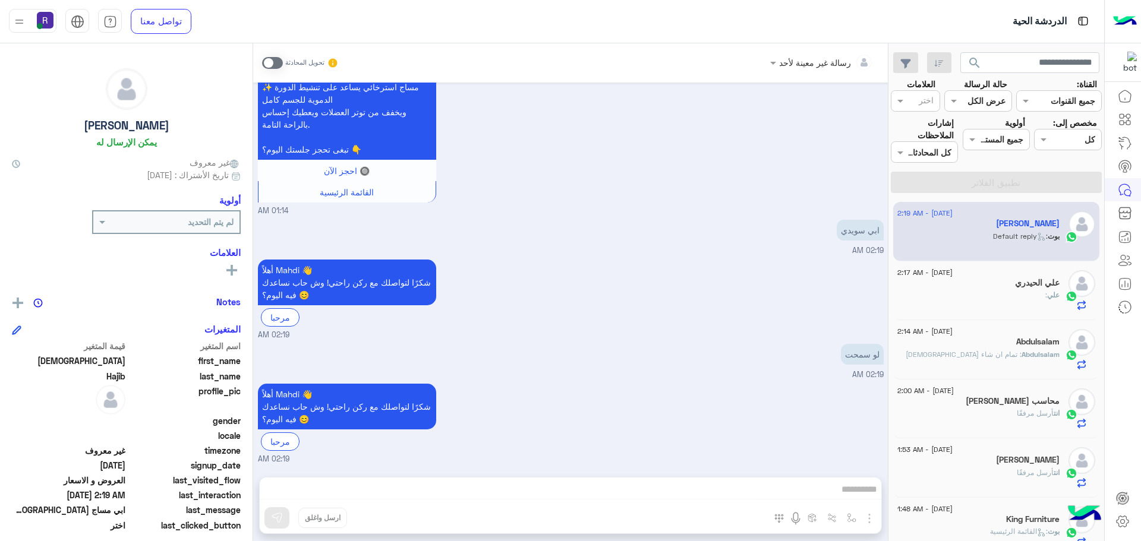
click at [978, 345] on div "Abdulsalam" at bounding box center [979, 343] width 162 height 12
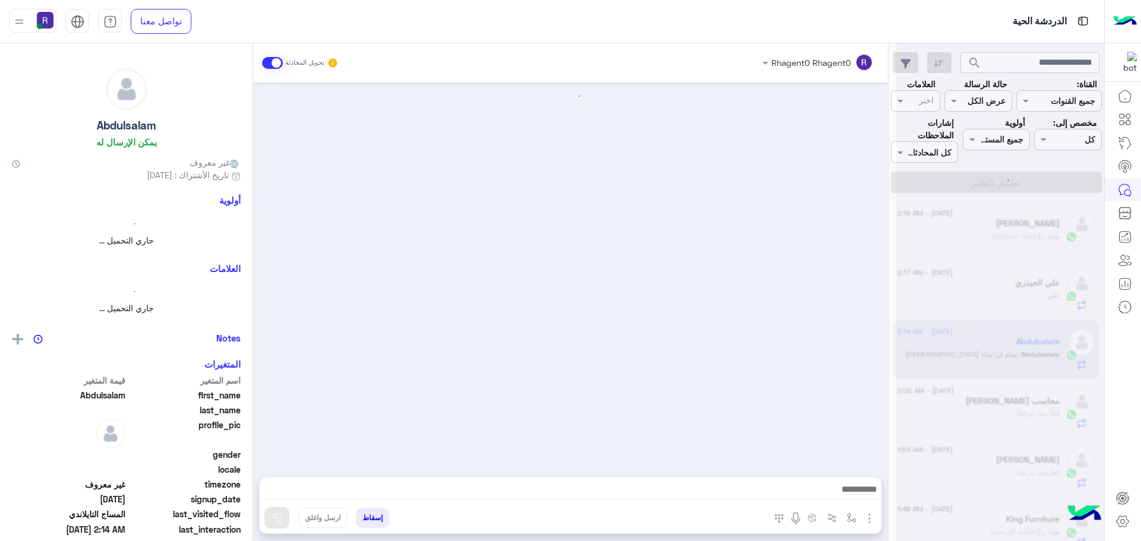
scroll to position [846, 0]
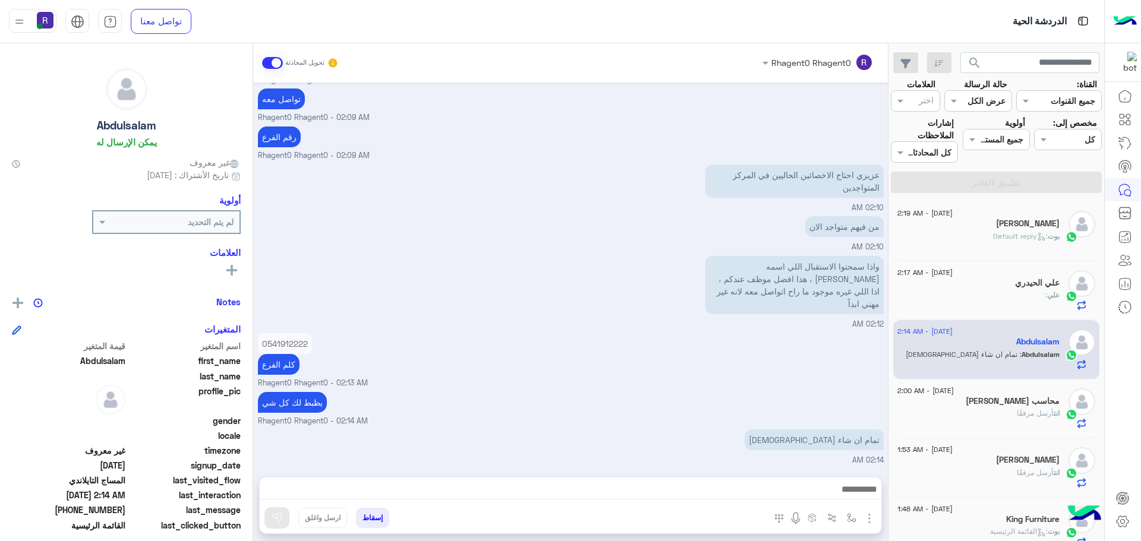
click at [1010, 422] on div "انت أرسل مرفقًا" at bounding box center [979, 418] width 162 height 21
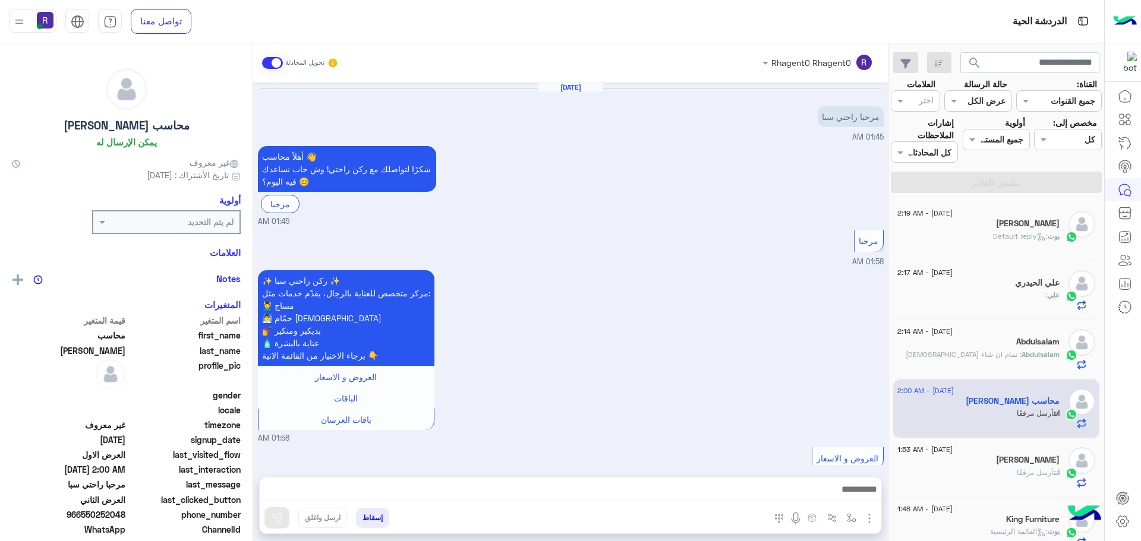
scroll to position [1298, 0]
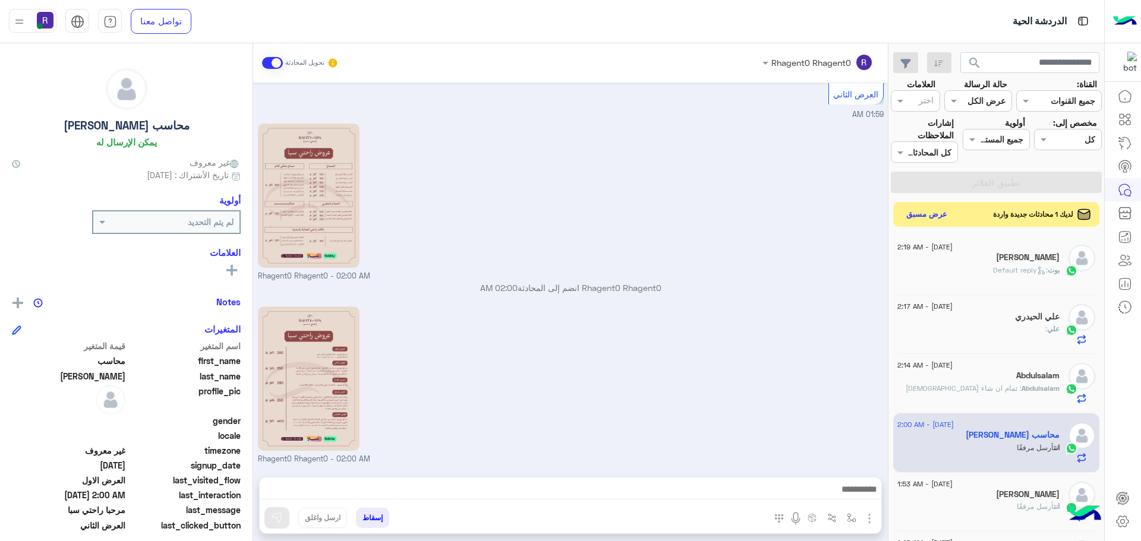
click at [922, 218] on button "عرض مسبق" at bounding box center [927, 215] width 50 height 16
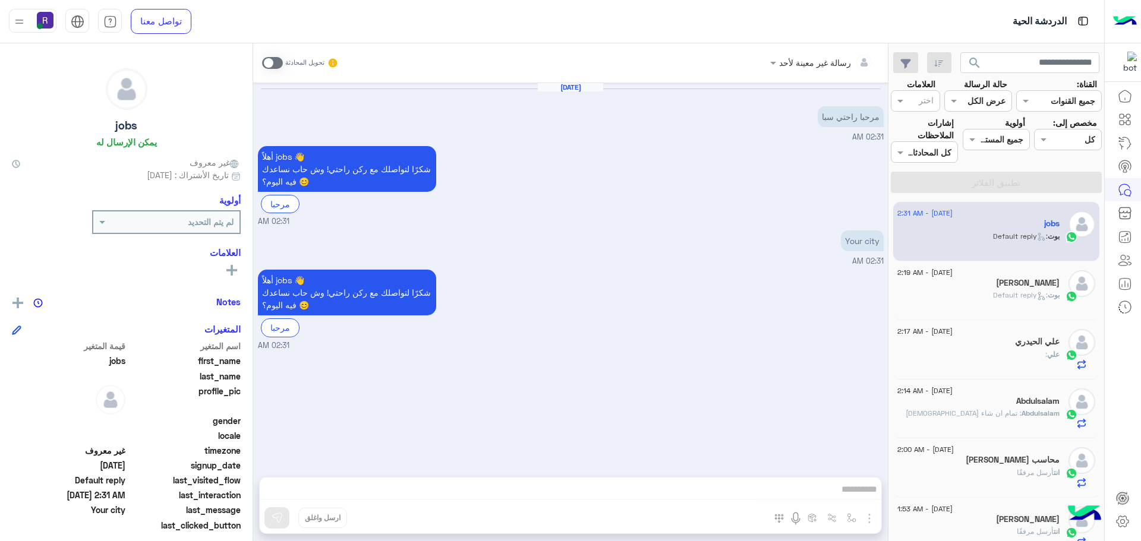
click at [990, 289] on div "Mahdi Hajib" at bounding box center [979, 284] width 162 height 12
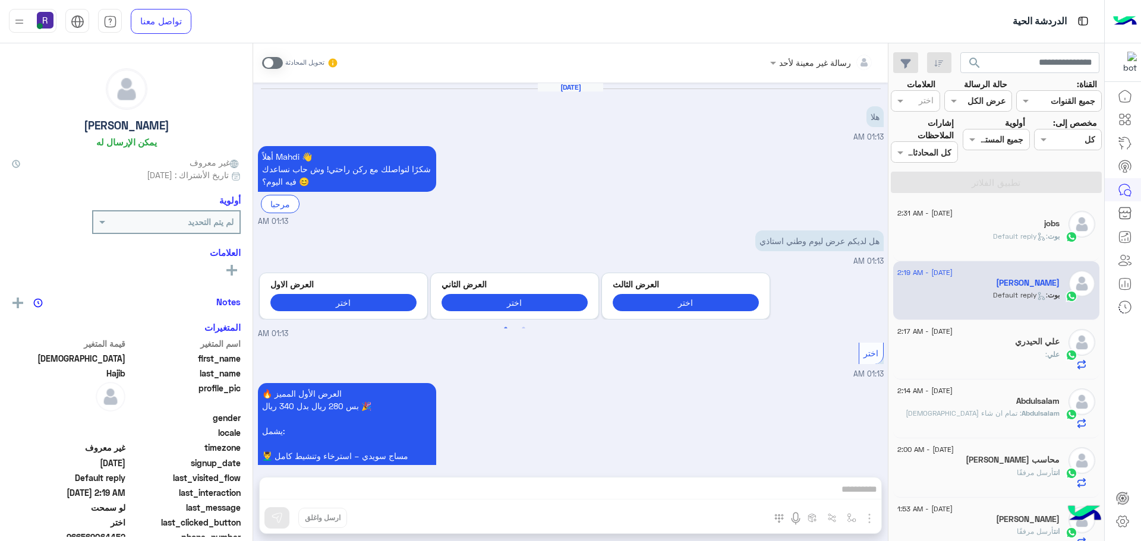
scroll to position [1739, 0]
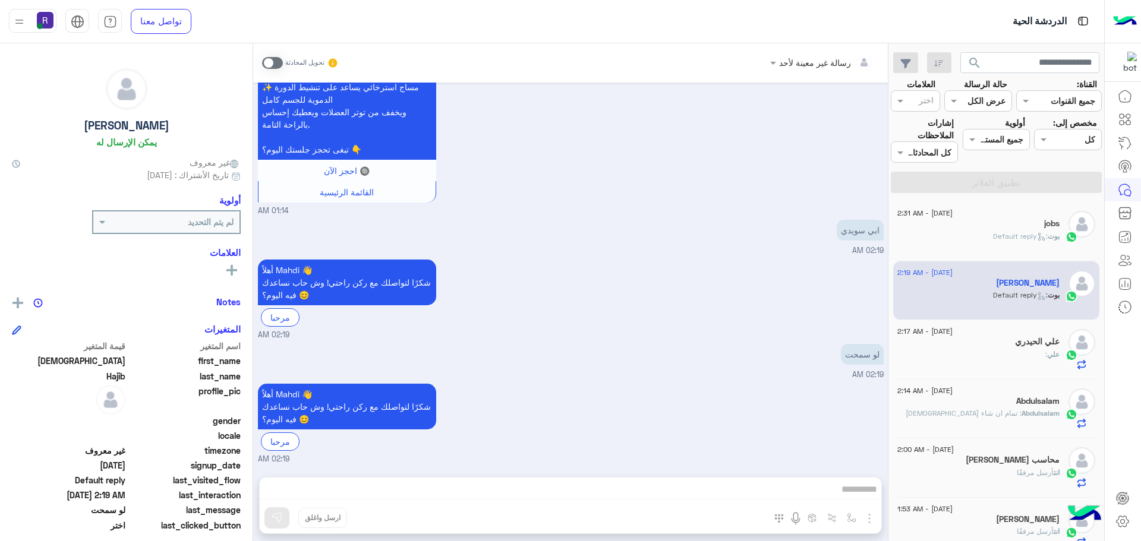
click at [988, 345] on div "علي الحيدري" at bounding box center [979, 343] width 162 height 12
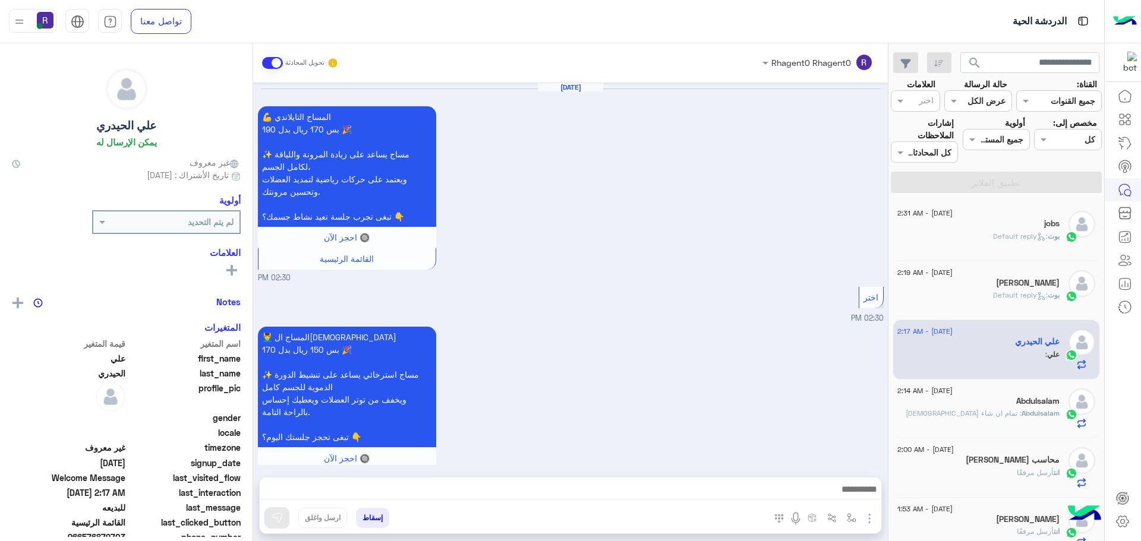
scroll to position [1201, 0]
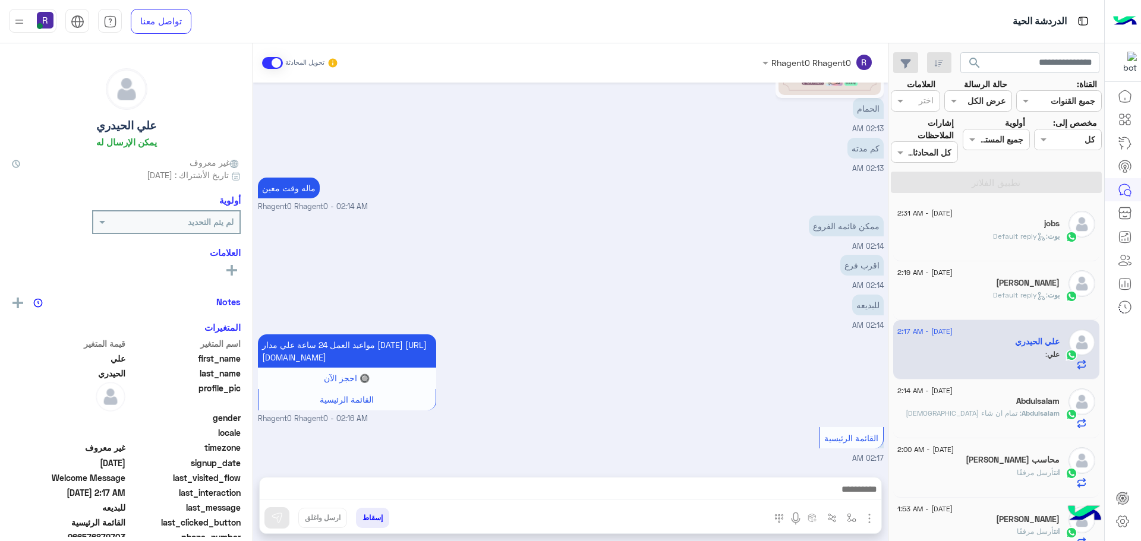
click at [985, 414] on span ": تمام ان شاء الله" at bounding box center [964, 413] width 116 height 9
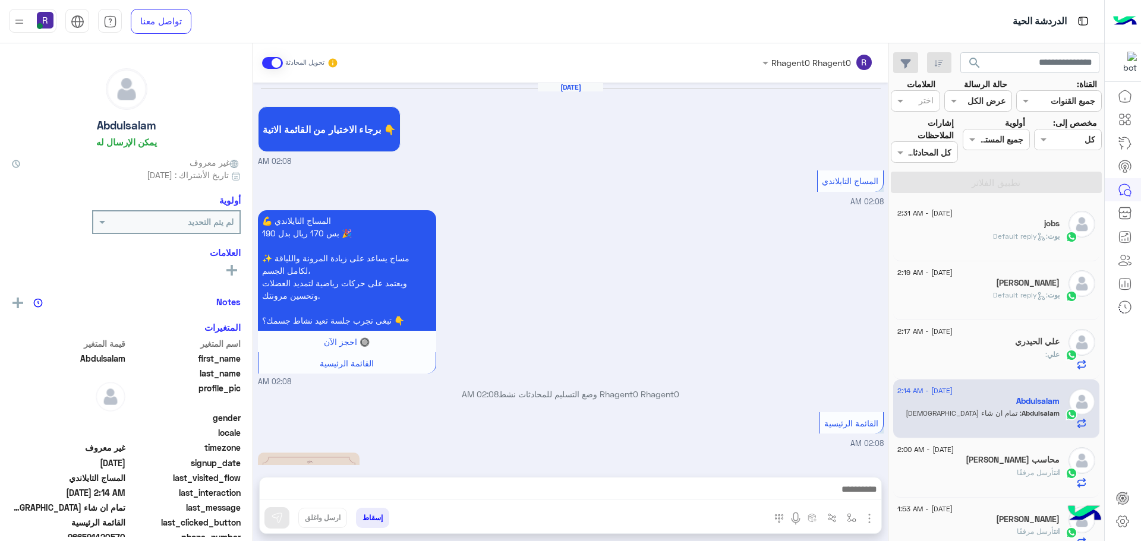
scroll to position [846, 0]
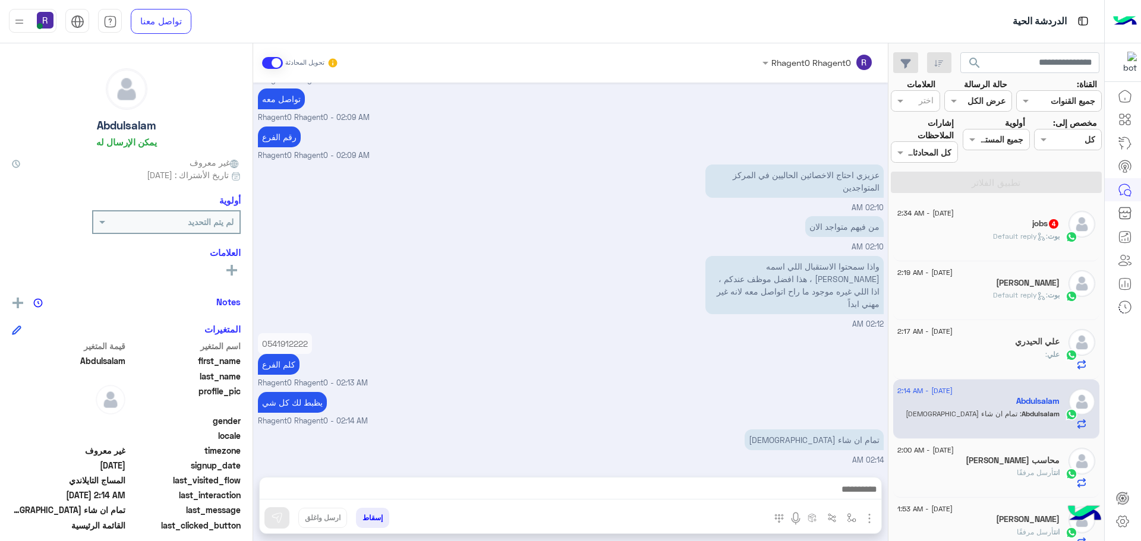
click at [984, 235] on div "بوت : Default reply" at bounding box center [979, 241] width 162 height 21
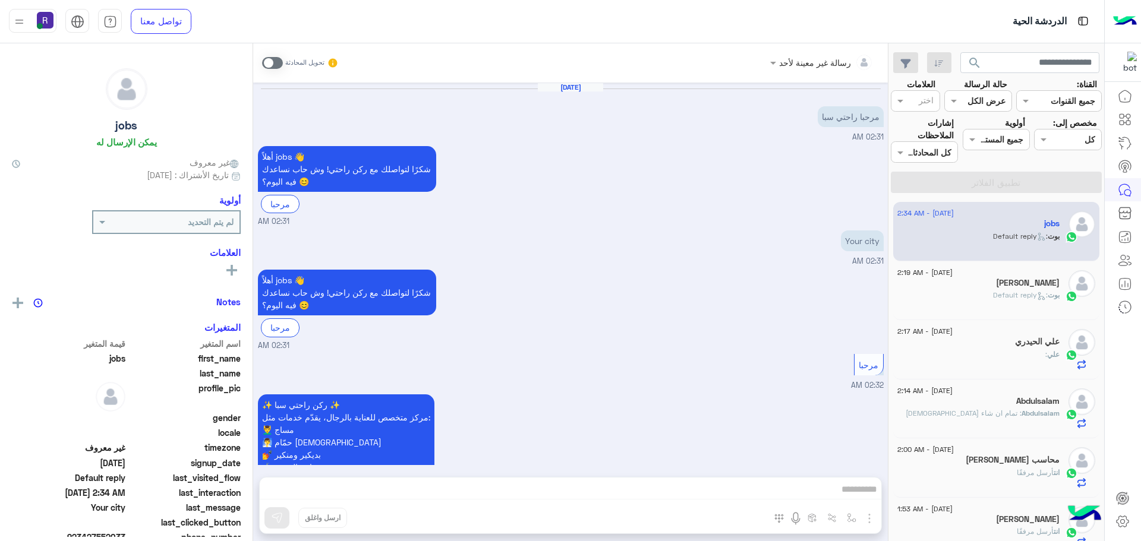
scroll to position [476, 0]
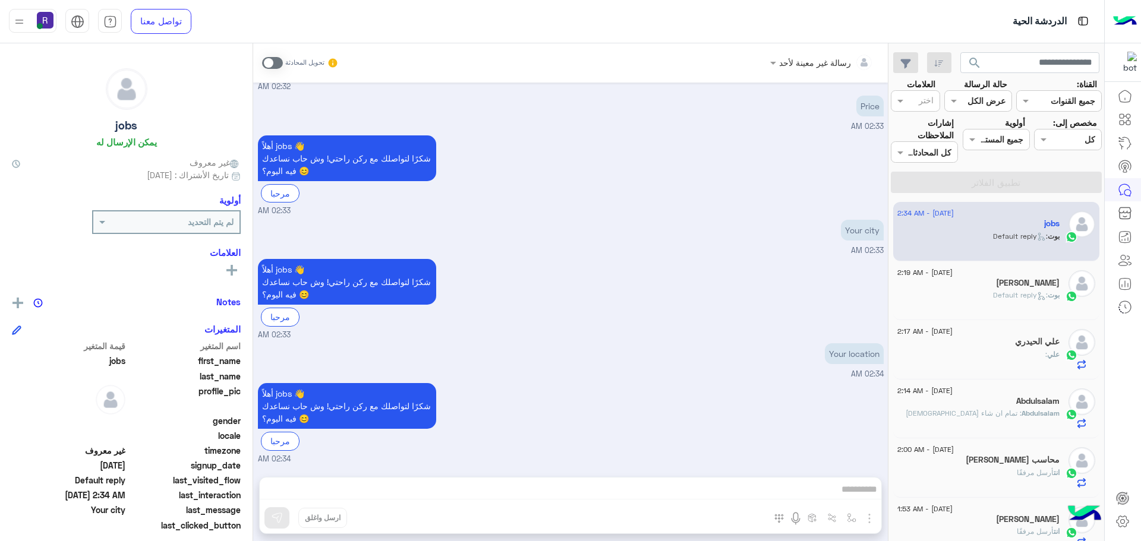
click at [962, 291] on div "بوت : Default reply" at bounding box center [979, 300] width 162 height 21
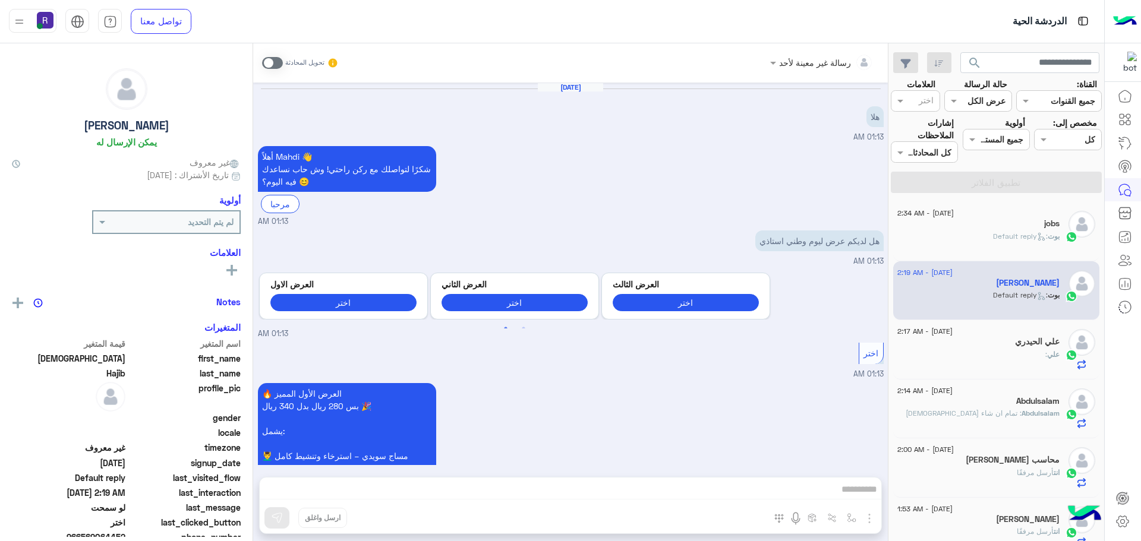
scroll to position [1739, 0]
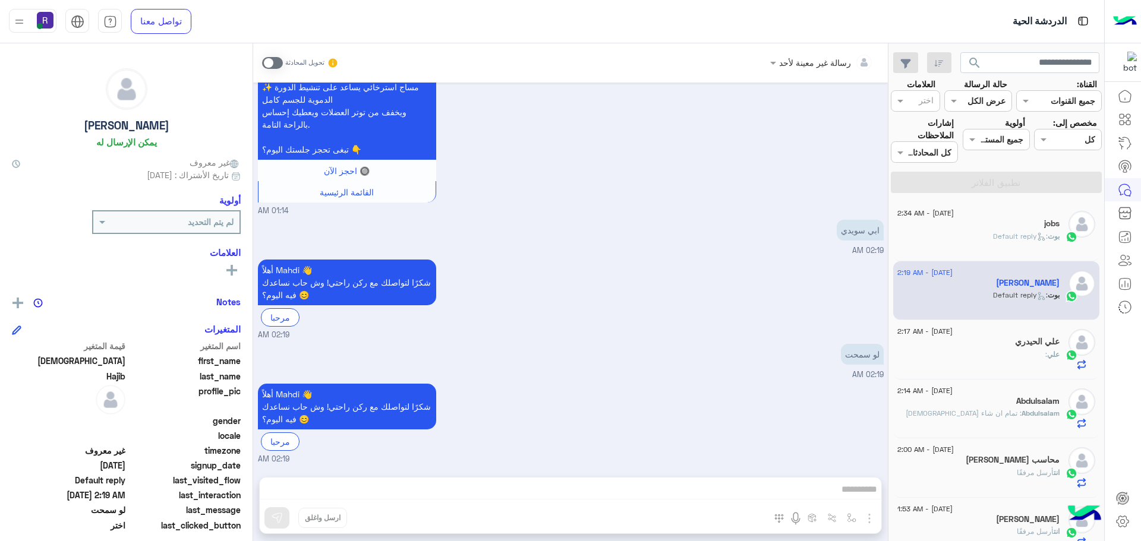
click at [1024, 356] on div "علي :" at bounding box center [979, 359] width 162 height 21
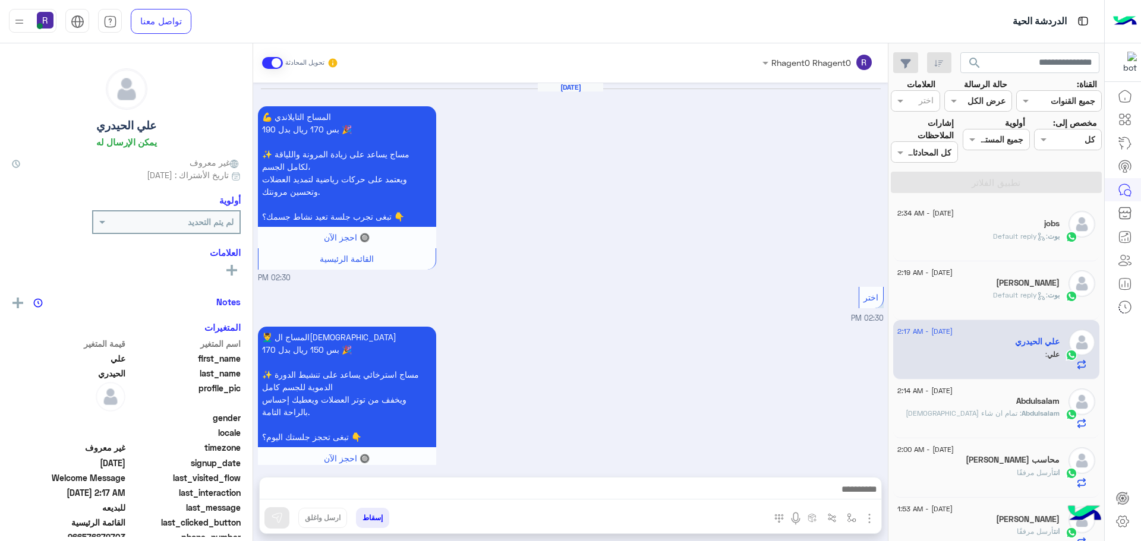
scroll to position [1201, 0]
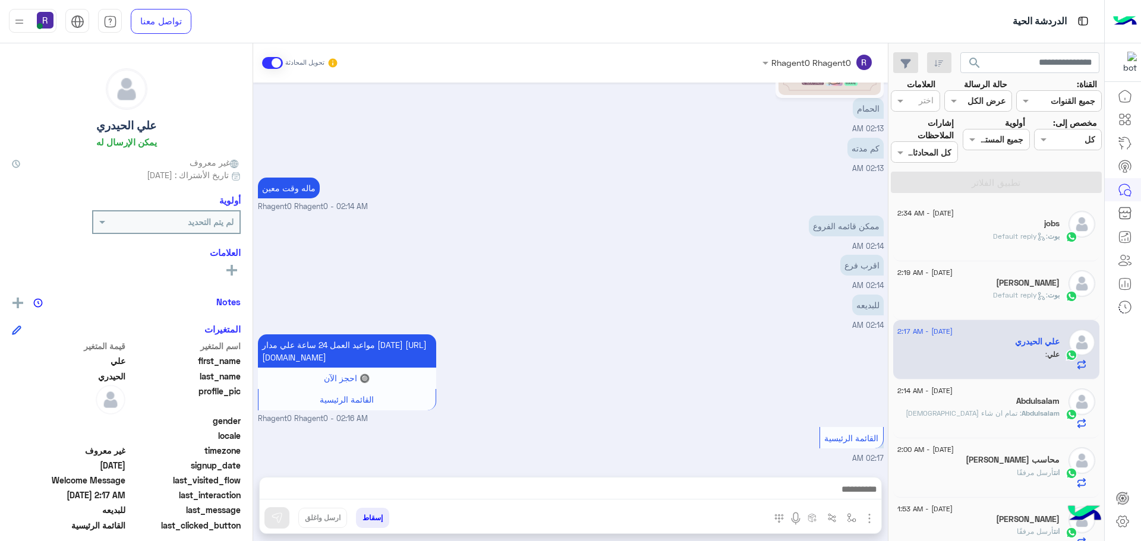
click at [1024, 237] on span ": Default reply" at bounding box center [1020, 236] width 55 height 9
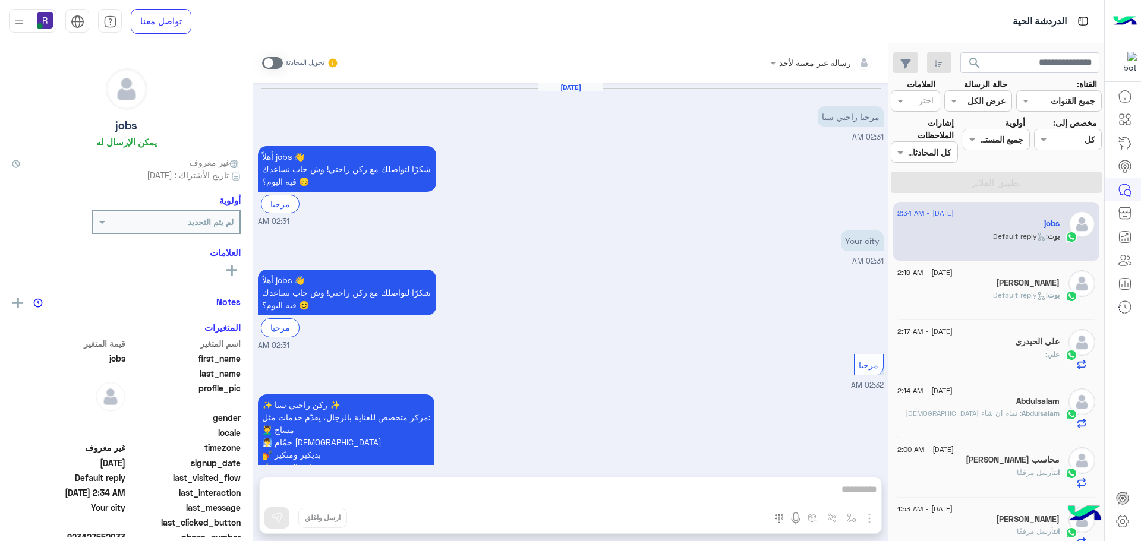
scroll to position [476, 0]
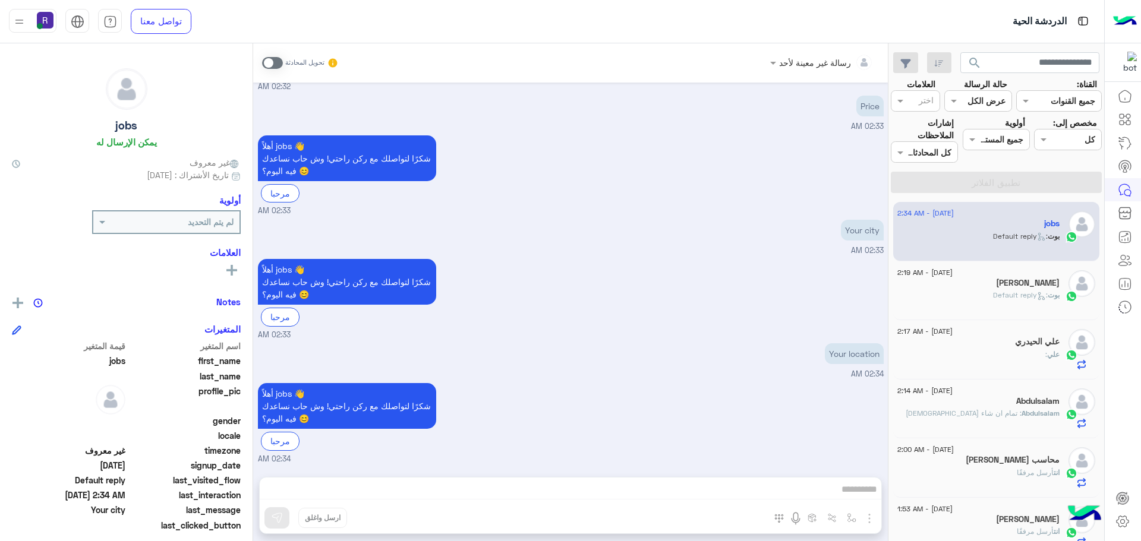
click at [1044, 287] on h5 "Mahdi Hajib" at bounding box center [1028, 283] width 64 height 10
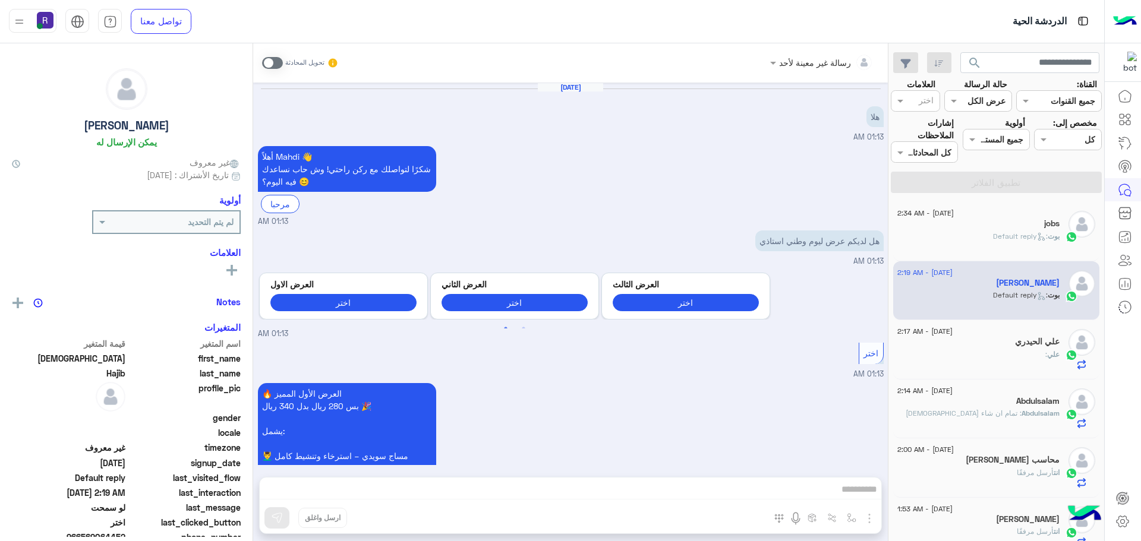
scroll to position [1739, 0]
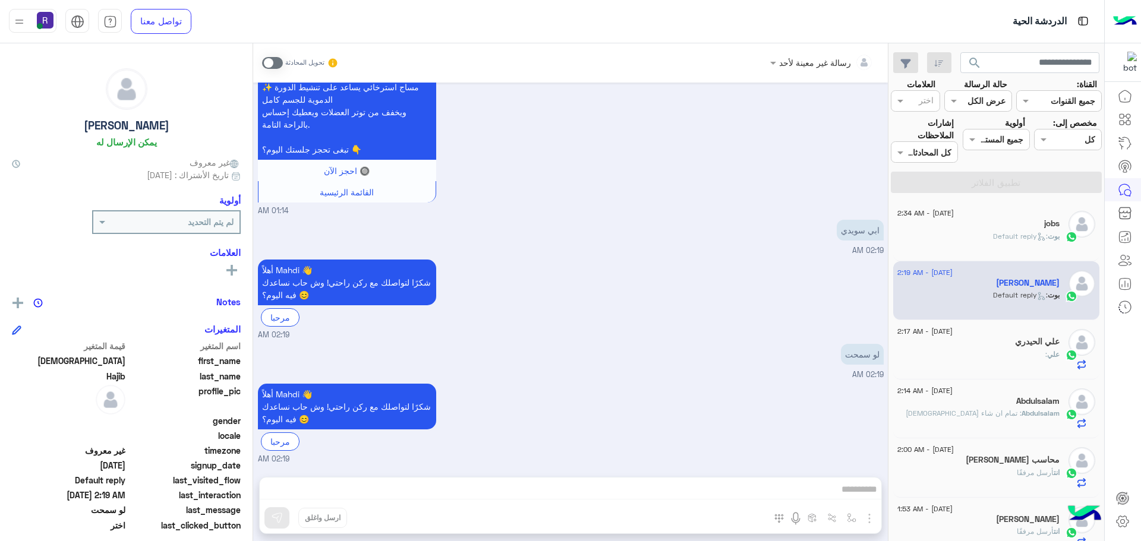
click at [1048, 359] on p "علي :" at bounding box center [1053, 354] width 14 height 11
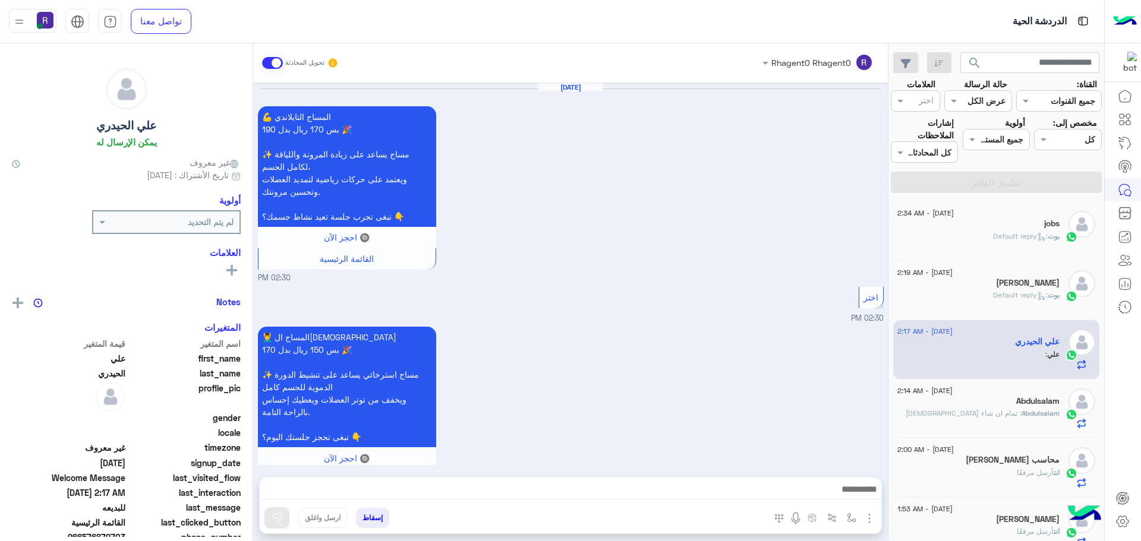
scroll to position [1201, 0]
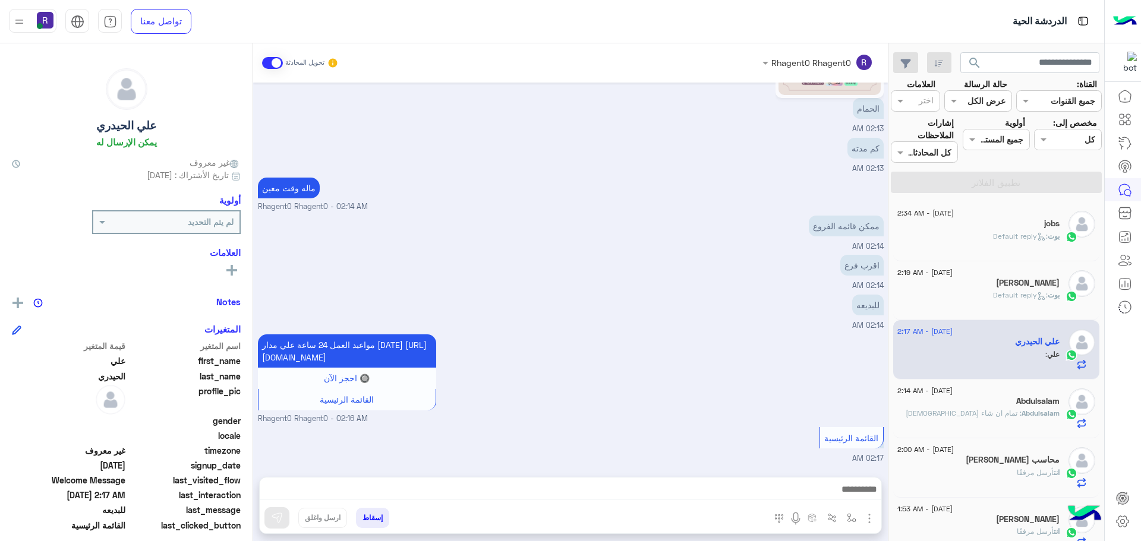
click at [996, 238] on span ": Default reply" at bounding box center [1020, 236] width 55 height 9
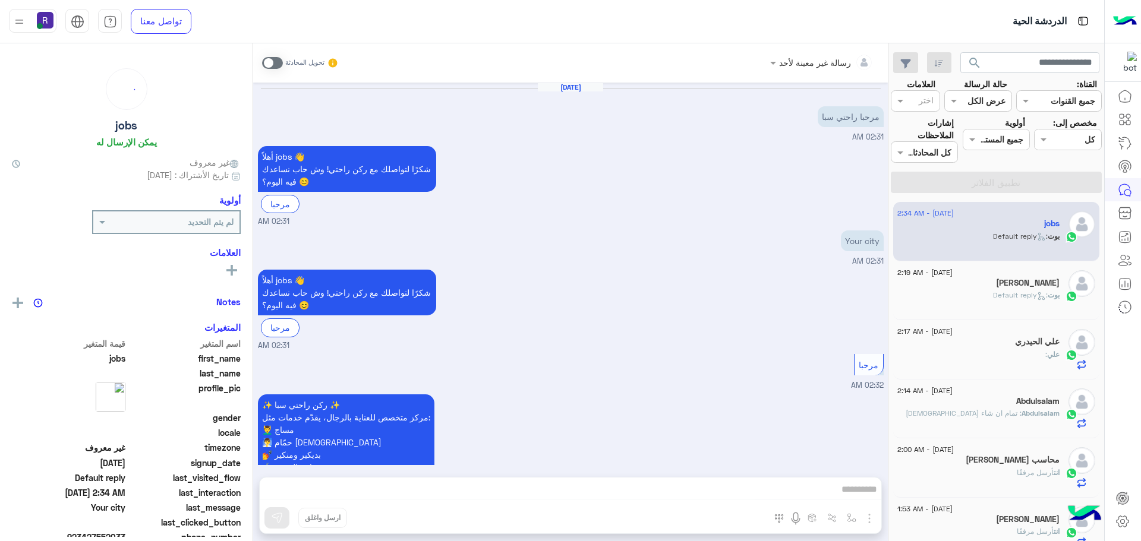
scroll to position [476, 0]
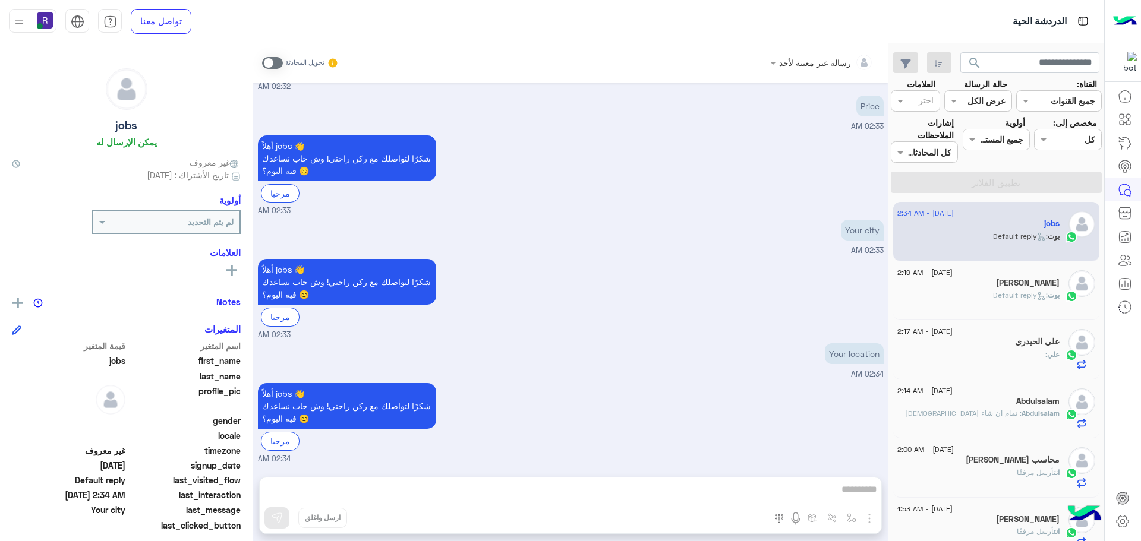
click at [1050, 298] on span "بوت" at bounding box center [1054, 295] width 12 height 9
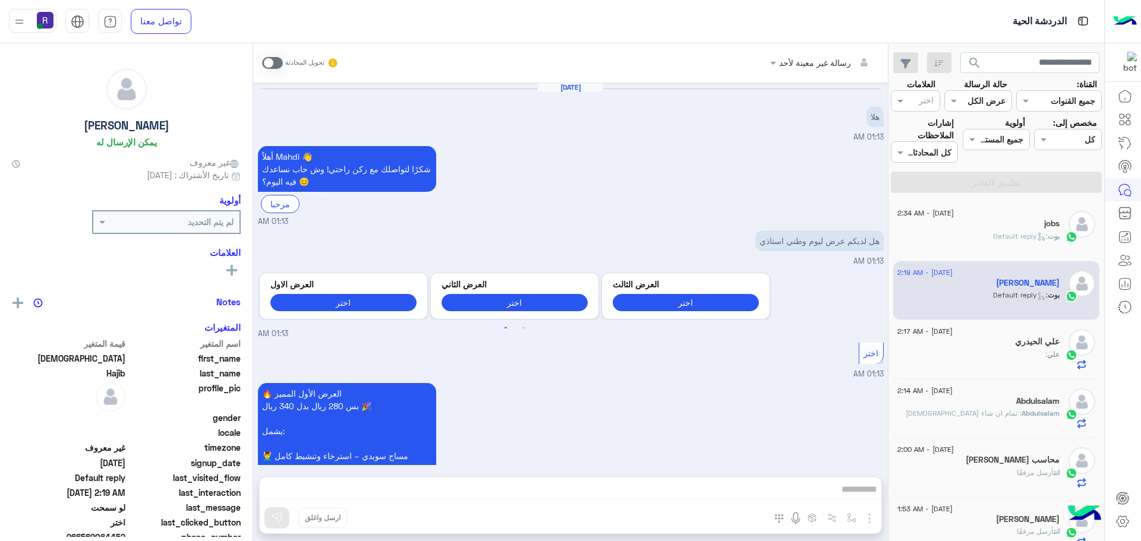
scroll to position [1739, 0]
